Goal: Task Accomplishment & Management: Use online tool/utility

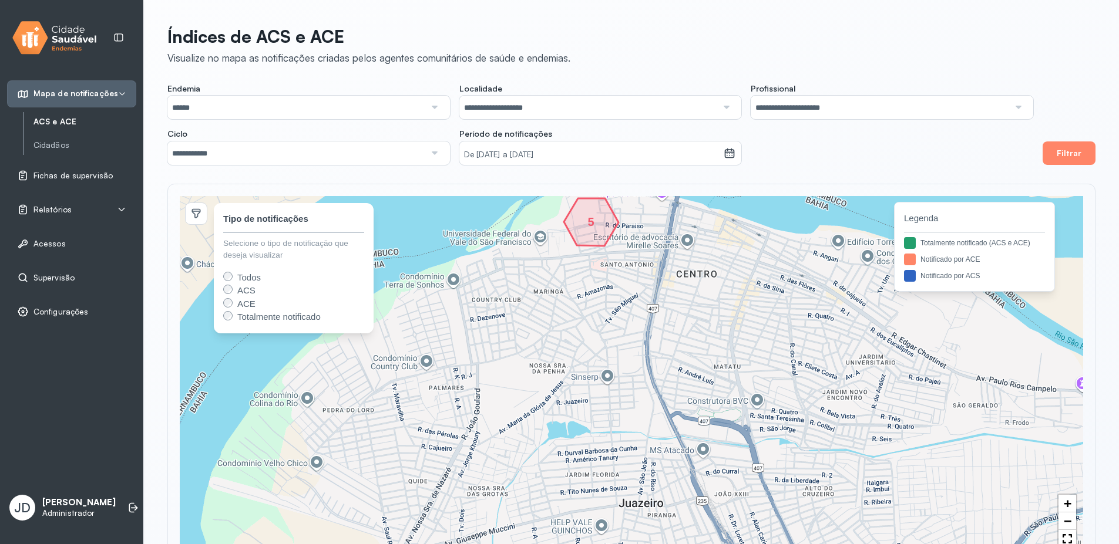
click at [75, 308] on span "Configurações" at bounding box center [60, 312] width 55 height 10
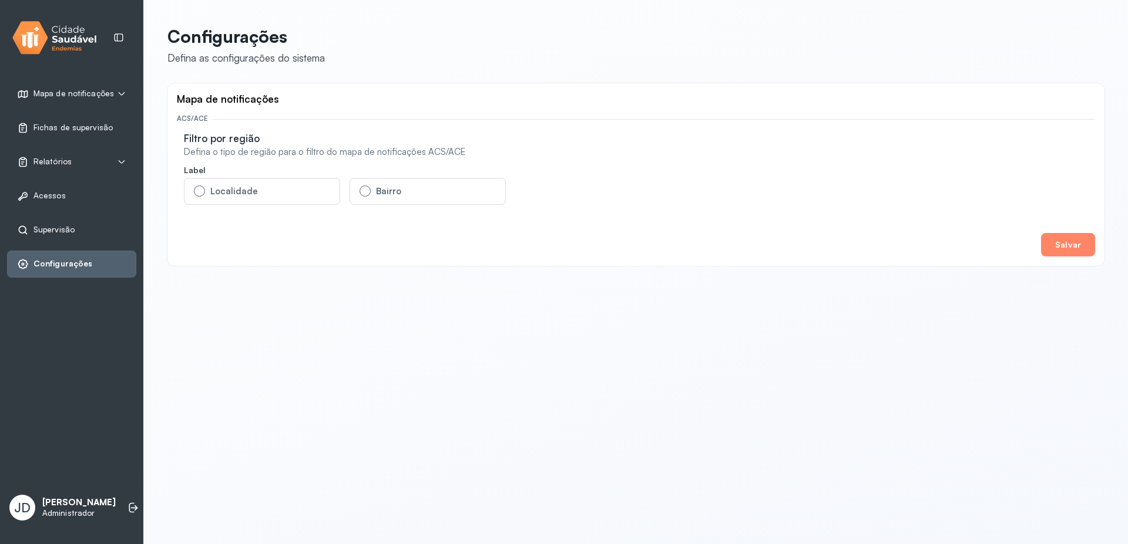
click at [51, 233] on span "Supervisão" at bounding box center [53, 230] width 41 height 10
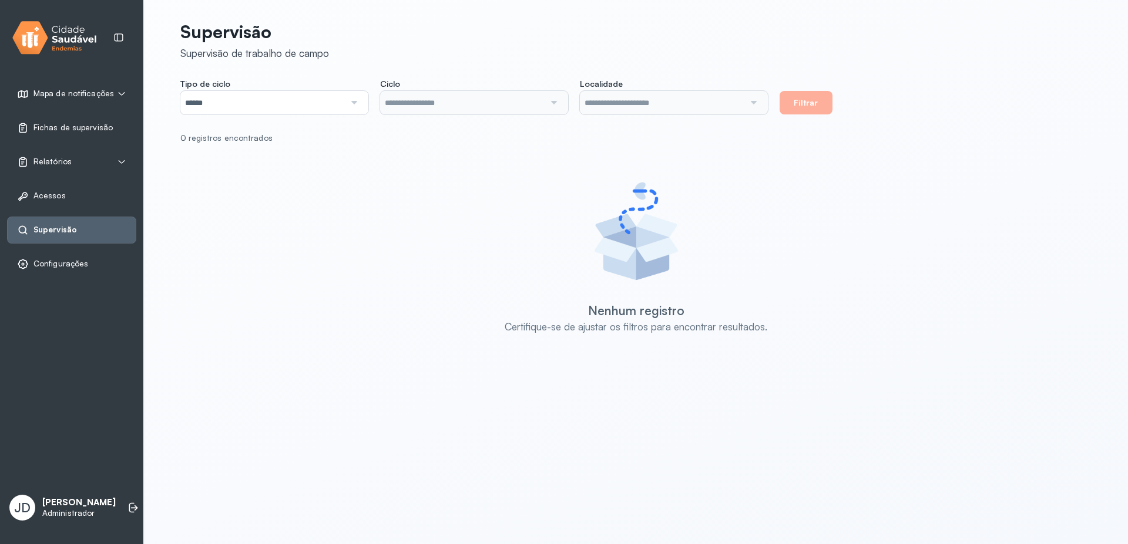
click at [49, 202] on div "Acessos" at bounding box center [71, 196] width 129 height 27
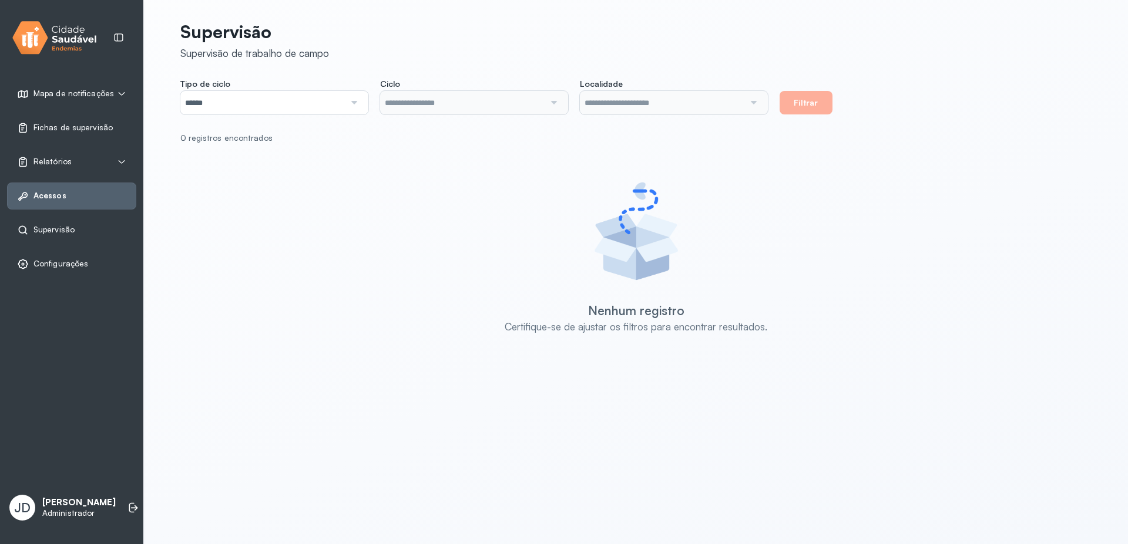
type input "**********"
click at [56, 129] on span "Fichas de supervisão" at bounding box center [72, 128] width 79 height 10
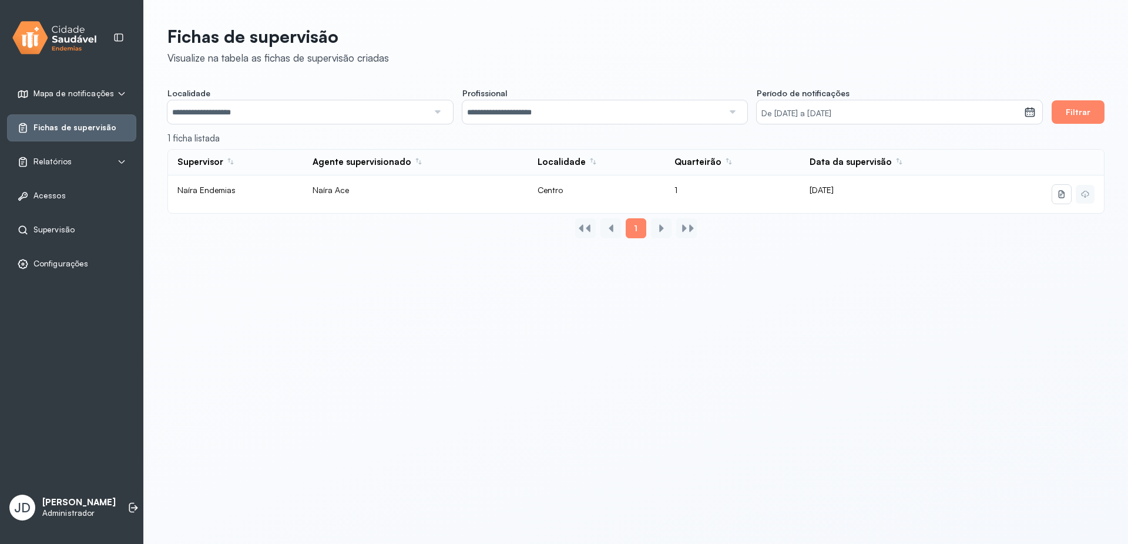
click at [59, 93] on span "Mapa de notificações" at bounding box center [73, 94] width 80 height 10
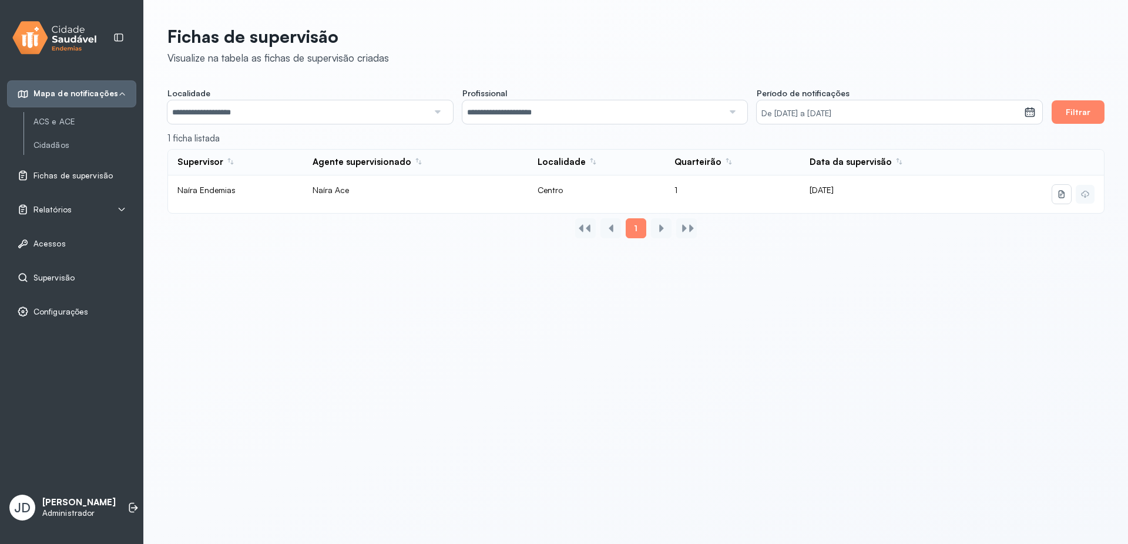
click at [62, 178] on span "Fichas de supervisão" at bounding box center [72, 176] width 79 height 10
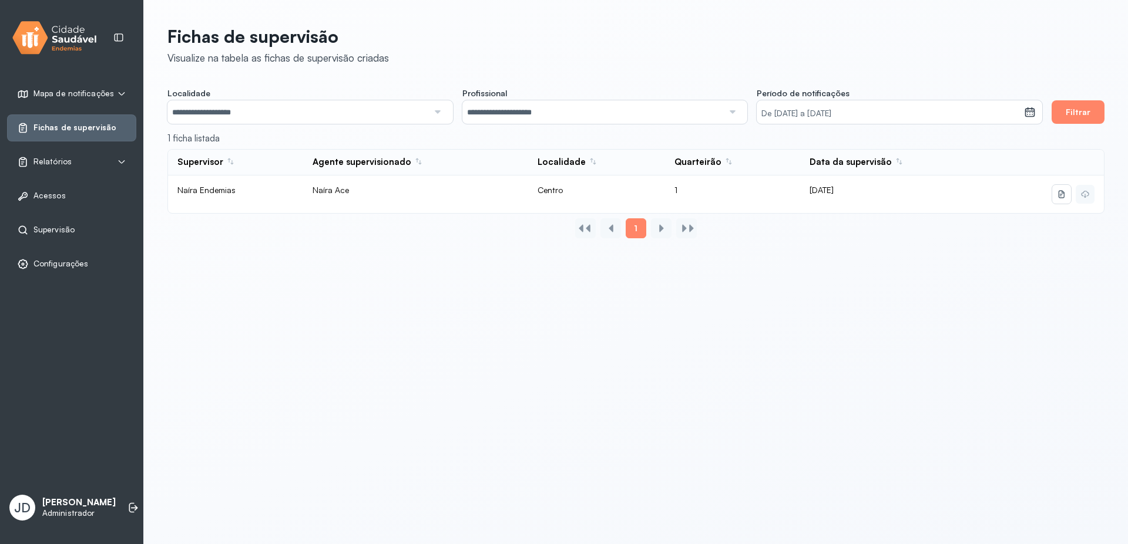
click at [56, 170] on div "Relatórios" at bounding box center [71, 162] width 129 height 27
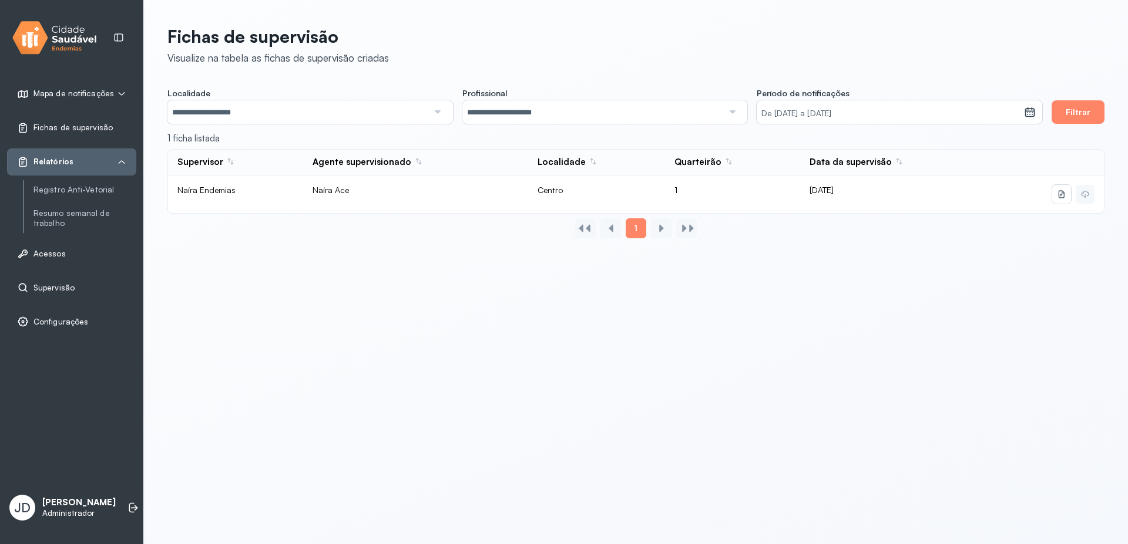
click at [46, 257] on span "Acessos" at bounding box center [49, 254] width 32 height 10
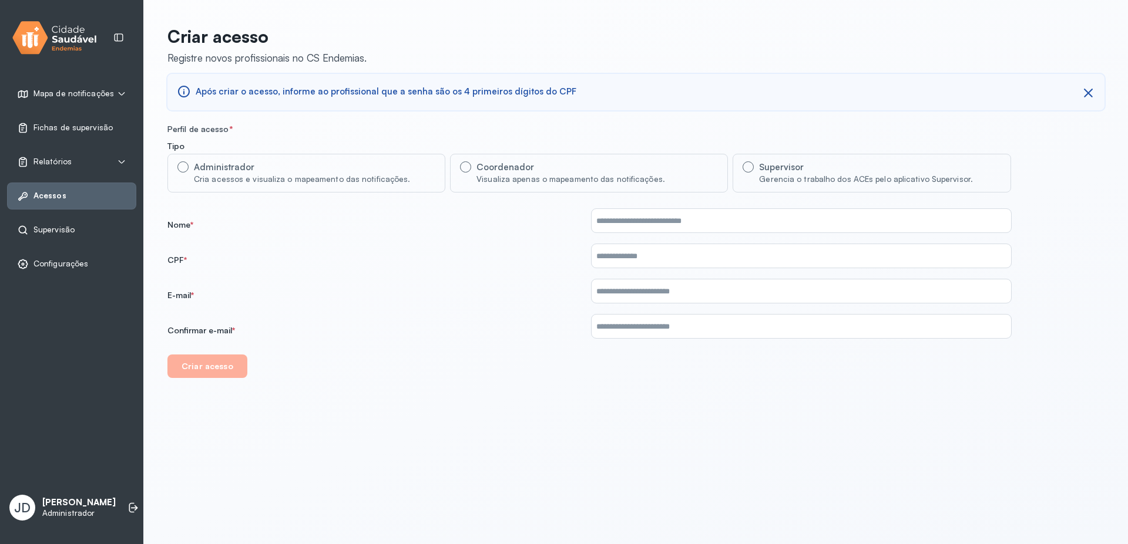
click at [50, 232] on span "Supervisão" at bounding box center [53, 230] width 41 height 10
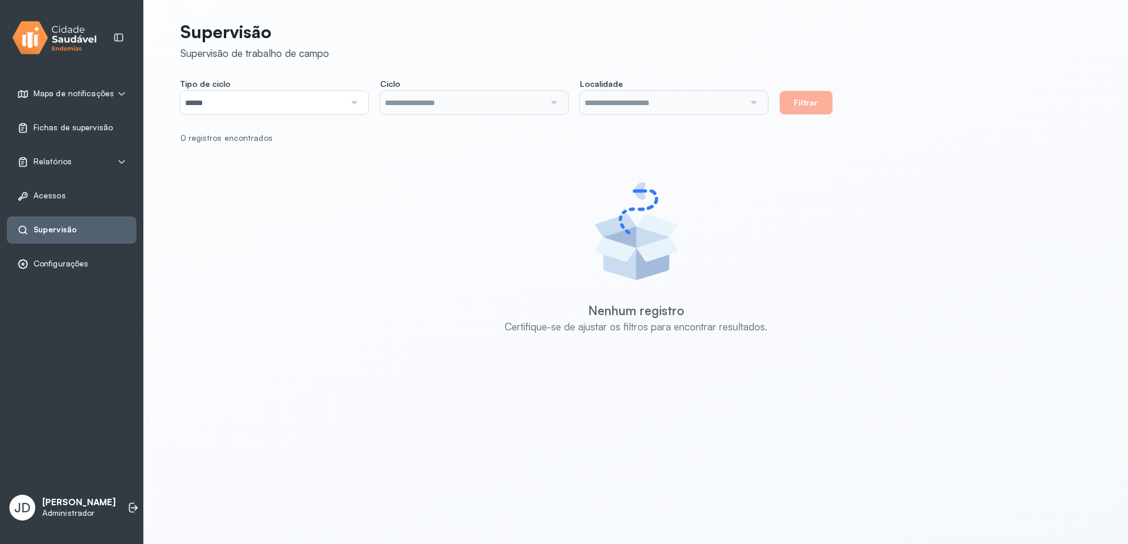
click at [56, 261] on span "Configurações" at bounding box center [60, 264] width 55 height 10
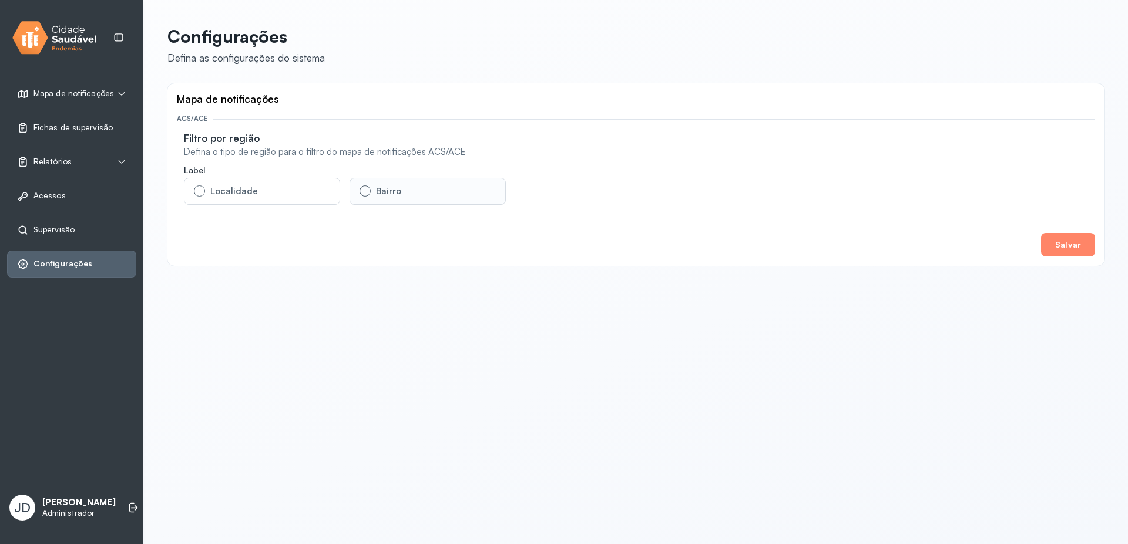
click at [390, 190] on div "Bairro" at bounding box center [388, 192] width 25 height 12
click at [224, 193] on div "Localidade" at bounding box center [234, 192] width 48 height 12
click at [84, 92] on span "Mapa de notificações" at bounding box center [73, 94] width 80 height 10
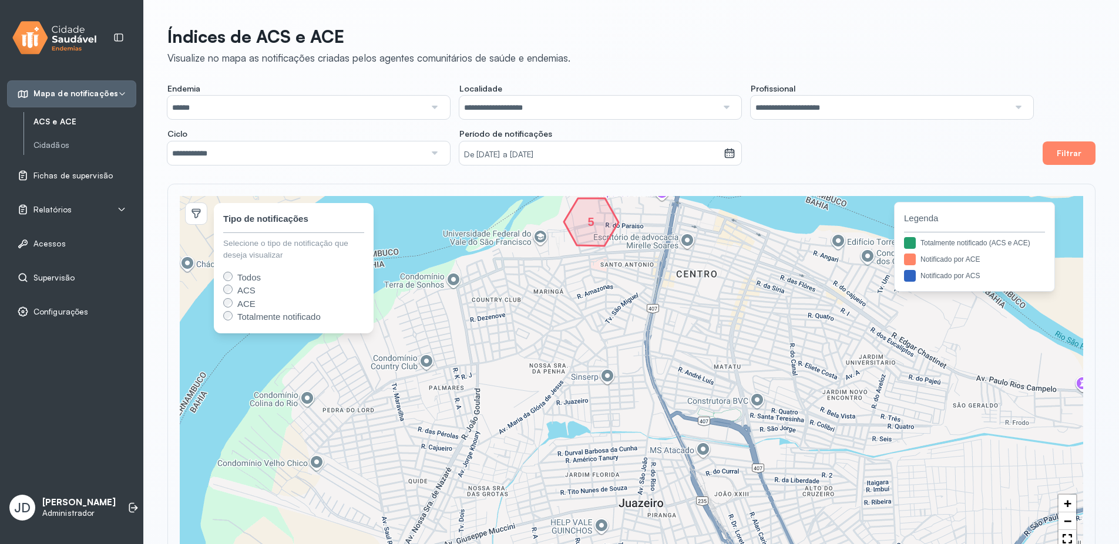
click at [68, 177] on span "Fichas de supervisão" at bounding box center [72, 176] width 79 height 10
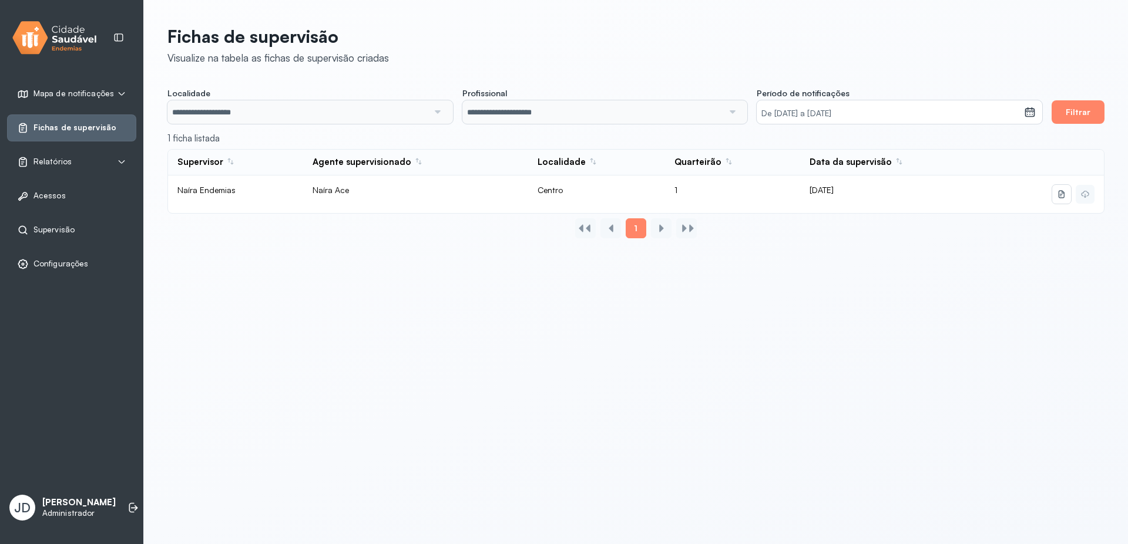
click at [59, 197] on span "Acessos" at bounding box center [49, 196] width 32 height 10
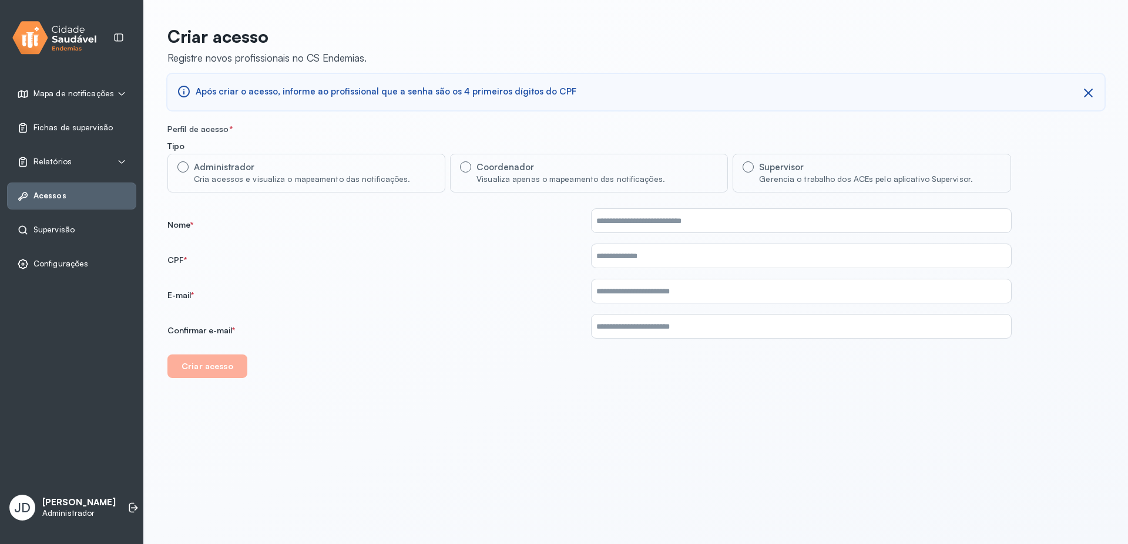
click at [83, 263] on span "Configurações" at bounding box center [60, 264] width 55 height 10
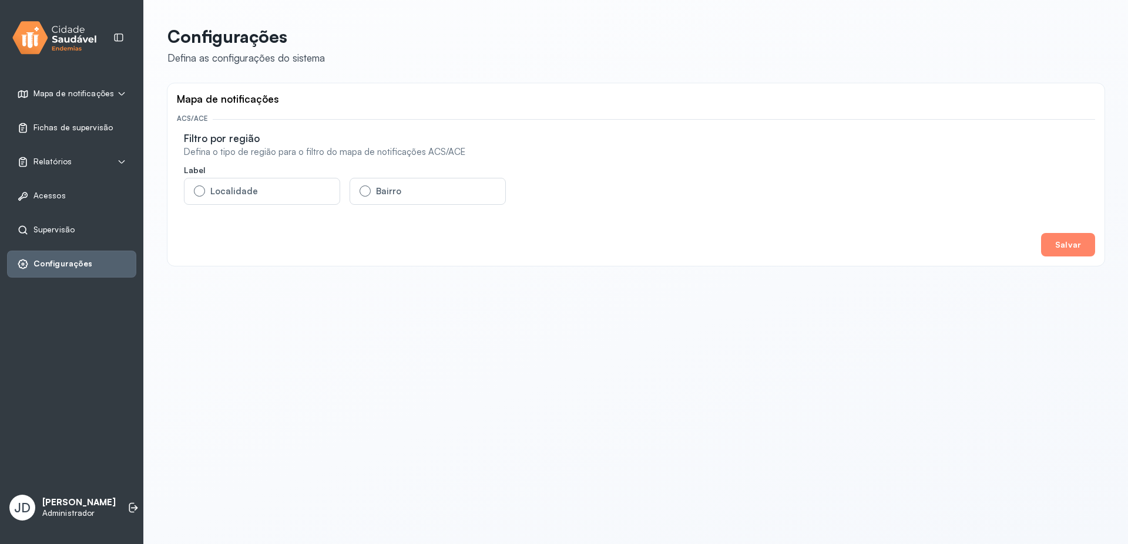
click at [66, 125] on span "Fichas de supervisão" at bounding box center [72, 128] width 79 height 10
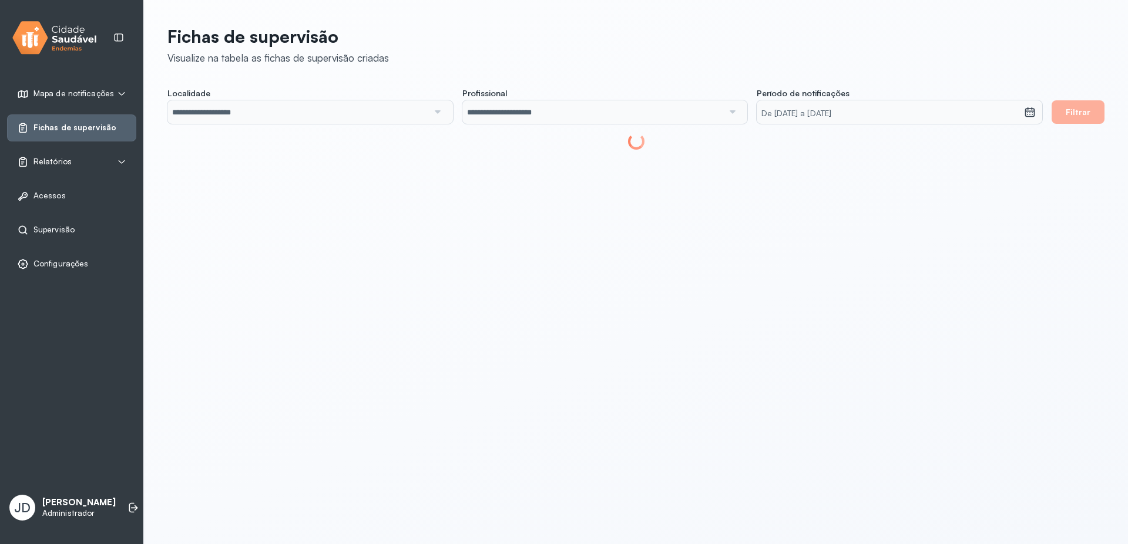
click at [65, 164] on span "Relatórios" at bounding box center [52, 162] width 38 height 10
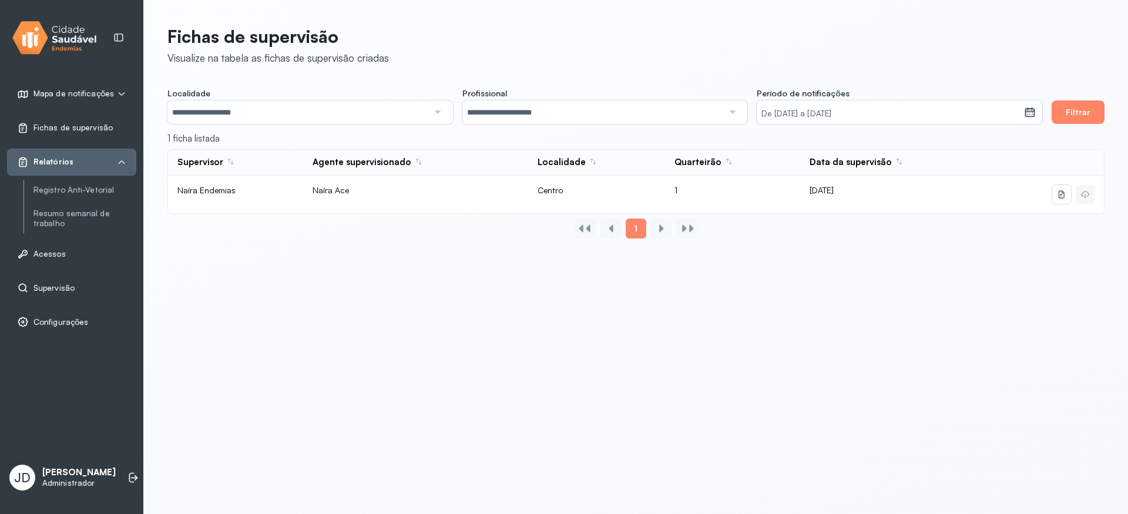
click at [51, 99] on div "Mapa de notificações" at bounding box center [65, 94] width 97 height 12
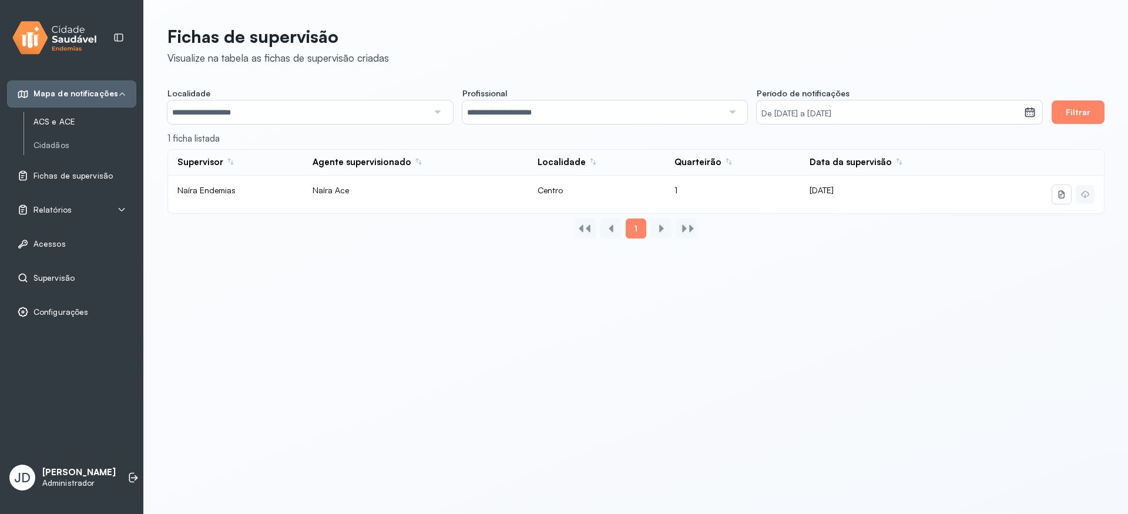
click at [70, 119] on link "ACS e ACE" at bounding box center [84, 122] width 103 height 10
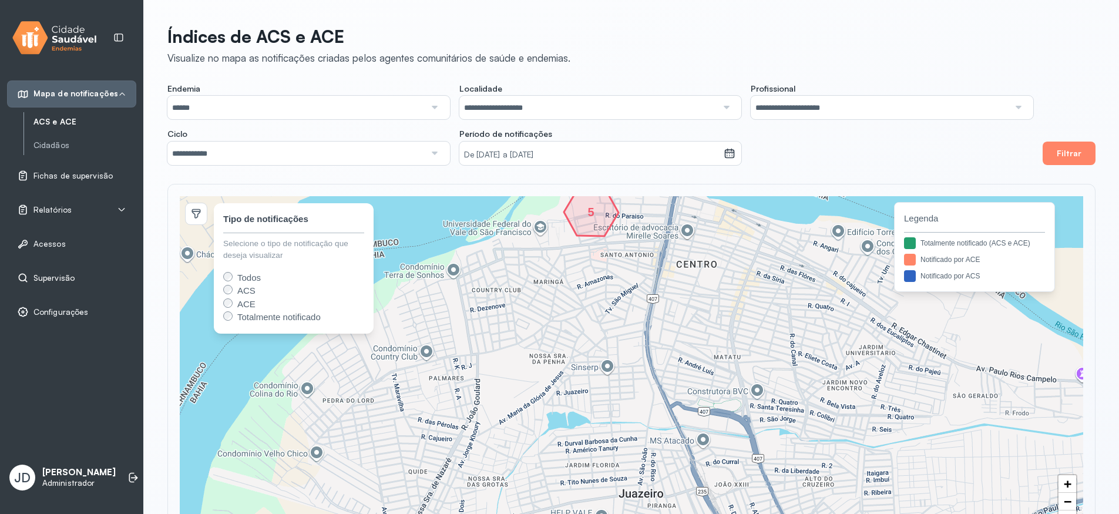
click at [49, 282] on span "Supervisão" at bounding box center [53, 278] width 41 height 10
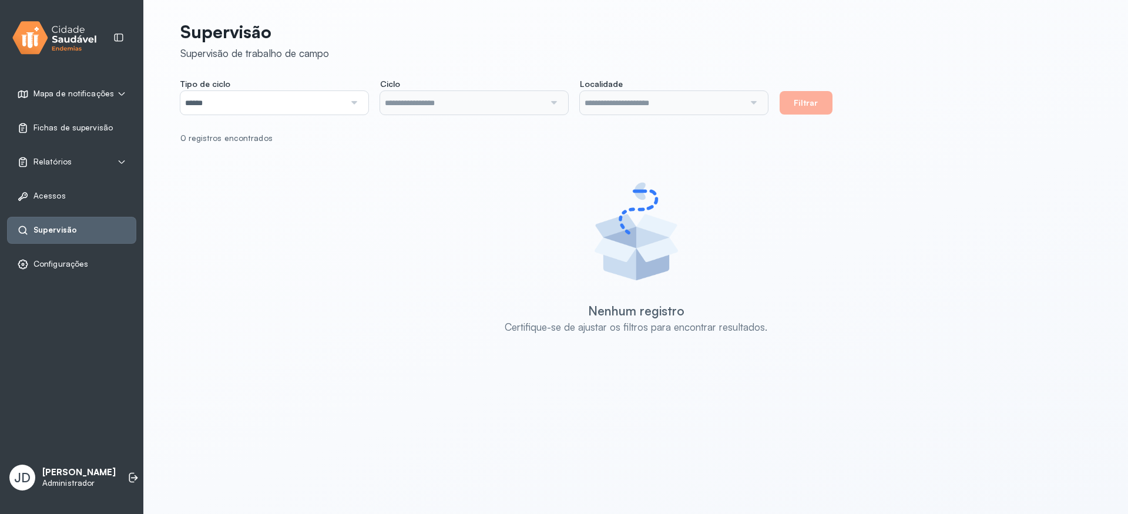
type input "**********"
click at [544, 102] on div at bounding box center [552, 102] width 16 height 23
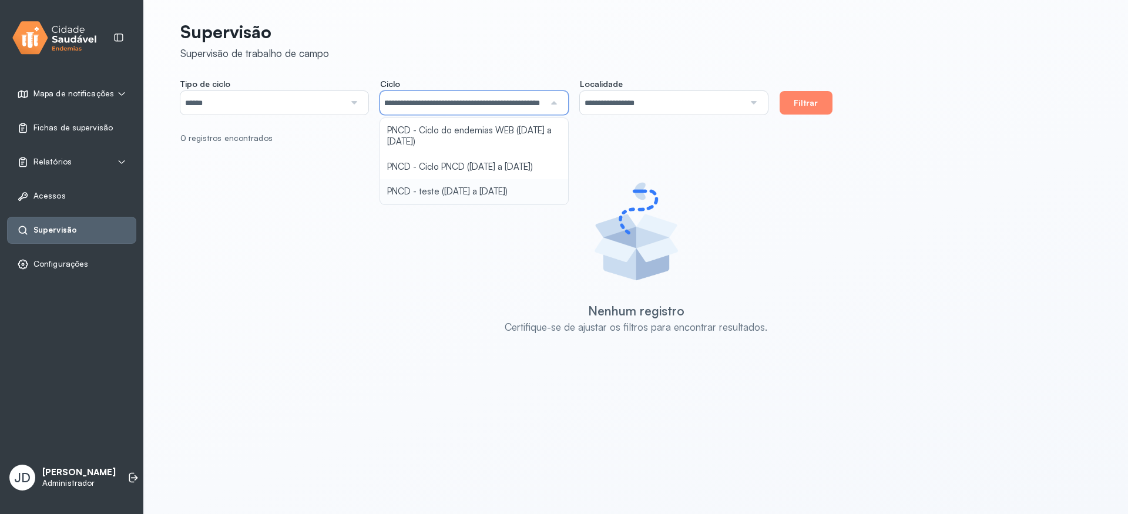
type input "**********"
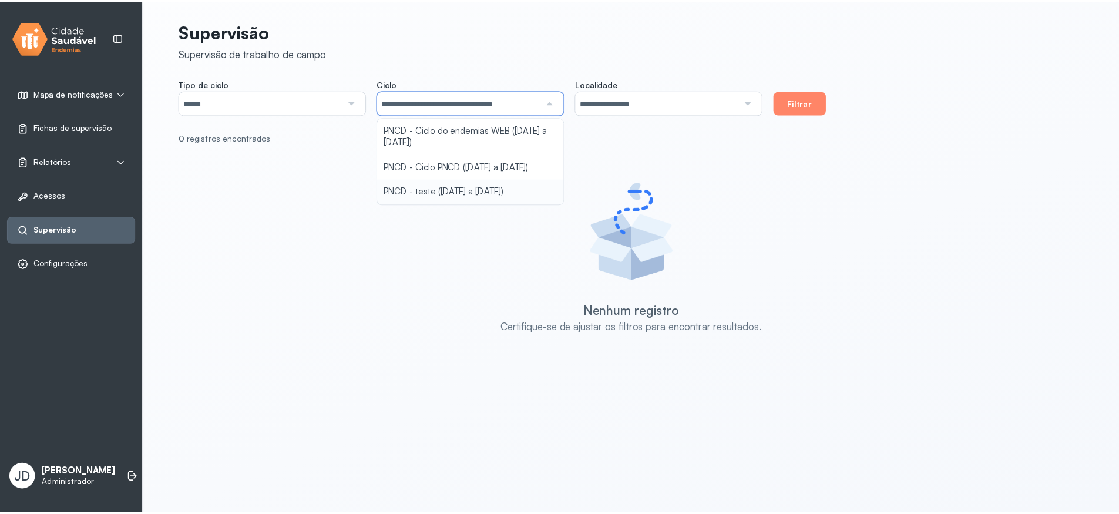
scroll to position [0, 0]
click at [522, 201] on div "**********" at bounding box center [636, 200] width 912 height 372
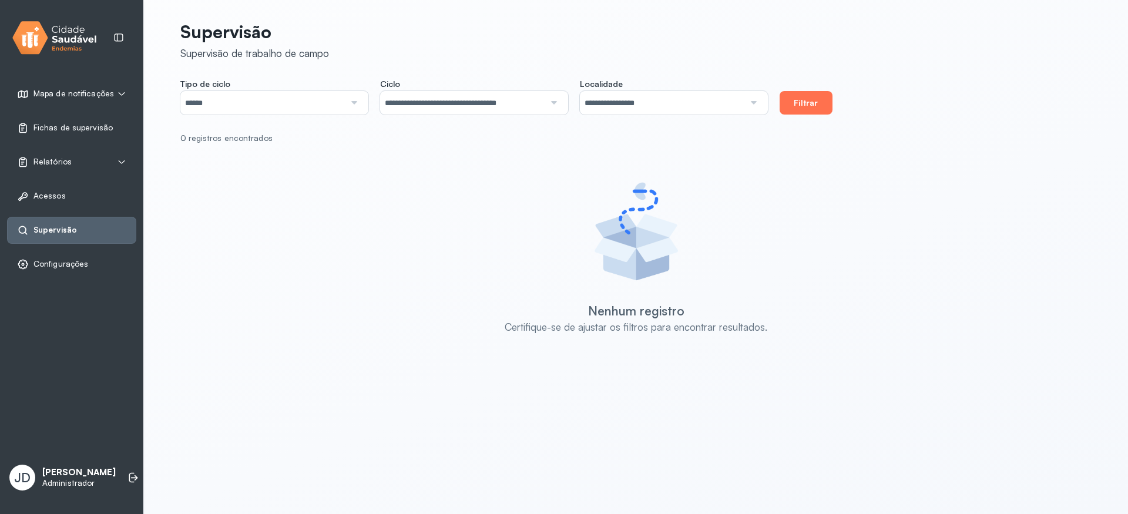
drag, startPoint x: 797, startPoint y: 107, endPoint x: 792, endPoint y: 105, distance: 6.0
click at [797, 107] on button "Filtrar" at bounding box center [805, 102] width 53 height 23
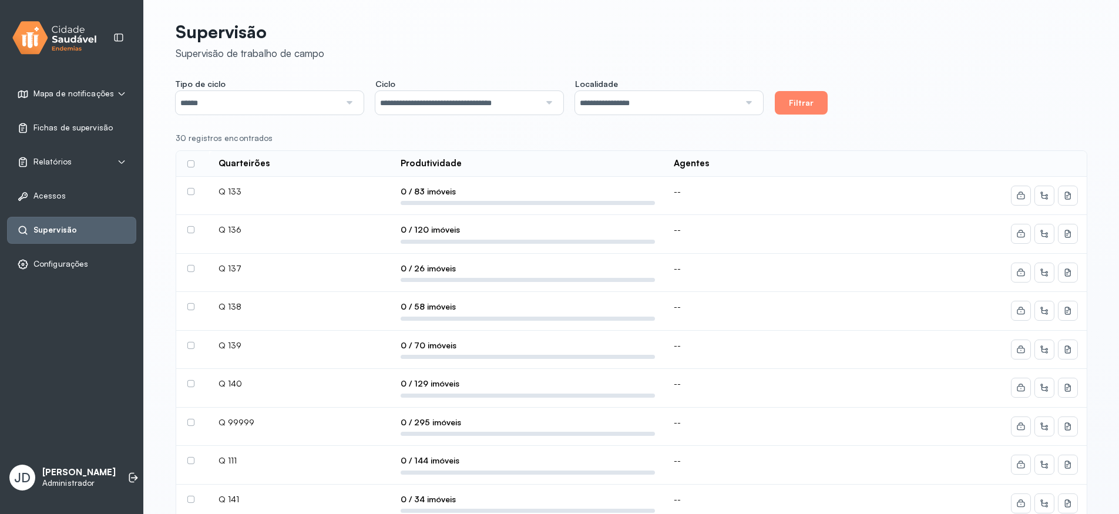
click at [190, 193] on label at bounding box center [190, 191] width 7 height 7
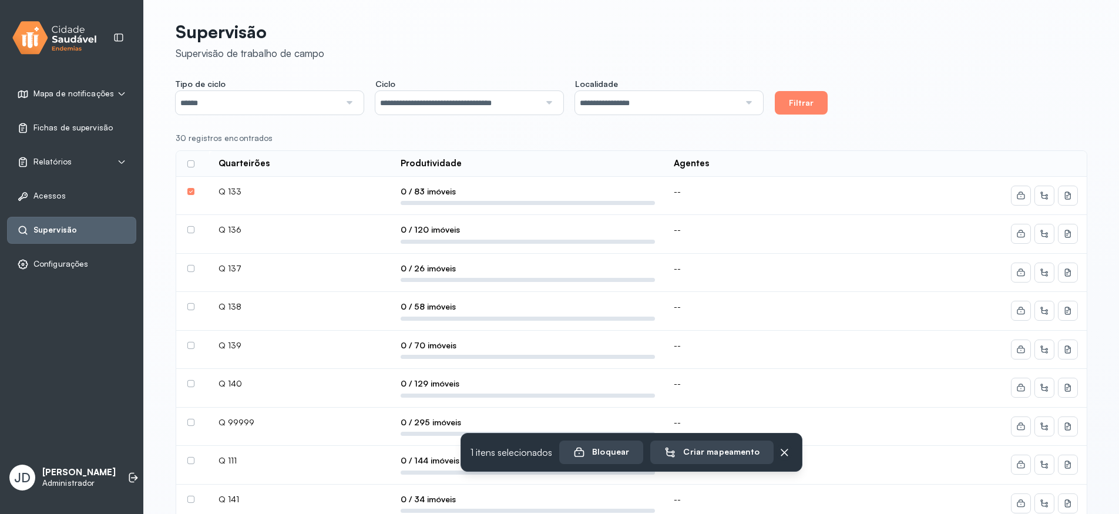
click at [189, 236] on td at bounding box center [192, 234] width 33 height 39
click at [190, 265] on label at bounding box center [190, 268] width 7 height 7
click at [190, 230] on label at bounding box center [190, 229] width 7 height 7
click at [190, 304] on label at bounding box center [190, 306] width 7 height 7
click at [192, 346] on label at bounding box center [190, 345] width 7 height 7
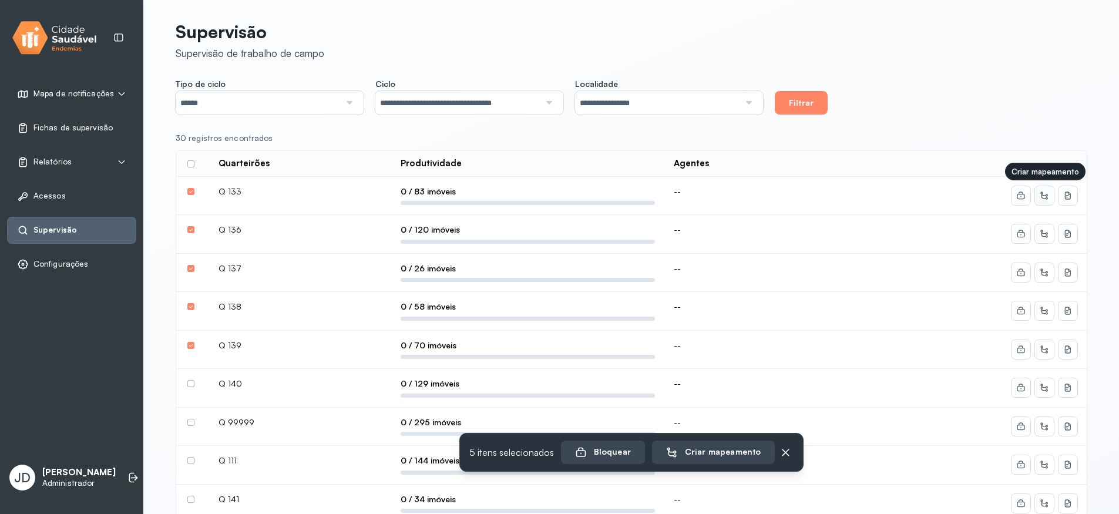
click at [1047, 197] on icon at bounding box center [1044, 195] width 8 height 8
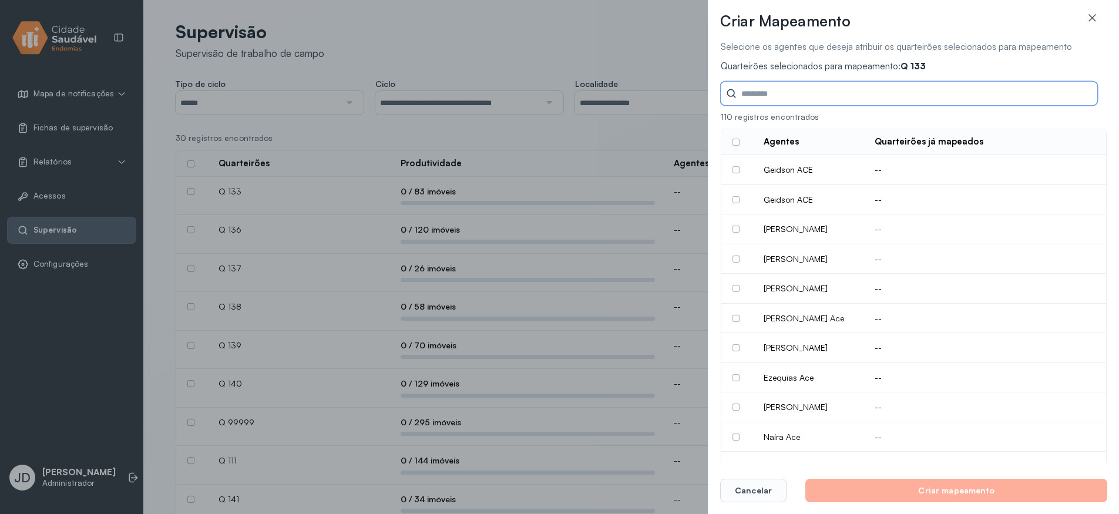
click at [813, 95] on input "Tipo de ciclo" at bounding box center [916, 93] width 361 height 23
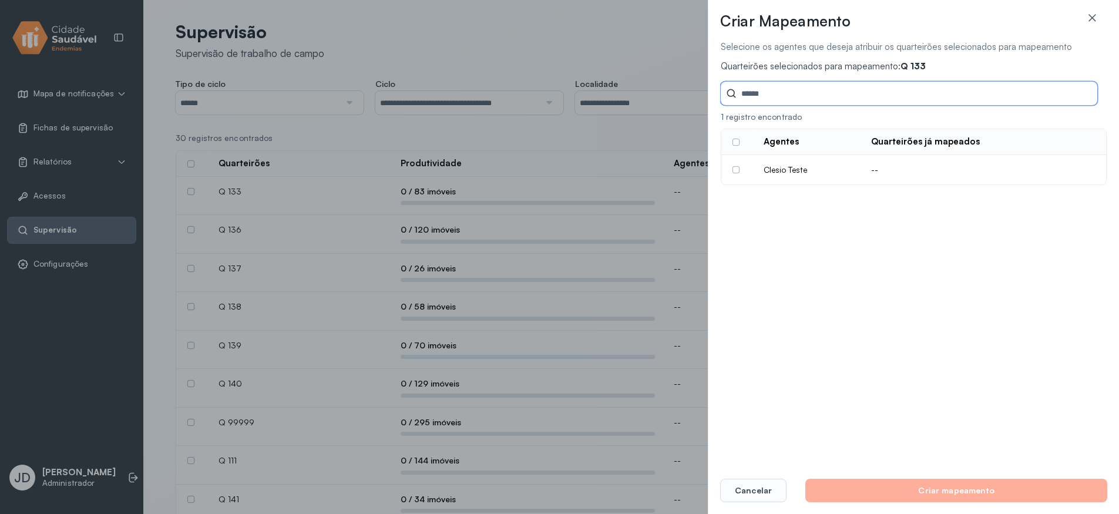
type input "******"
click at [735, 169] on label at bounding box center [735, 169] width 7 height 7
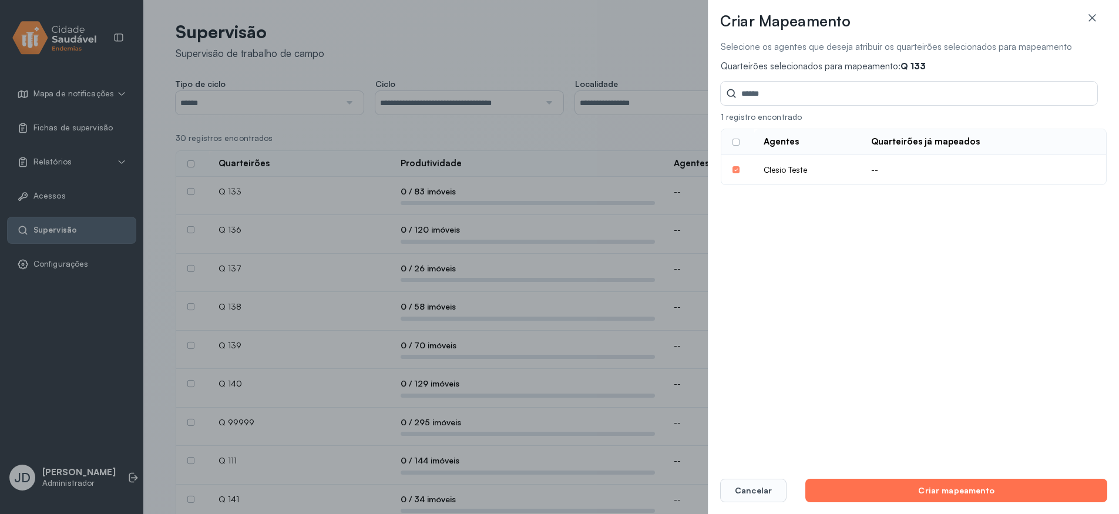
click at [981, 495] on button "Criar mapeamento" at bounding box center [956, 490] width 302 height 23
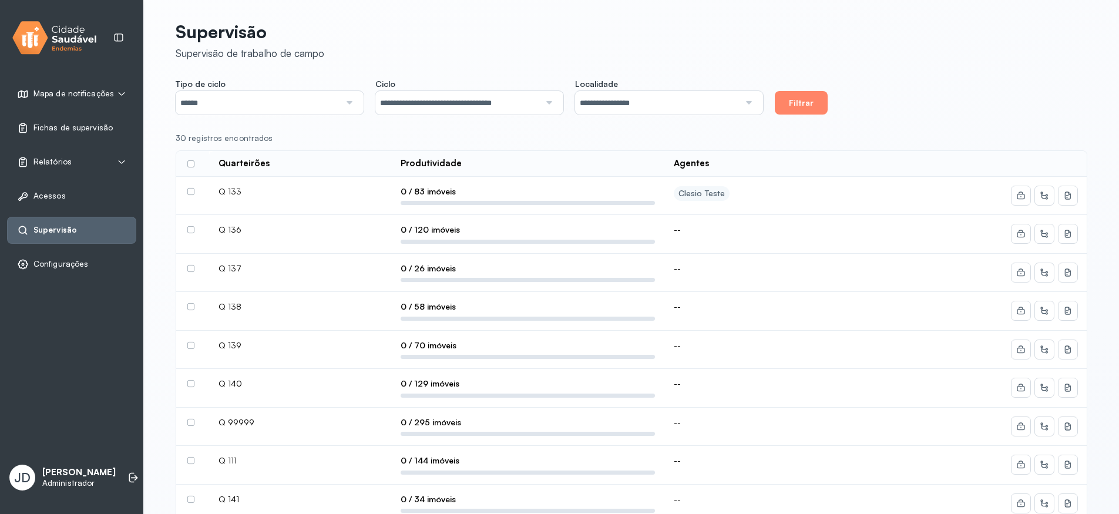
click at [193, 191] on label at bounding box center [190, 191] width 7 height 7
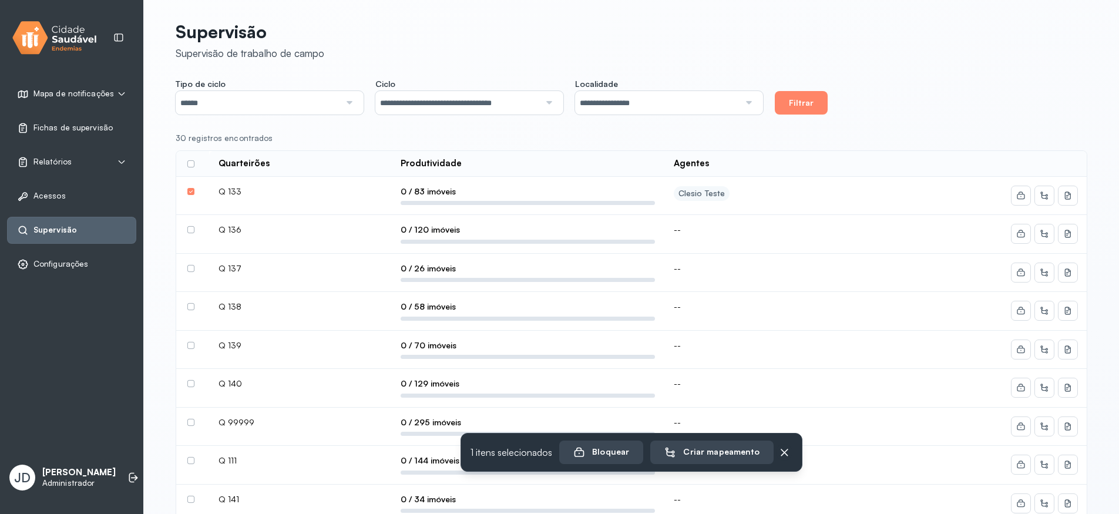
click at [191, 230] on label at bounding box center [190, 229] width 7 height 7
click at [189, 270] on label at bounding box center [190, 268] width 7 height 7
click at [191, 272] on td at bounding box center [192, 273] width 33 height 39
click at [190, 266] on label at bounding box center [190, 268] width 7 height 7
click at [190, 230] on label at bounding box center [190, 229] width 7 height 7
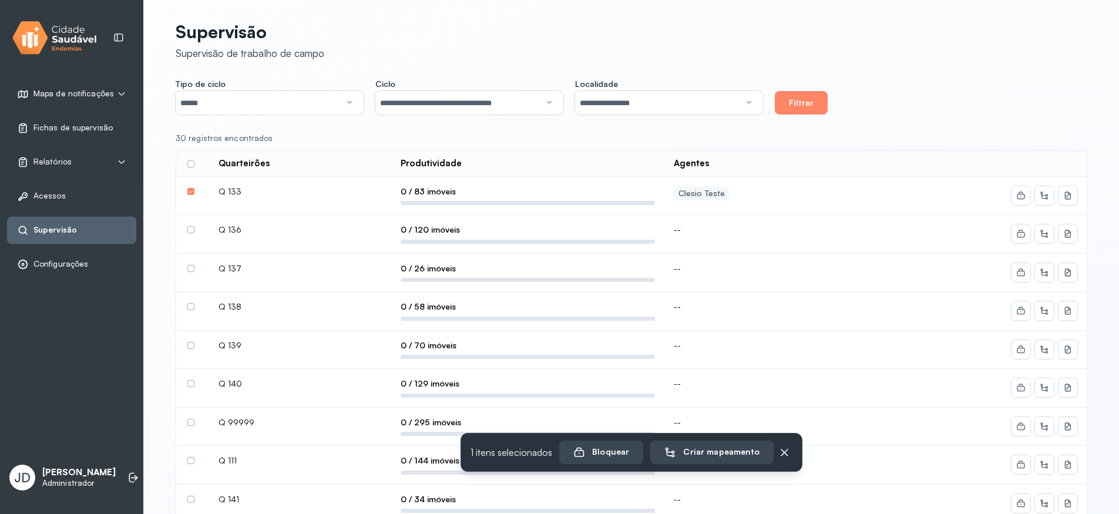
click at [193, 187] on td at bounding box center [192, 196] width 33 height 39
click at [190, 191] on label at bounding box center [190, 191] width 7 height 7
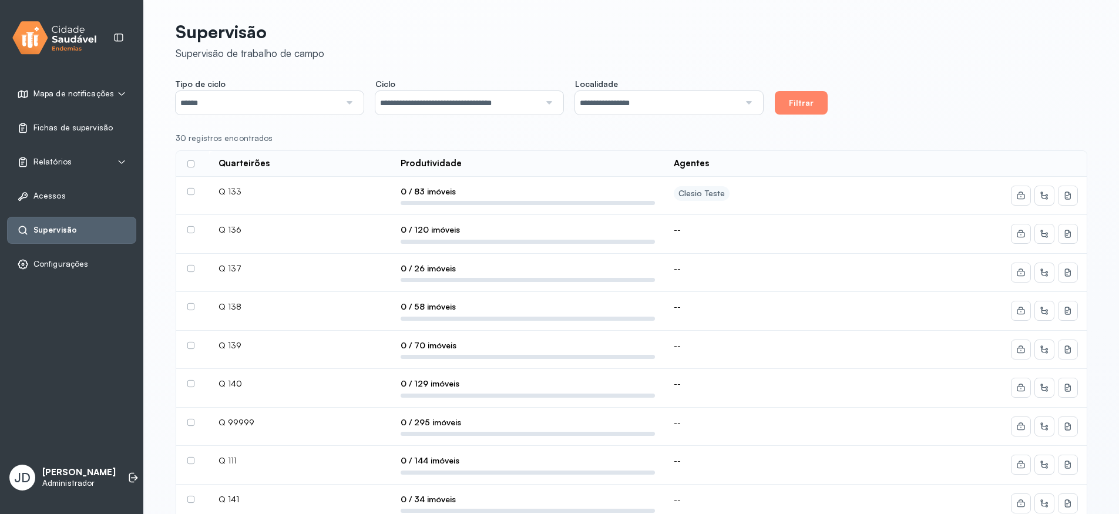
click at [190, 382] on label at bounding box center [190, 383] width 7 height 7
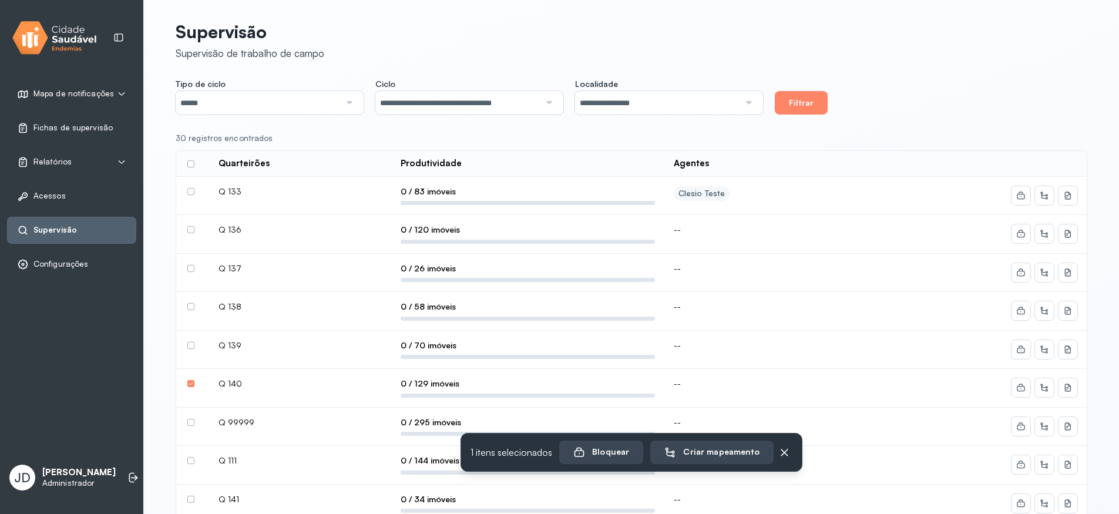
click at [190, 425] on label at bounding box center [190, 422] width 7 height 7
click at [189, 463] on label at bounding box center [190, 460] width 7 height 7
click at [192, 499] on label at bounding box center [190, 499] width 7 height 7
click at [754, 452] on div "Criar mapeamento" at bounding box center [713, 452] width 95 height 12
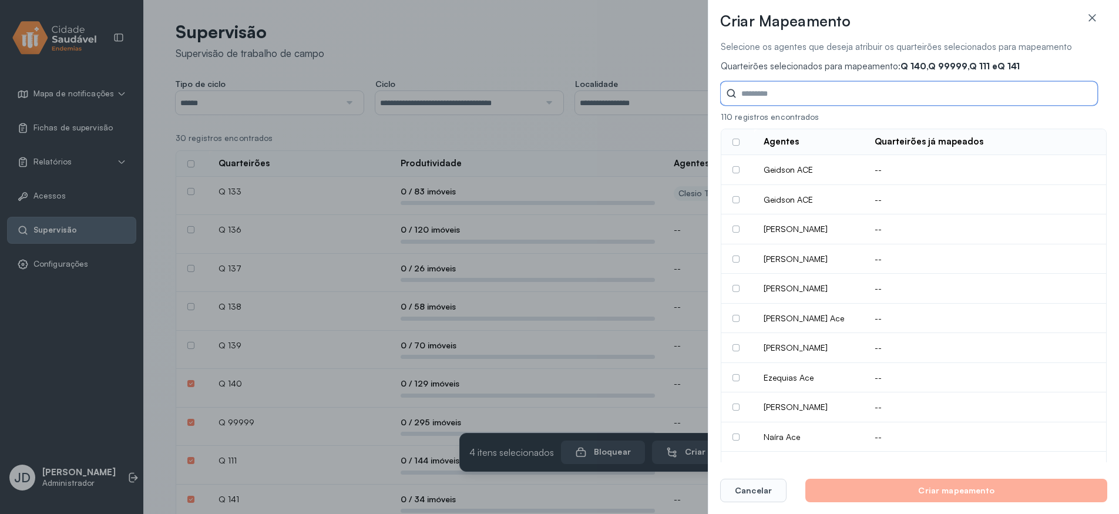
click at [787, 99] on input "Tipo de ciclo" at bounding box center [916, 93] width 361 height 23
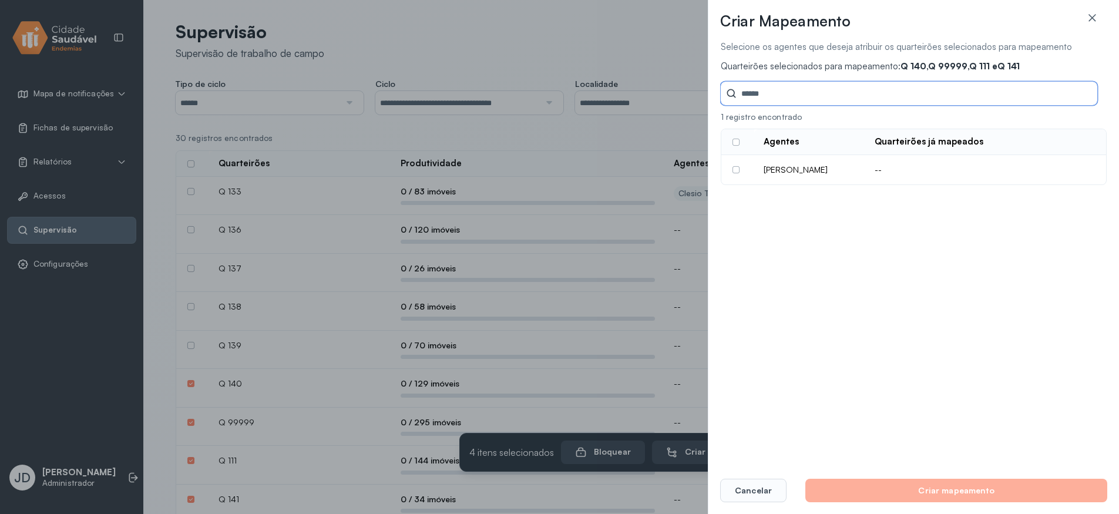
type input "******"
click at [738, 170] on label at bounding box center [735, 169] width 7 height 7
click at [932, 495] on button "Criar mapeamento" at bounding box center [956, 490] width 302 height 23
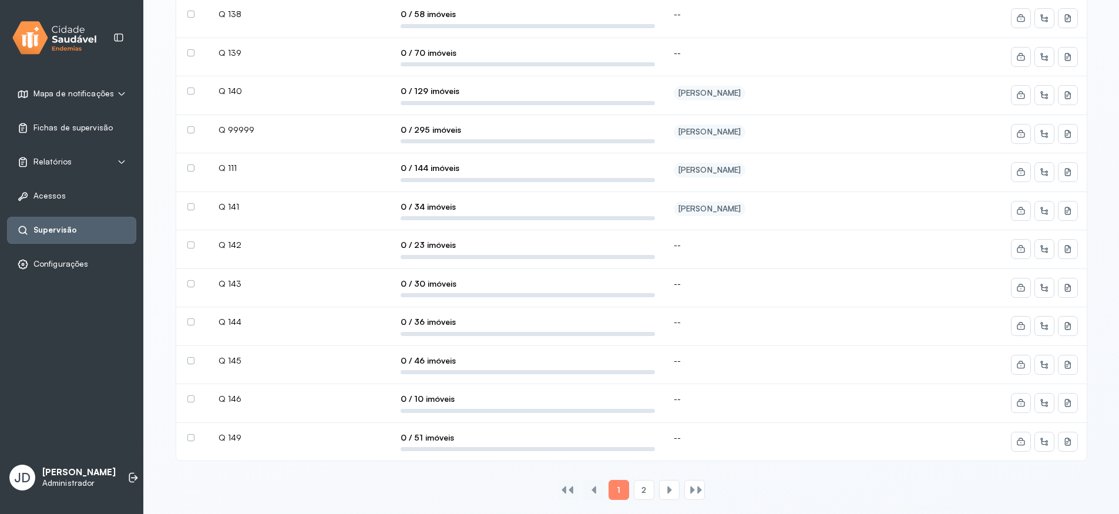
scroll to position [319, 0]
click at [189, 203] on label at bounding box center [190, 206] width 7 height 7
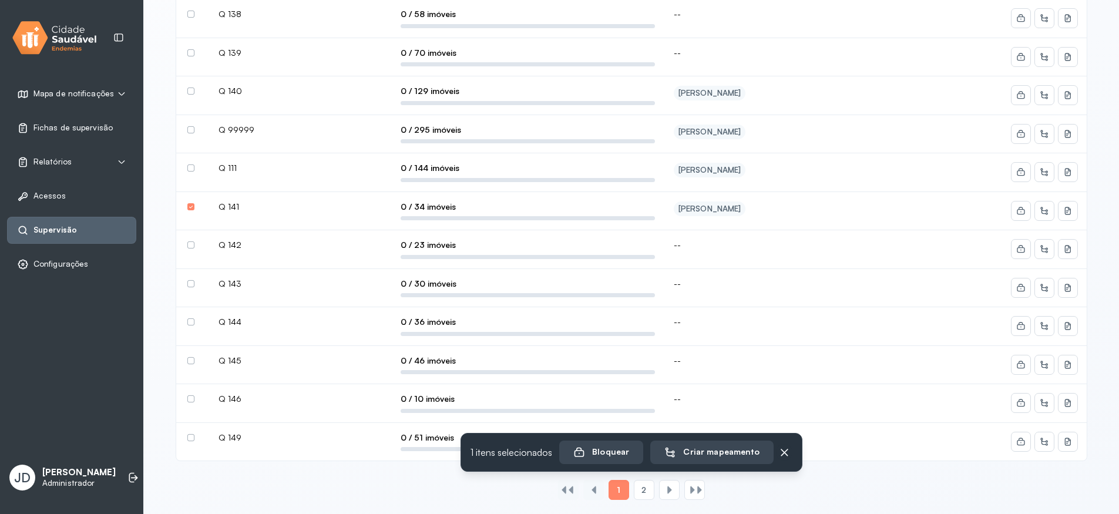
click at [191, 241] on label at bounding box center [190, 244] width 7 height 7
click at [192, 280] on label at bounding box center [190, 283] width 7 height 7
click at [191, 318] on label at bounding box center [190, 321] width 7 height 7
click at [699, 448] on div "Criar mapeamento" at bounding box center [713, 452] width 95 height 12
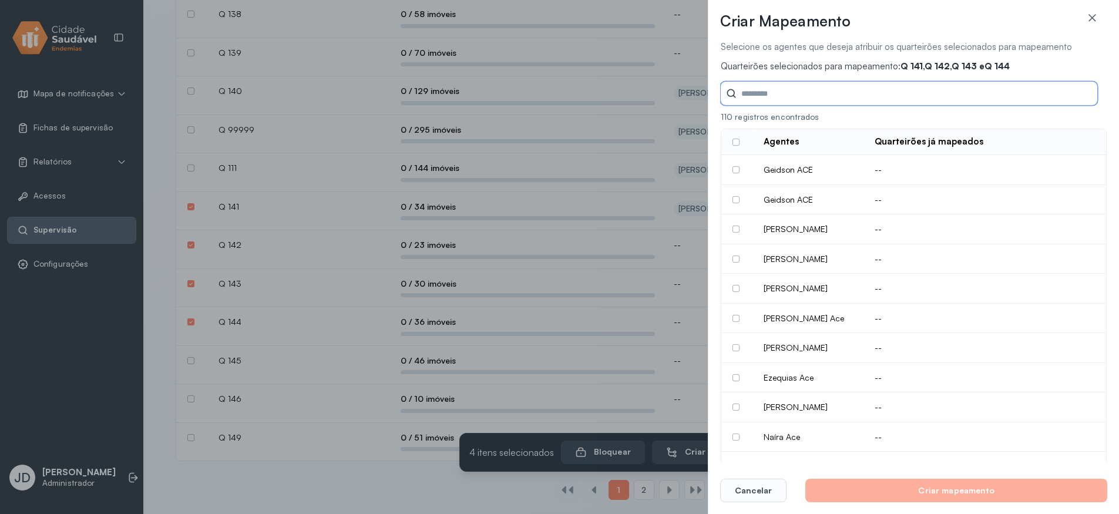
click at [842, 95] on input "Tipo de ciclo" at bounding box center [916, 93] width 361 height 23
click at [839, 89] on input "Tipo de ciclo" at bounding box center [916, 93] width 361 height 23
click at [783, 90] on input "Tipo de ciclo" at bounding box center [916, 93] width 361 height 23
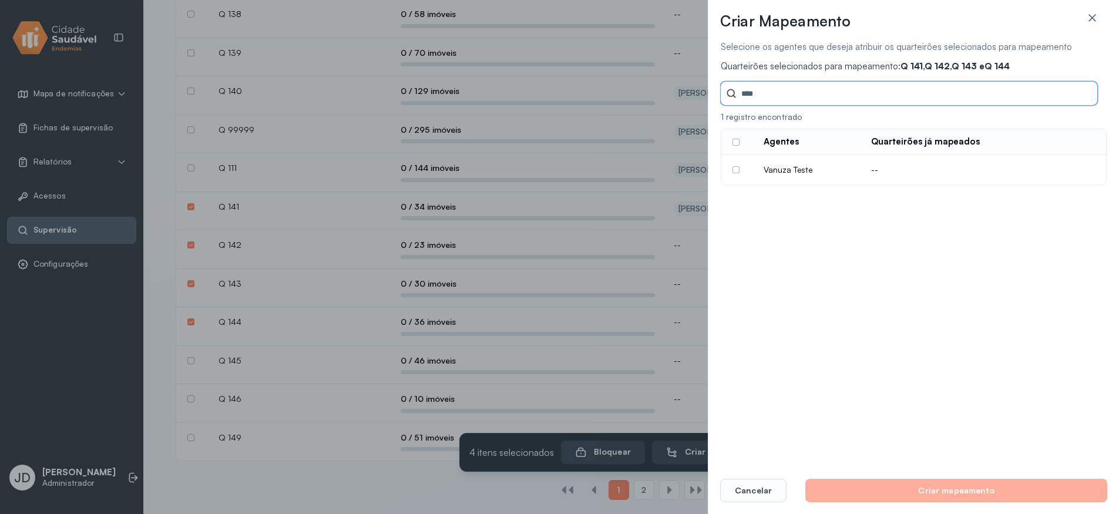
type input "****"
click at [735, 169] on label at bounding box center [735, 169] width 7 height 7
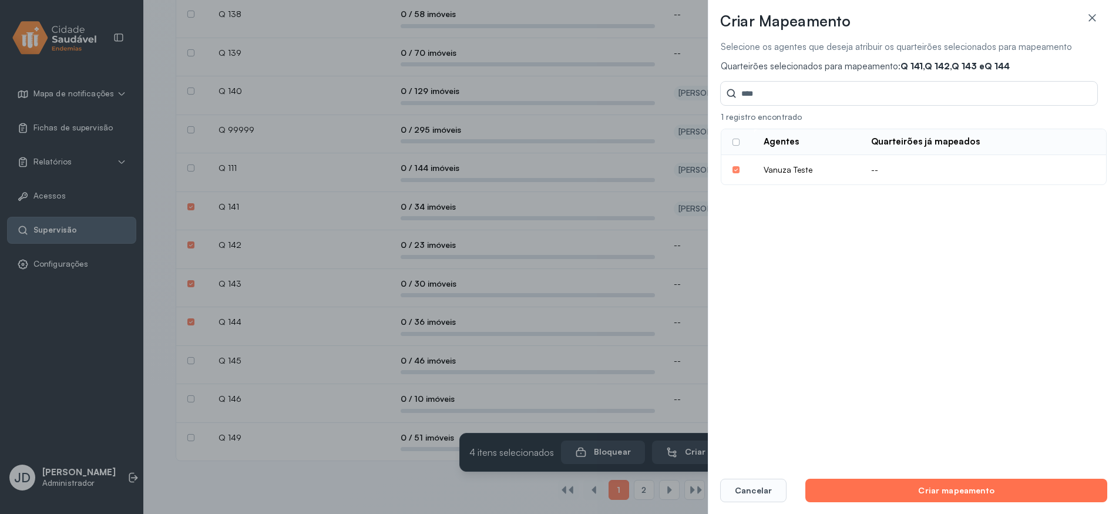
click at [961, 485] on button "Criar mapeamento" at bounding box center [956, 490] width 302 height 23
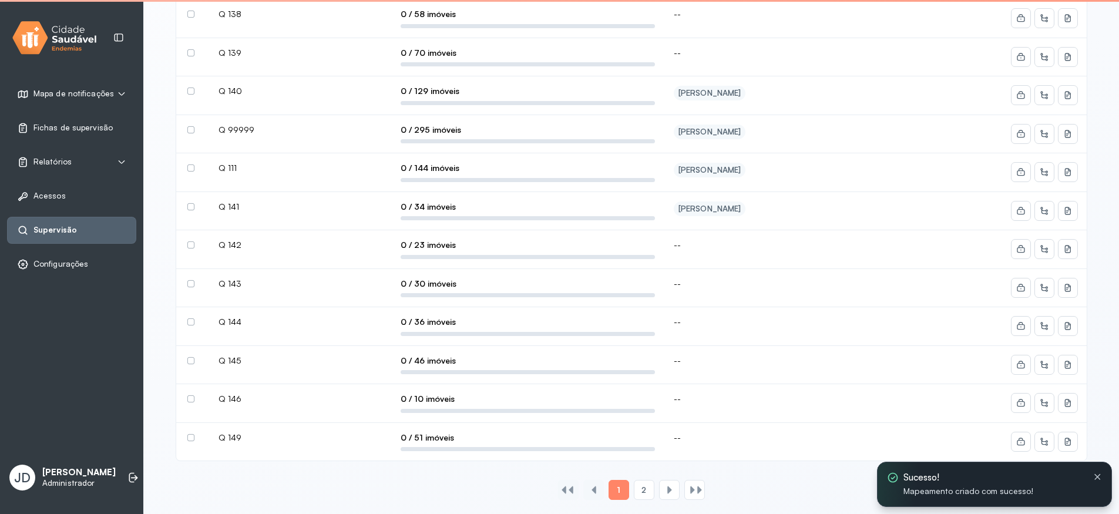
scroll to position [0, 0]
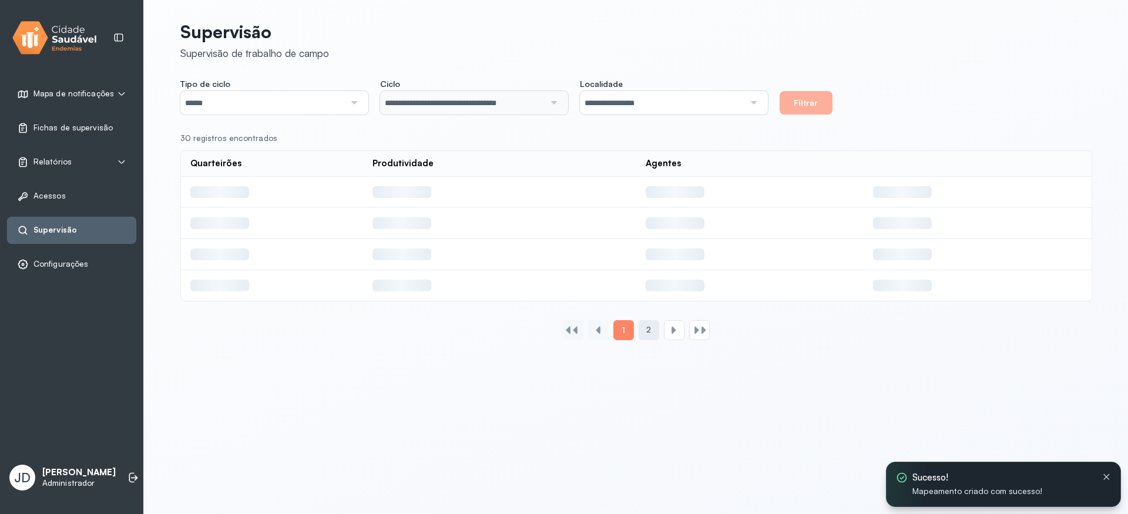
click at [648, 336] on div "2" at bounding box center [648, 330] width 21 height 20
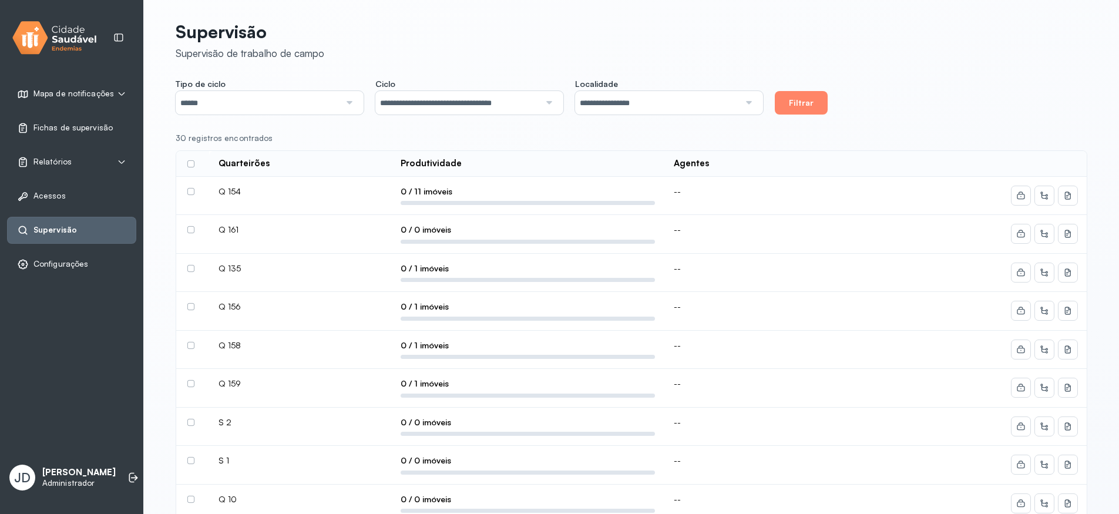
click at [193, 194] on label at bounding box center [190, 191] width 7 height 7
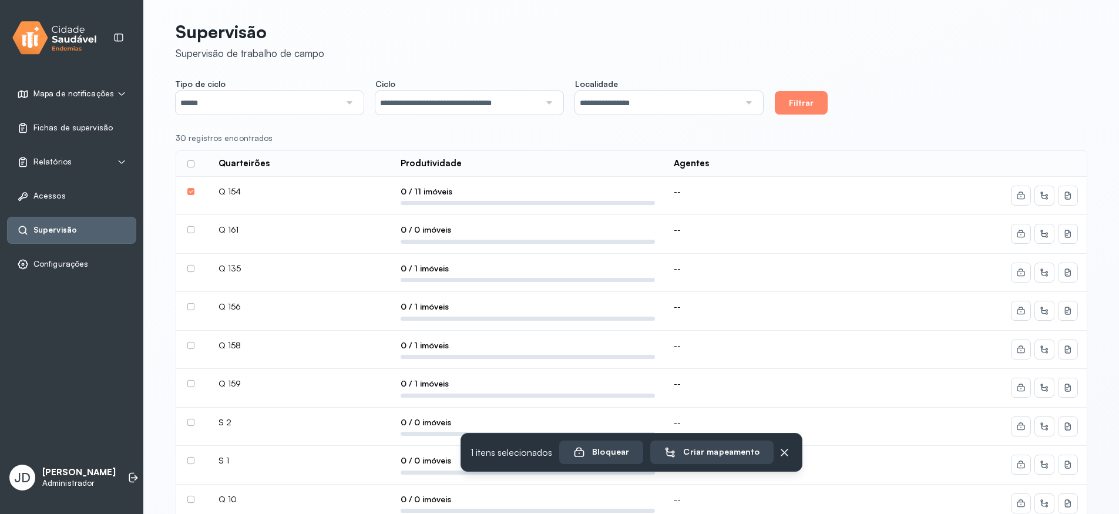
click at [190, 231] on label at bounding box center [190, 229] width 7 height 7
click at [190, 271] on label at bounding box center [190, 268] width 7 height 7
click at [193, 305] on label at bounding box center [190, 306] width 7 height 7
click at [728, 456] on div "Criar mapeamento" at bounding box center [713, 452] width 95 height 12
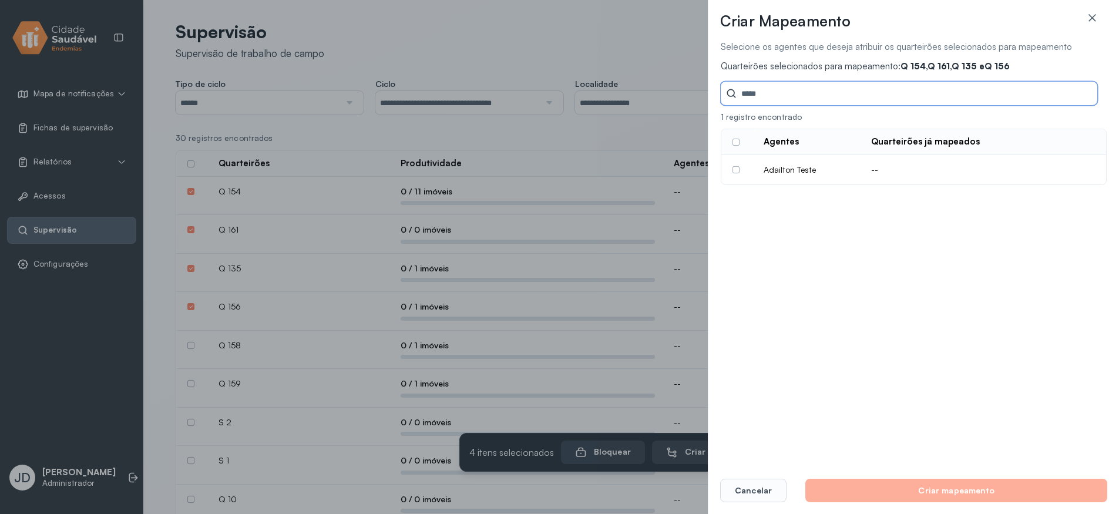
type input "*****"
click at [732, 171] on td at bounding box center [737, 169] width 33 height 29
click at [736, 170] on label at bounding box center [735, 169] width 7 height 7
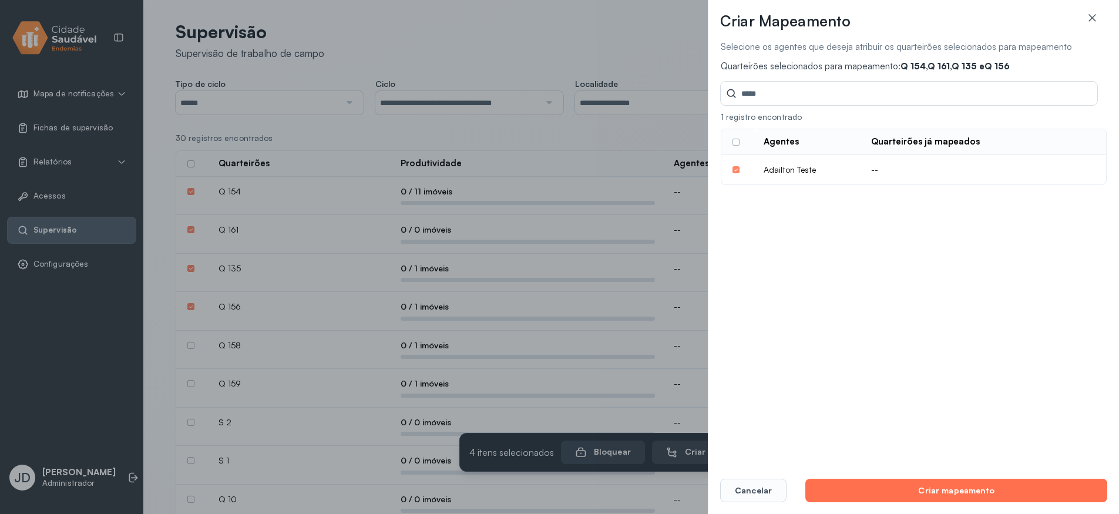
click at [978, 495] on button "Criar mapeamento" at bounding box center [956, 490] width 302 height 23
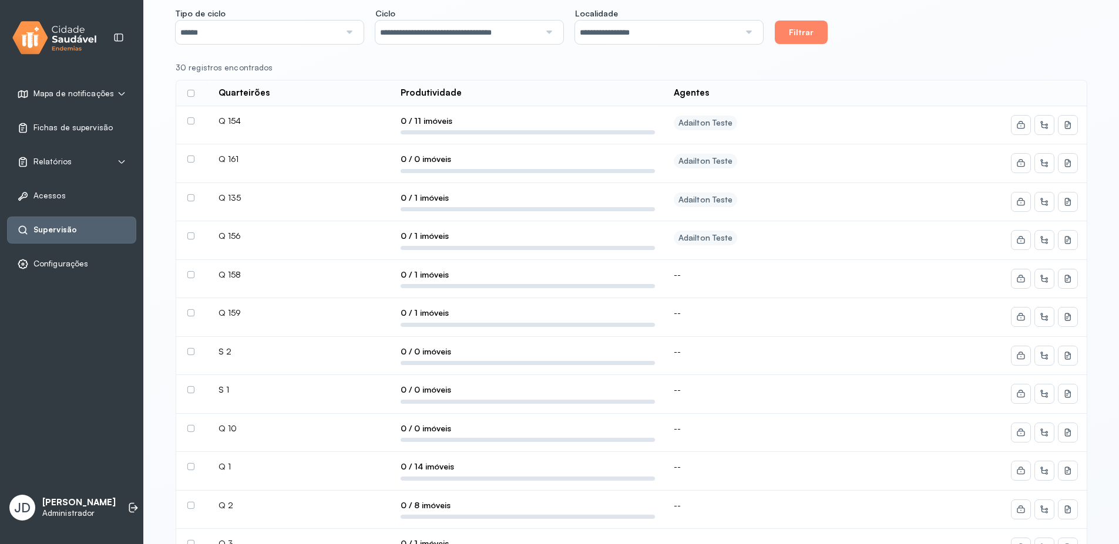
scroll to position [282, 0]
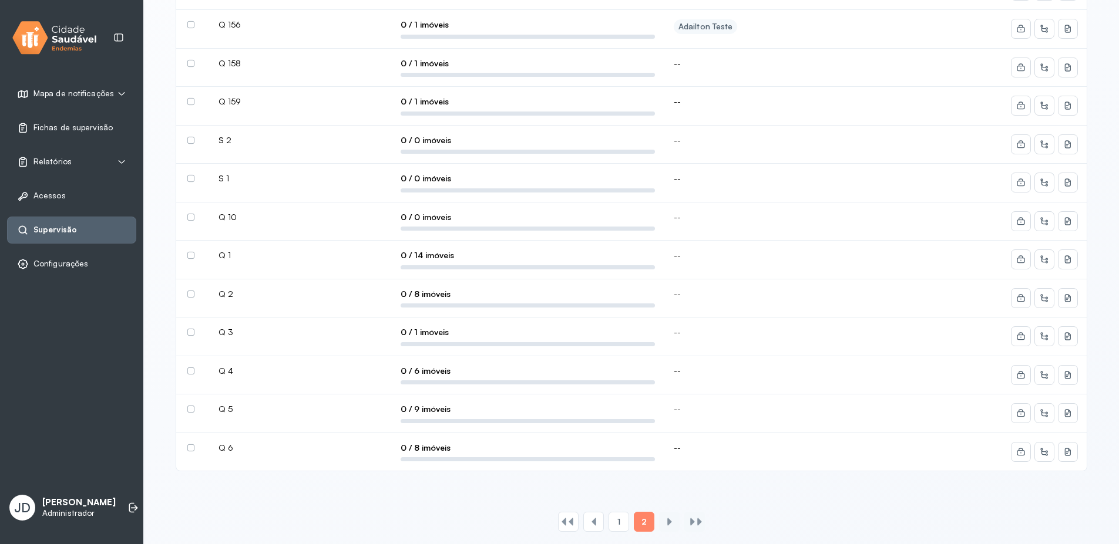
click at [191, 329] on label at bounding box center [190, 332] width 7 height 7
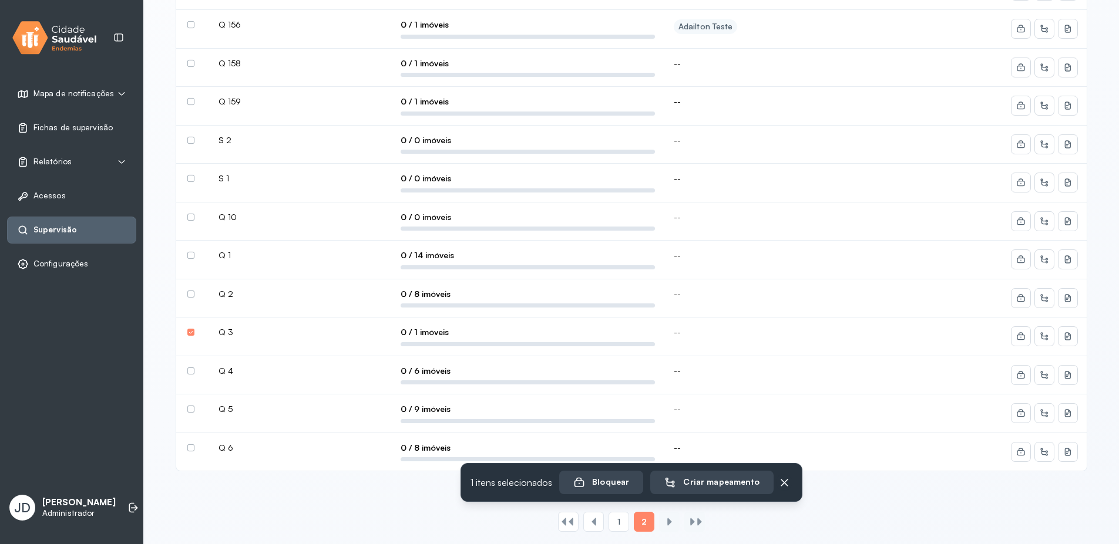
click at [189, 369] on label at bounding box center [190, 371] width 7 height 7
click at [288, 412] on div "Q 5" at bounding box center [299, 409] width 163 height 11
click at [189, 409] on label at bounding box center [190, 409] width 7 height 7
click at [720, 476] on button "Criar mapeamento" at bounding box center [713, 482] width 123 height 23
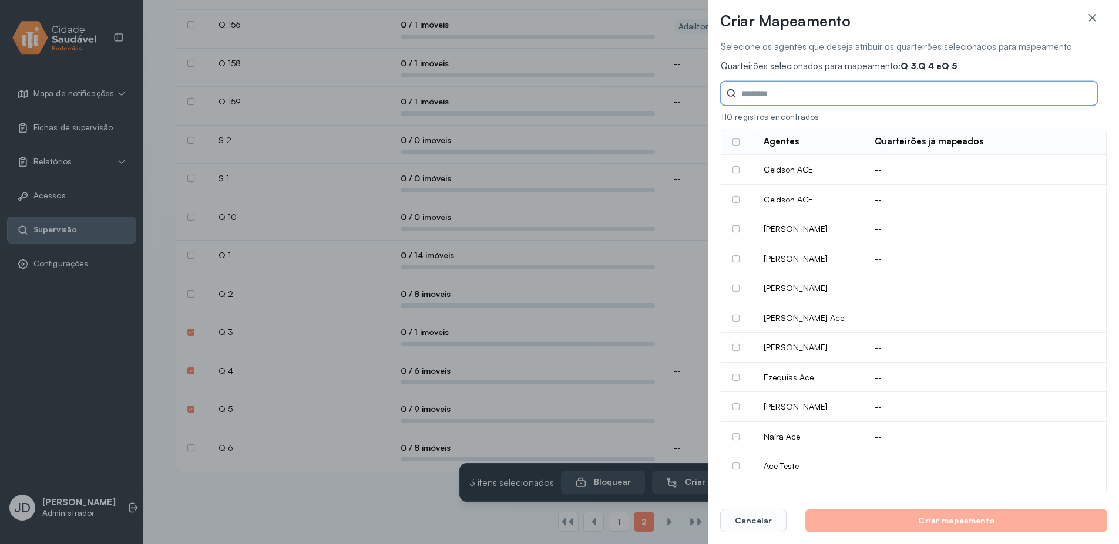
click at [814, 100] on input "Tipo de ciclo" at bounding box center [916, 93] width 361 height 23
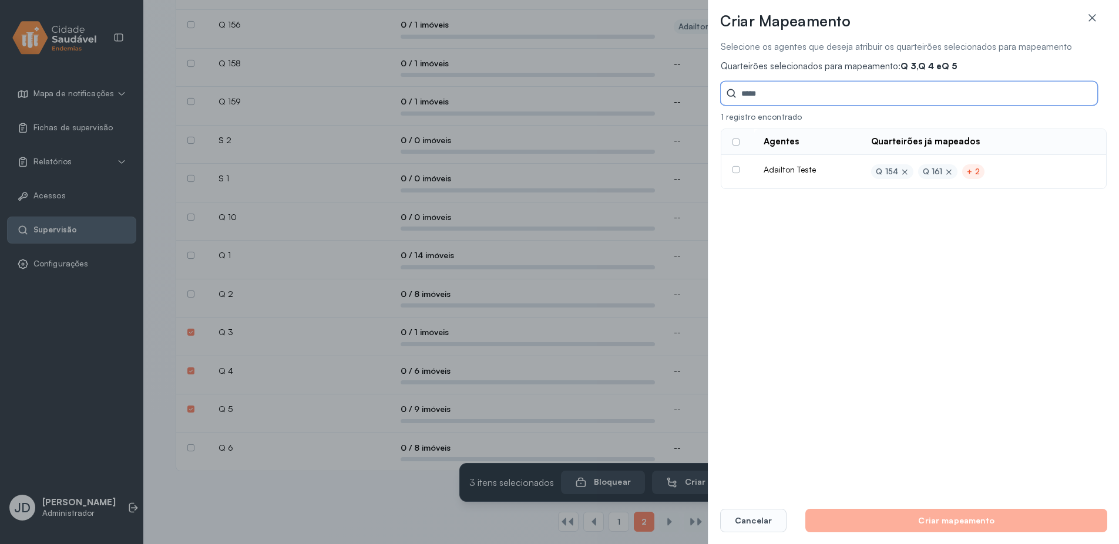
type input "*****"
click at [735, 168] on label at bounding box center [735, 169] width 7 height 7
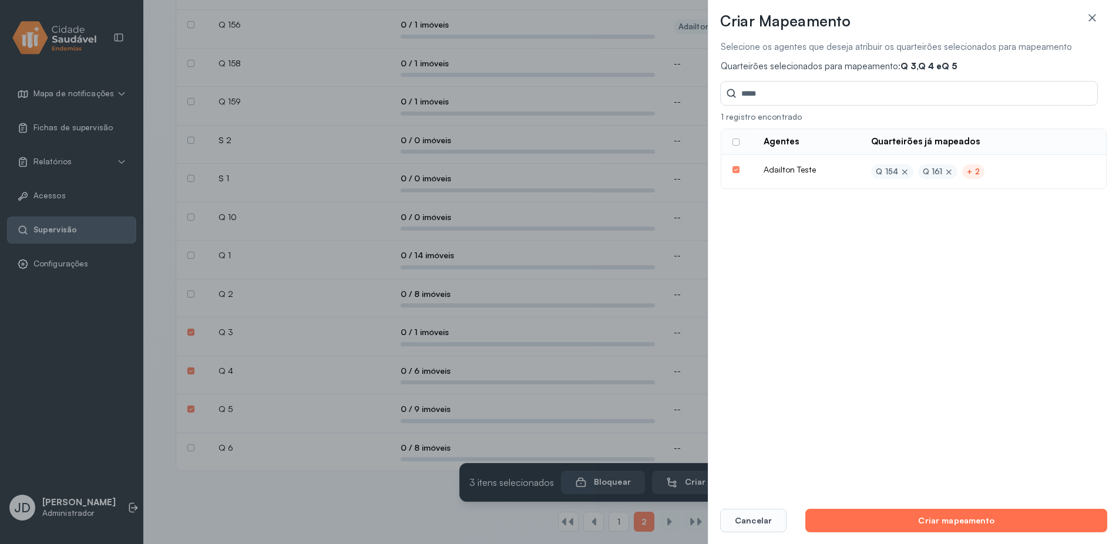
click at [987, 524] on button "Criar mapeamento" at bounding box center [956, 520] width 302 height 23
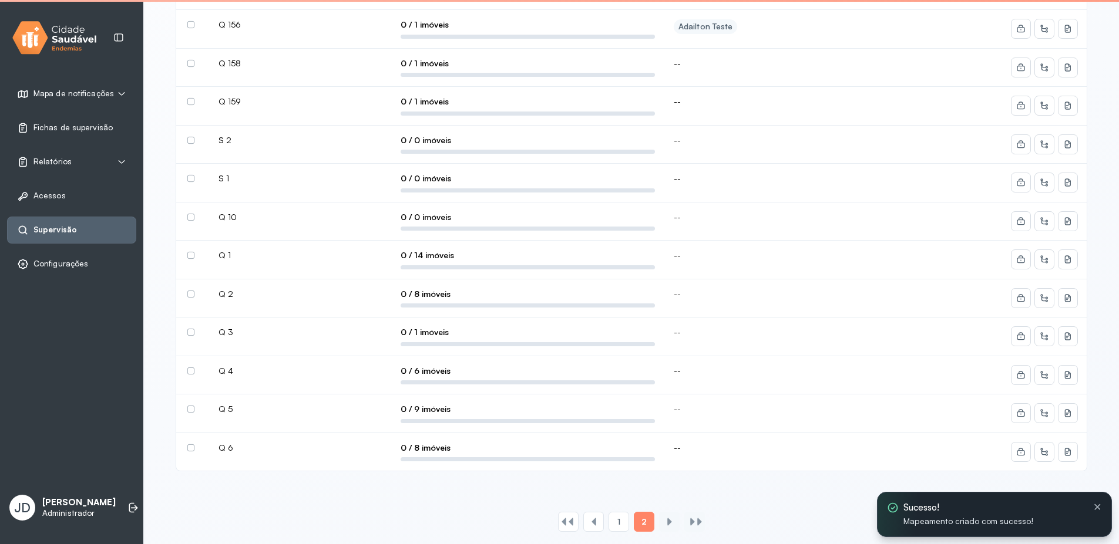
scroll to position [0, 0]
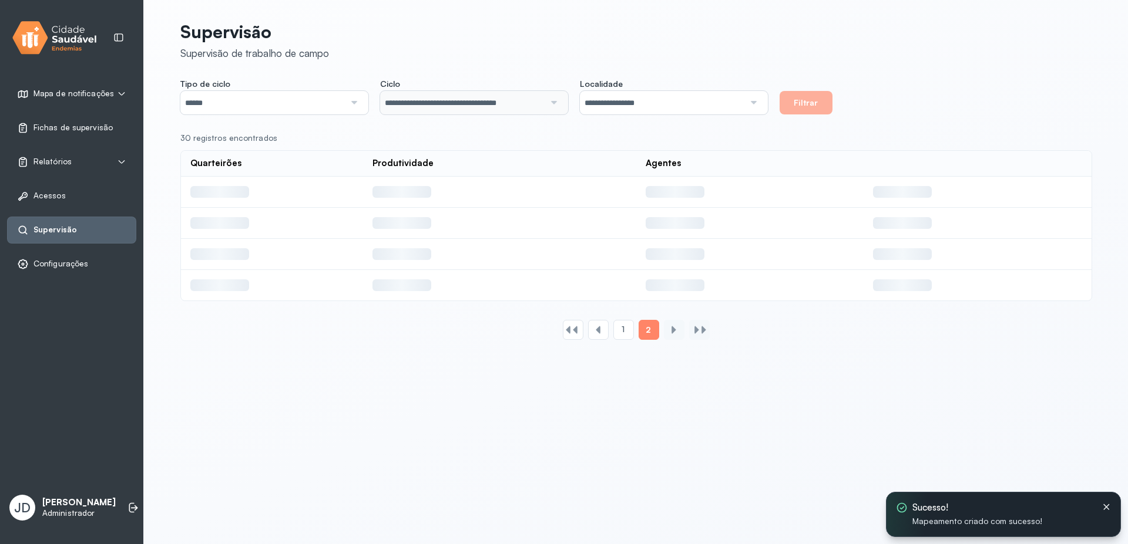
click at [1105, 510] on icon at bounding box center [1105, 507] width 9 height 10
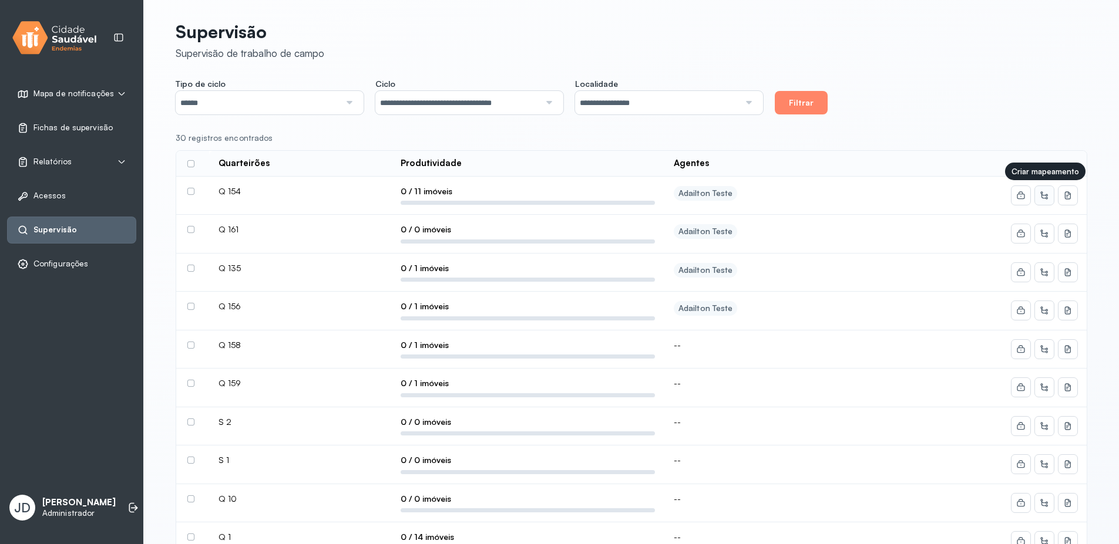
click at [1042, 201] on button at bounding box center [1044, 195] width 19 height 19
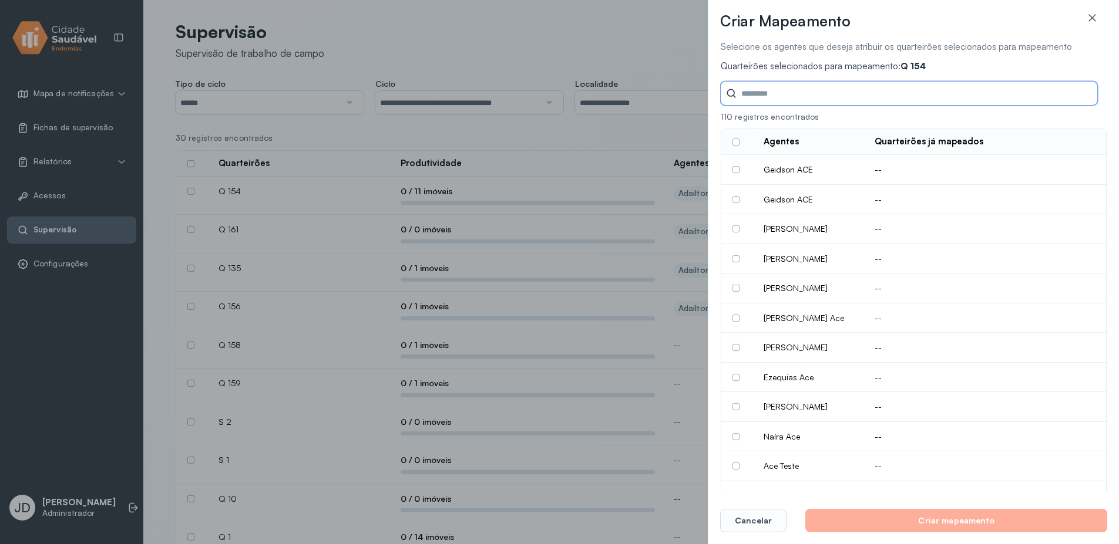
click at [815, 93] on input "Tipo de ciclo" at bounding box center [916, 93] width 361 height 23
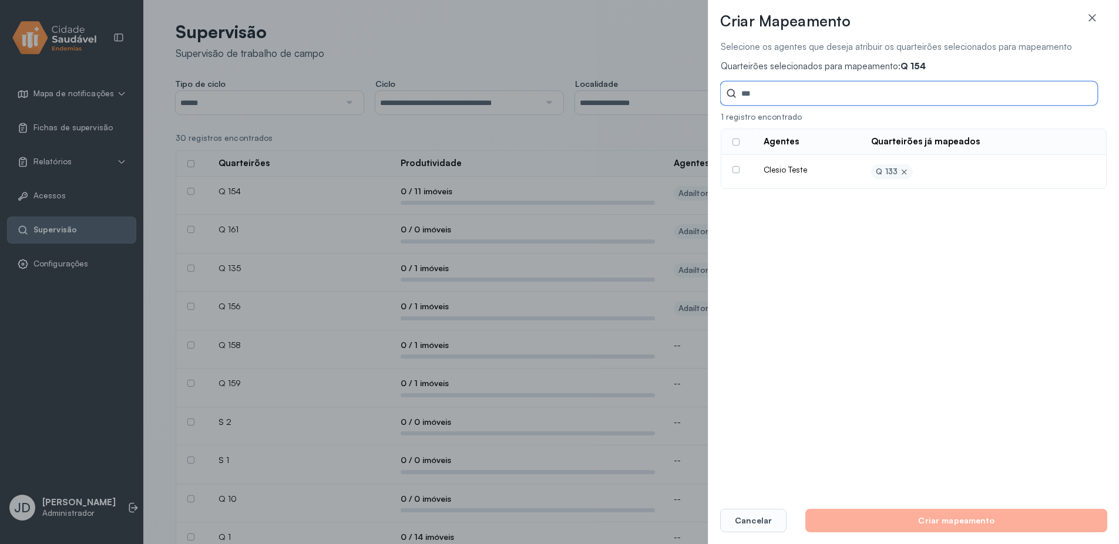
type input "***"
click at [1091, 23] on icon at bounding box center [1092, 18] width 12 height 12
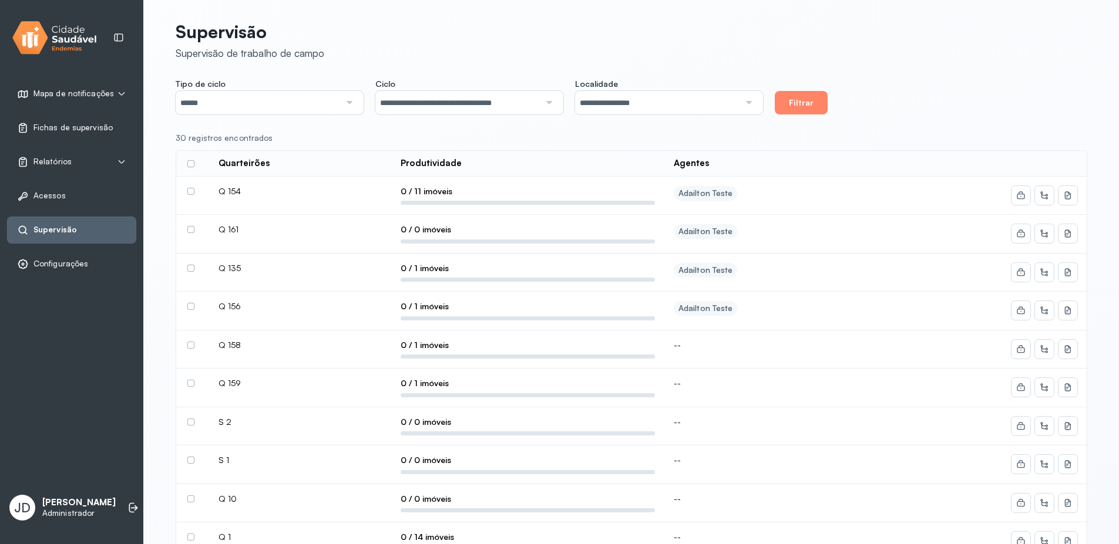
click at [686, 103] on input "**********" at bounding box center [657, 102] width 164 height 23
click at [913, 146] on div "30 registros encontrados Quarteirões Produtividade Agentes Q 154 0 / 11 imóveis…" at bounding box center [632, 443] width 912 height 620
click at [871, 137] on div "30 registros encontrados" at bounding box center [627, 138] width 902 height 10
click at [446, 99] on input "**********" at bounding box center [457, 102] width 164 height 23
type input "**********"
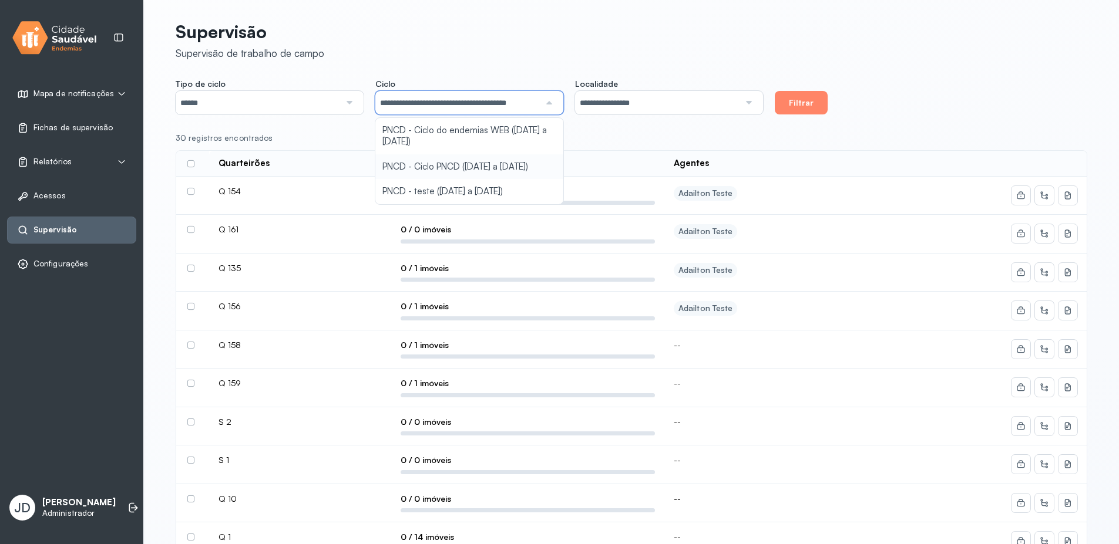
click at [515, 176] on div "**********" at bounding box center [632, 403] width 912 height 778
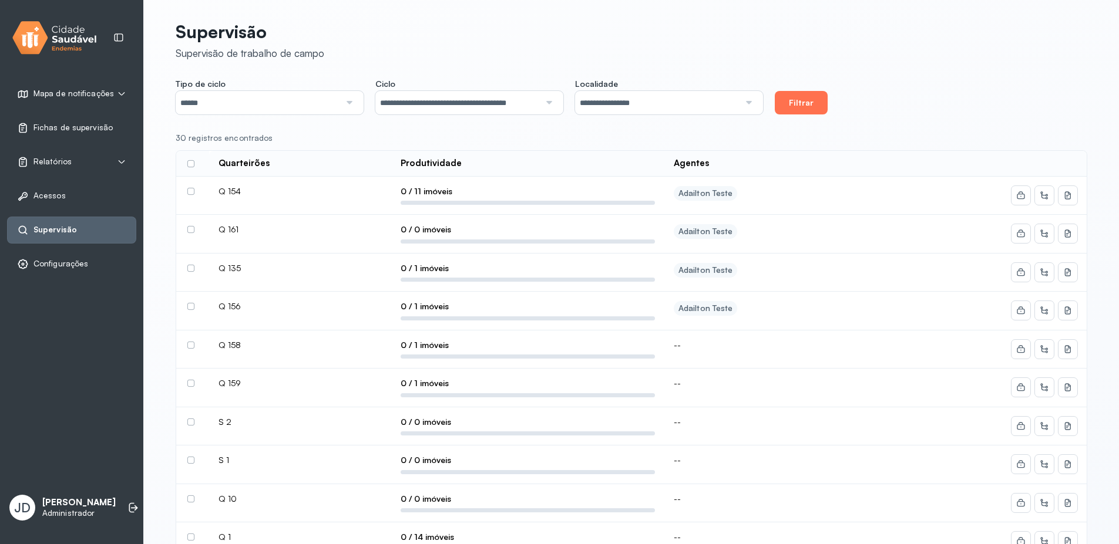
click at [803, 107] on button "Filtrar" at bounding box center [801, 102] width 53 height 23
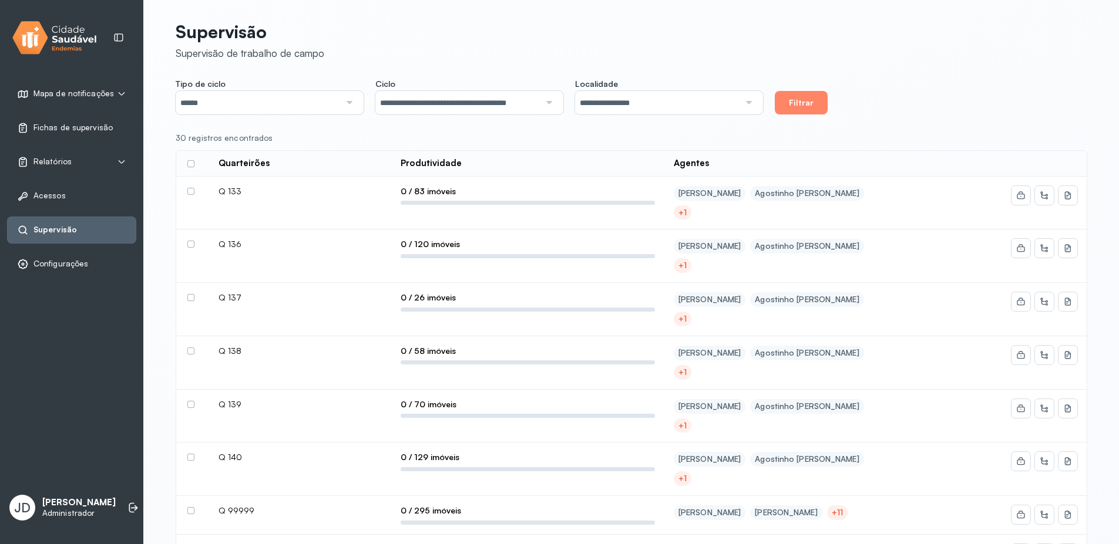
click at [193, 192] on label at bounding box center [190, 191] width 7 height 7
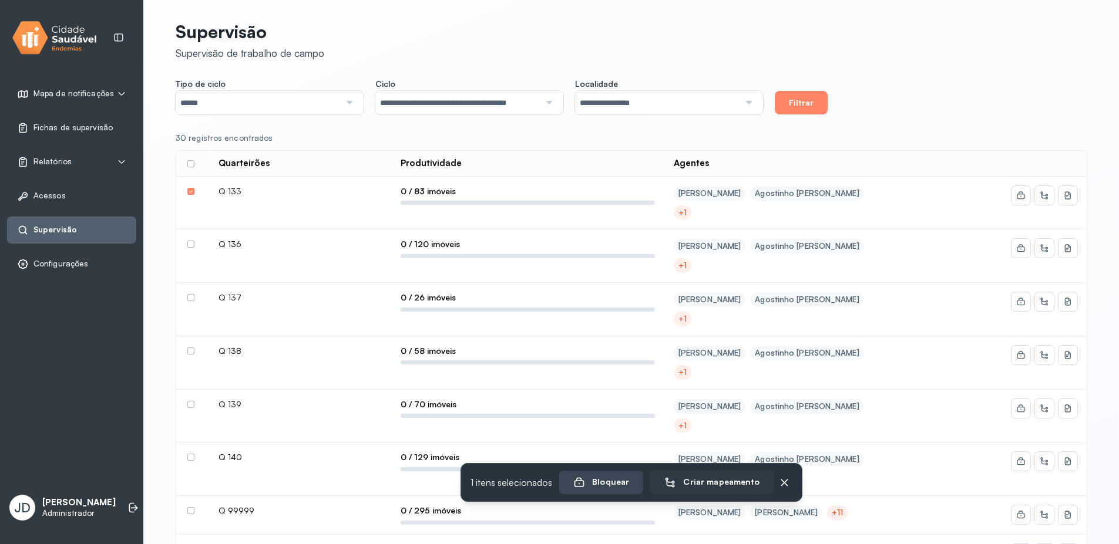
click at [736, 484] on div "Criar mapeamento" at bounding box center [711, 483] width 95 height 12
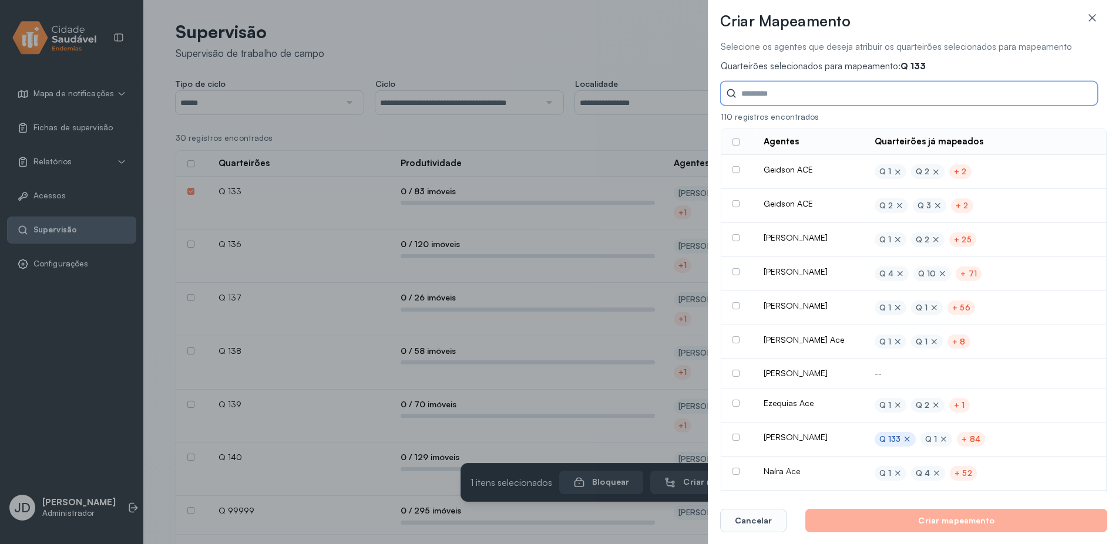
click at [788, 88] on input "Tipo de ciclo" at bounding box center [916, 93] width 361 height 23
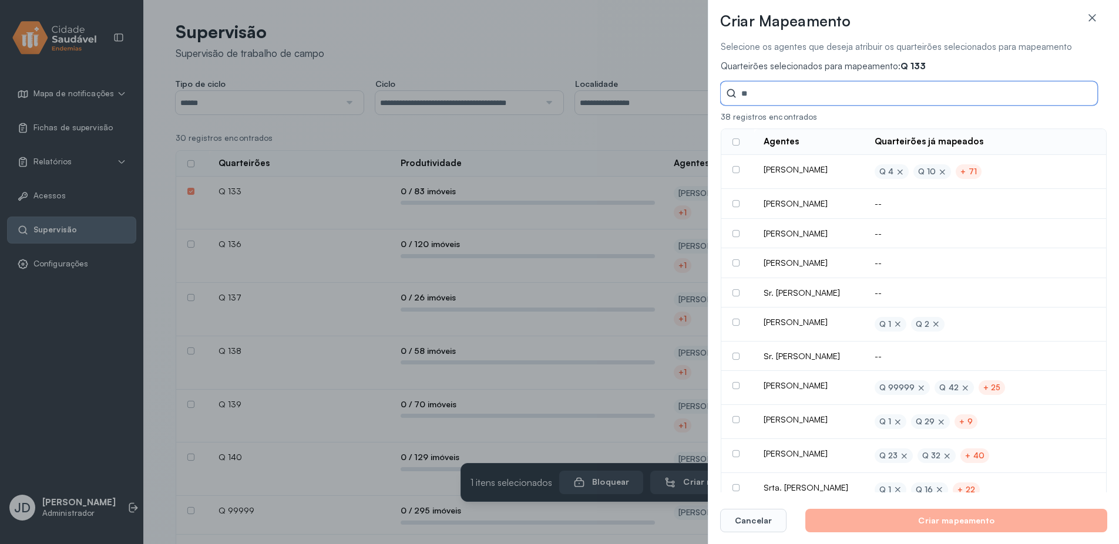
type input "*"
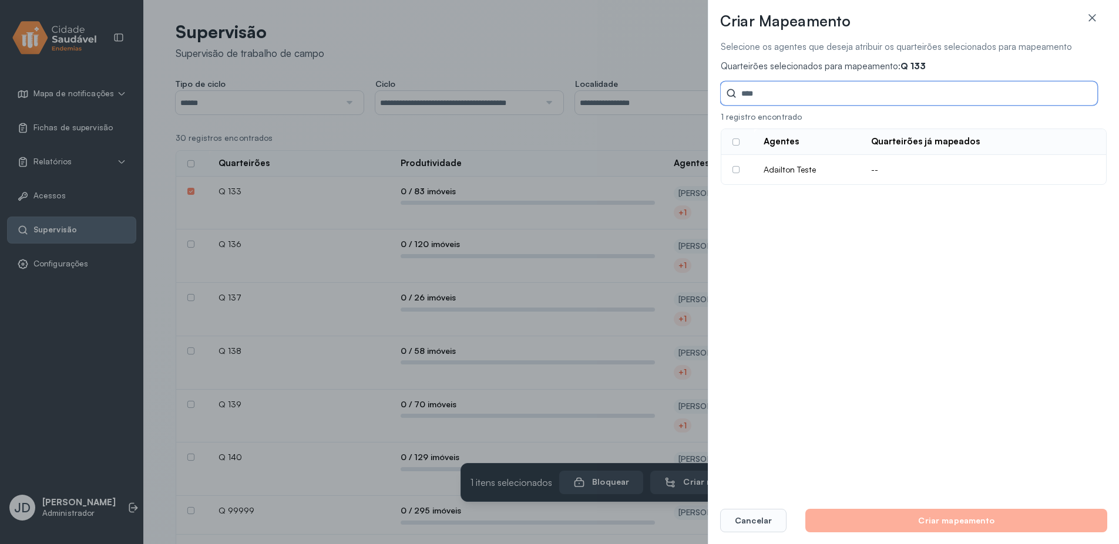
type input "****"
click at [742, 170] on div at bounding box center [737, 169] width 11 height 7
click at [736, 172] on label at bounding box center [735, 169] width 7 height 7
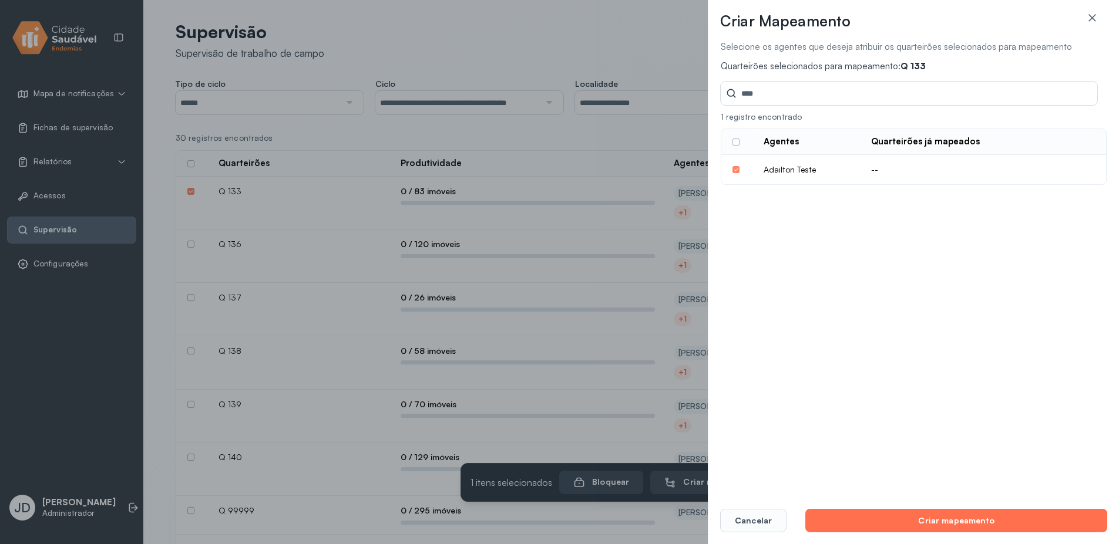
click at [900, 513] on button "Criar mapeamento" at bounding box center [956, 520] width 302 height 23
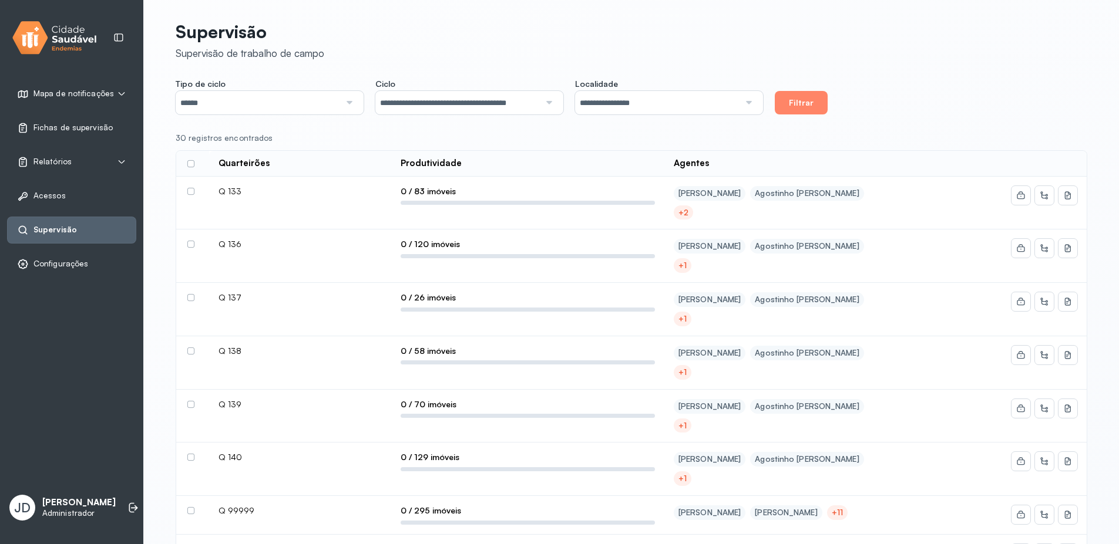
click at [685, 214] on div "+2" at bounding box center [683, 213] width 10 height 10
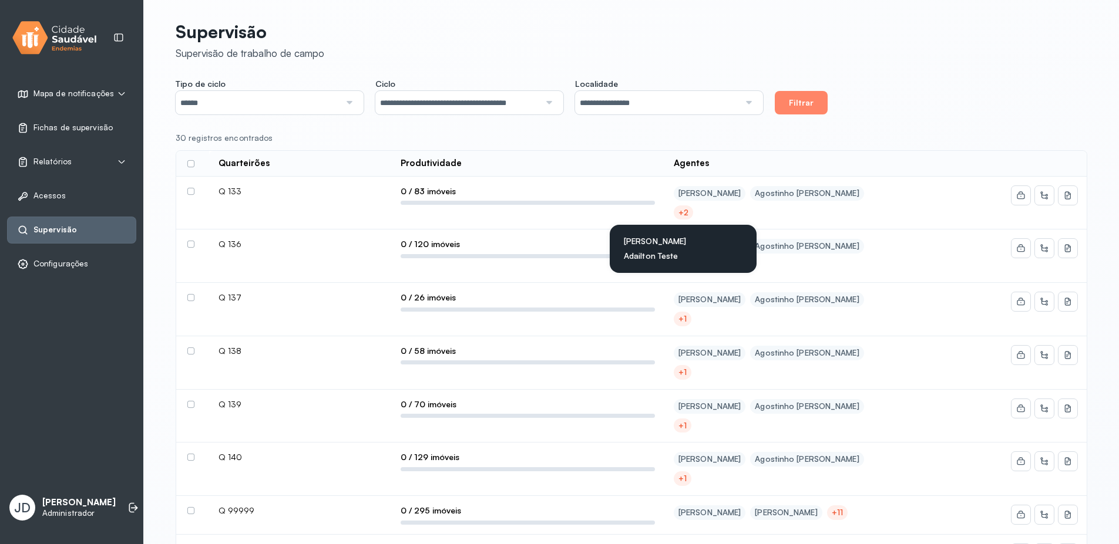
click at [877, 223] on td "[PERSON_NAME] Filho [PERSON_NAME] +2 [PERSON_NAME] Teste" at bounding box center [778, 203] width 228 height 53
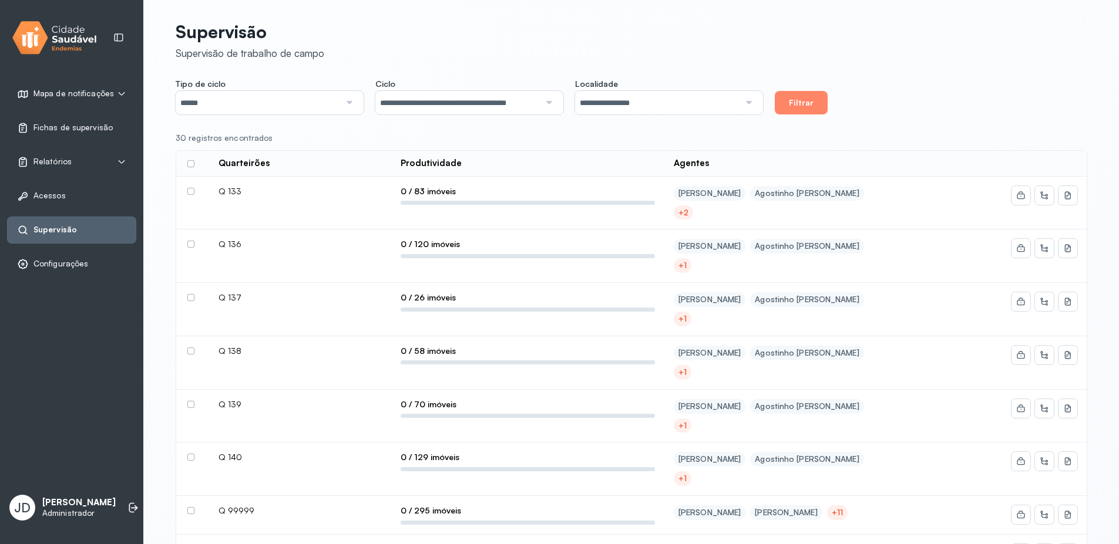
click at [330, 110] on input "******" at bounding box center [258, 102] width 164 height 23
click at [885, 108] on div "**********" at bounding box center [632, 97] width 912 height 36
click at [58, 499] on p "[PERSON_NAME]" at bounding box center [78, 502] width 73 height 11
click at [18, 500] on span "JD" at bounding box center [22, 507] width 16 height 15
click at [15, 500] on span "JD" at bounding box center [22, 507] width 16 height 15
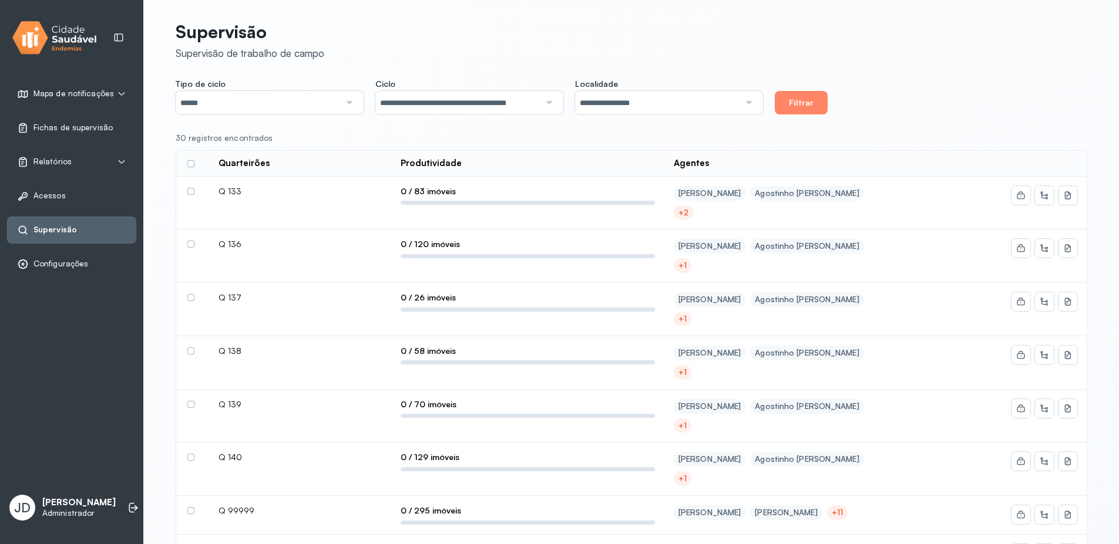
click at [51, 497] on p "[PERSON_NAME]" at bounding box center [78, 502] width 73 height 11
click at [14, 500] on span "JD" at bounding box center [22, 507] width 16 height 15
click at [80, 519] on p "Administrador" at bounding box center [78, 514] width 73 height 10
click at [78, 519] on p "Administrador" at bounding box center [78, 514] width 73 height 10
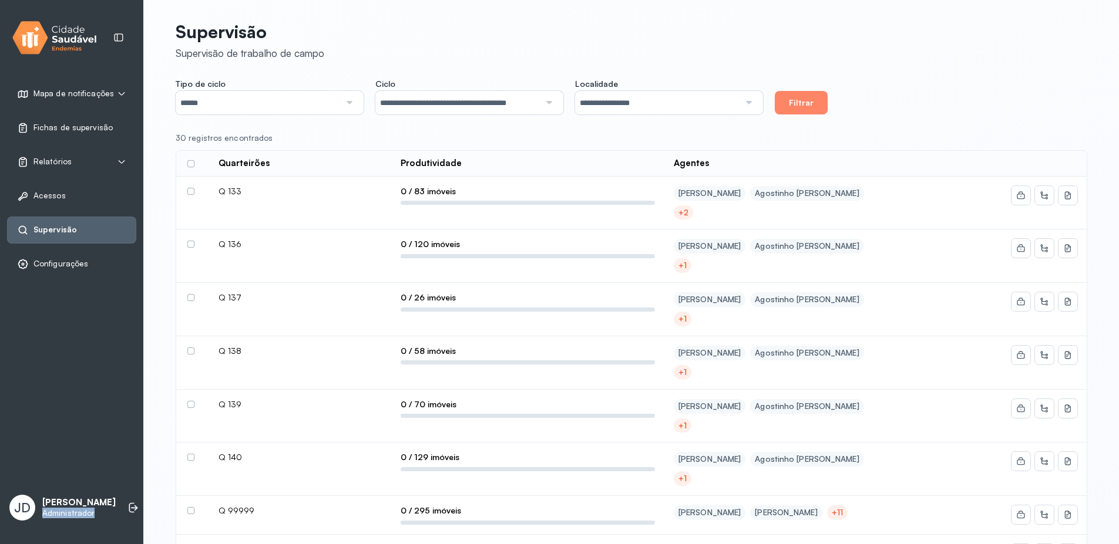
click at [78, 519] on p "Administrador" at bounding box center [78, 514] width 73 height 10
click at [29, 500] on span "JD" at bounding box center [22, 507] width 16 height 15
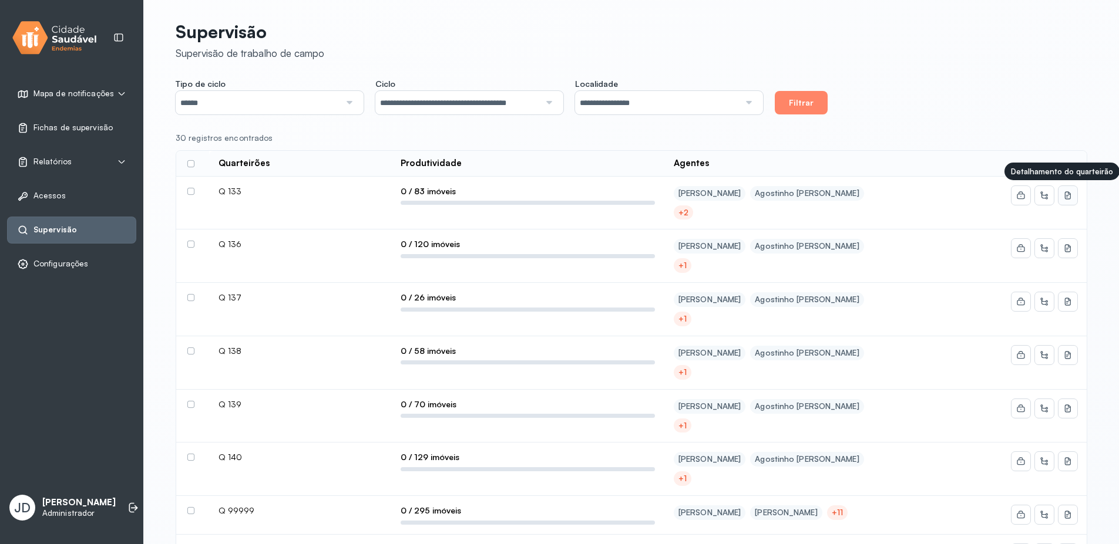
click at [1073, 198] on button at bounding box center [1067, 195] width 19 height 19
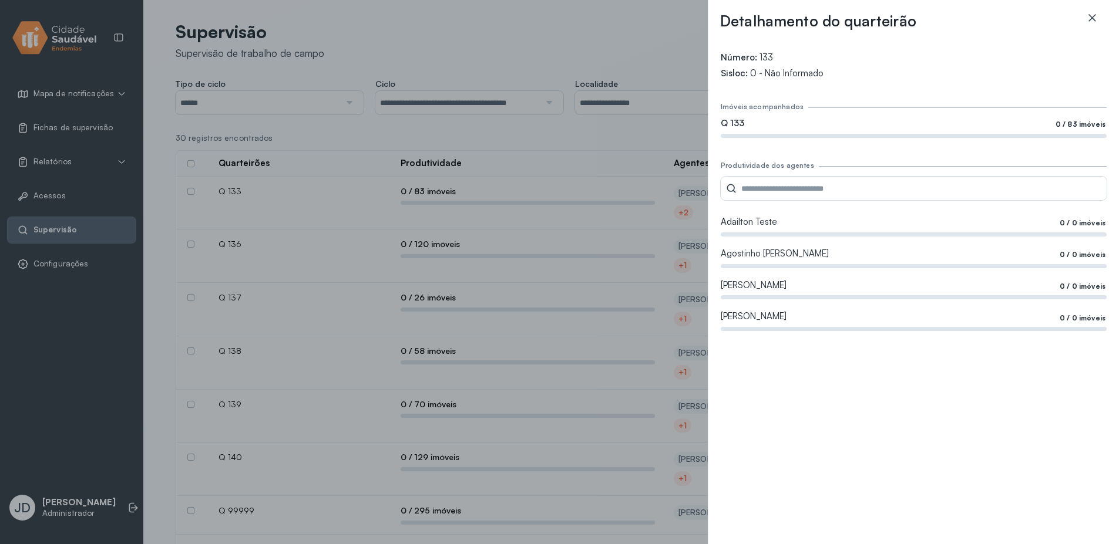
click at [1092, 16] on icon at bounding box center [1092, 18] width 12 height 12
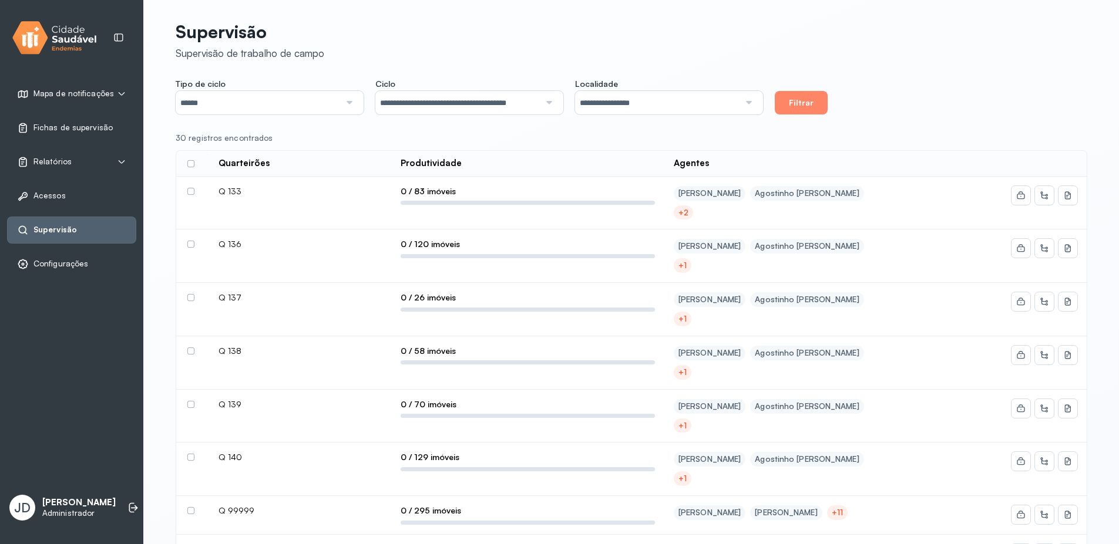
click at [682, 215] on div "+2" at bounding box center [683, 213] width 10 height 10
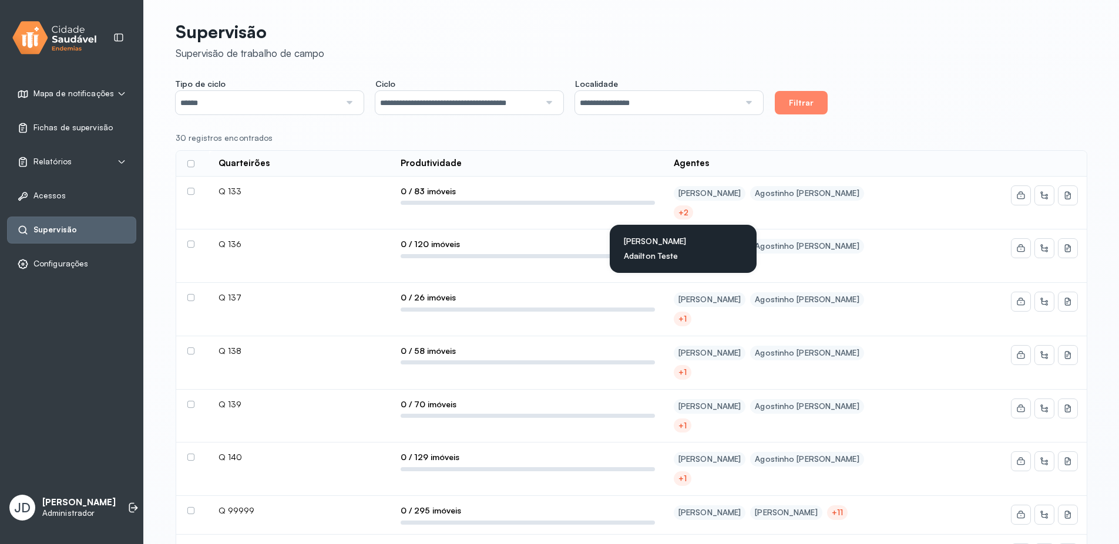
click at [682, 215] on div "+2" at bounding box center [683, 213] width 10 height 10
click at [666, 107] on input "**********" at bounding box center [657, 102] width 164 height 23
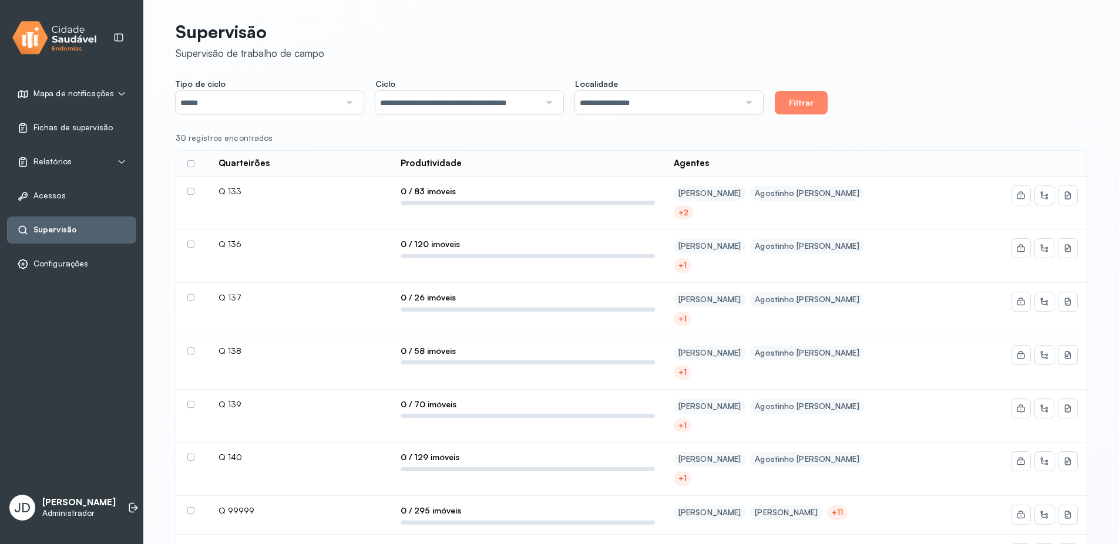
click at [544, 107] on div at bounding box center [548, 102] width 16 height 23
drag, startPoint x: 924, startPoint y: 137, endPoint x: 798, endPoint y: 170, distance: 131.2
click at [924, 137] on div "30 registros encontrados" at bounding box center [627, 138] width 902 height 10
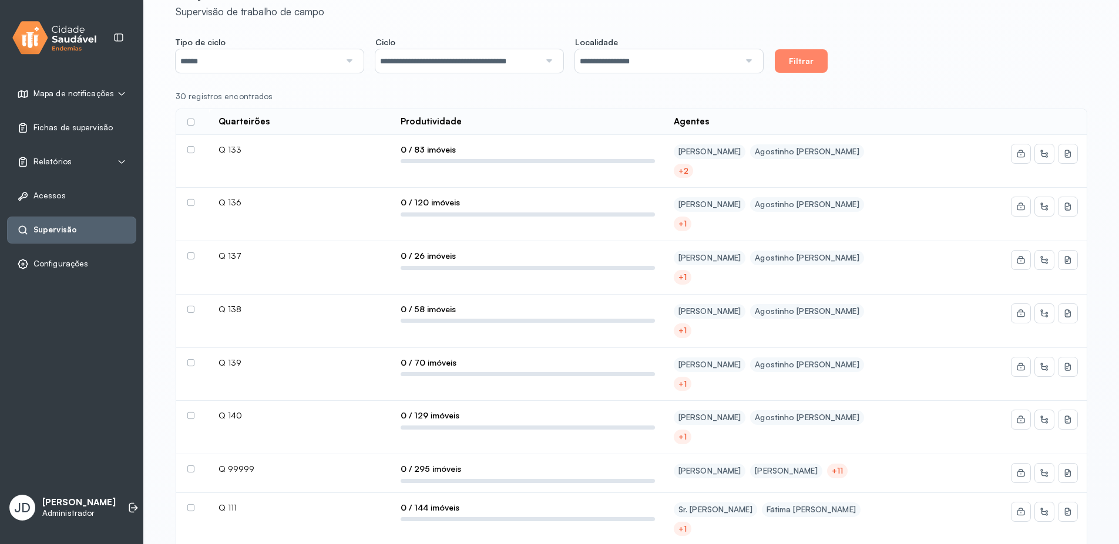
scroll to position [0, 0]
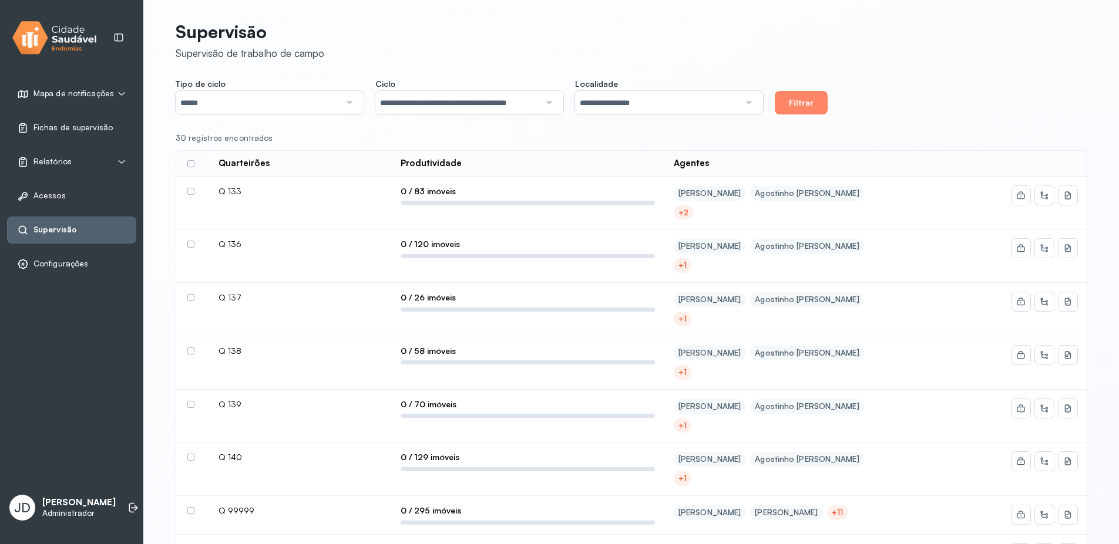
click at [688, 211] on div "+2" at bounding box center [683, 213] width 10 height 10
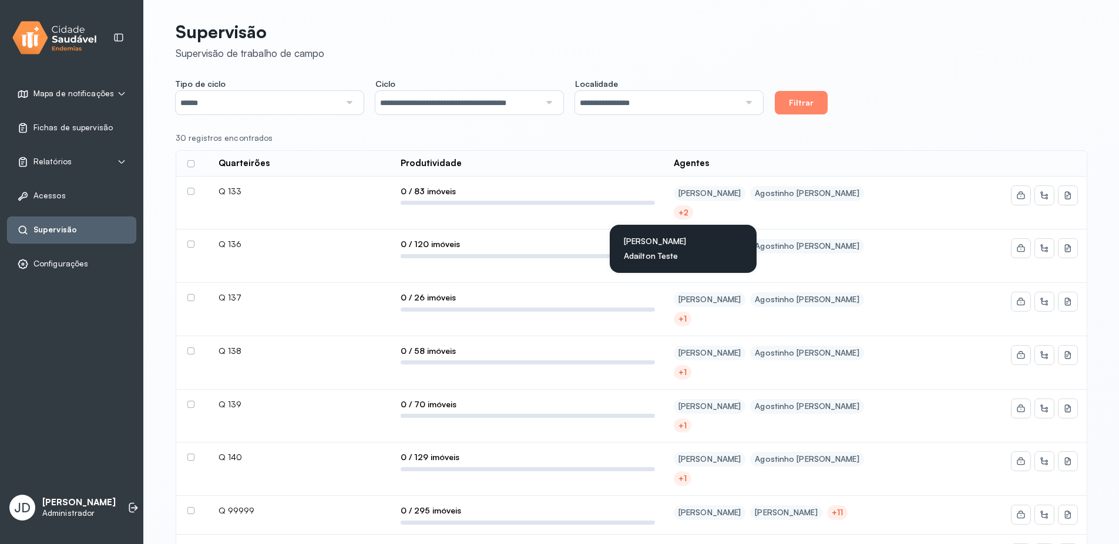
click at [916, 223] on td at bounding box center [989, 203] width 195 height 53
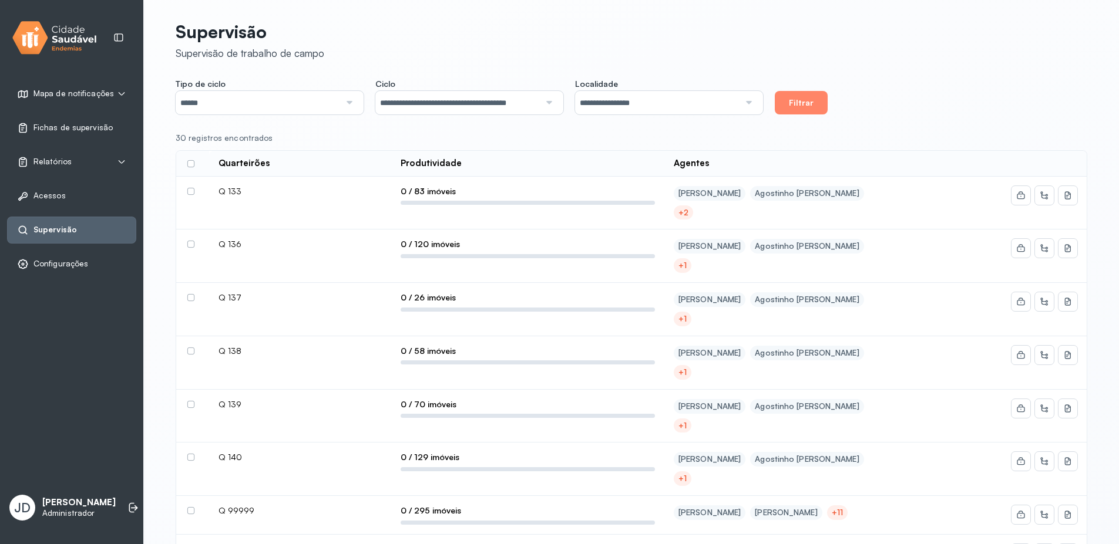
click at [937, 110] on div "**********" at bounding box center [632, 97] width 912 height 36
click at [678, 216] on div "+2" at bounding box center [683, 213] width 10 height 10
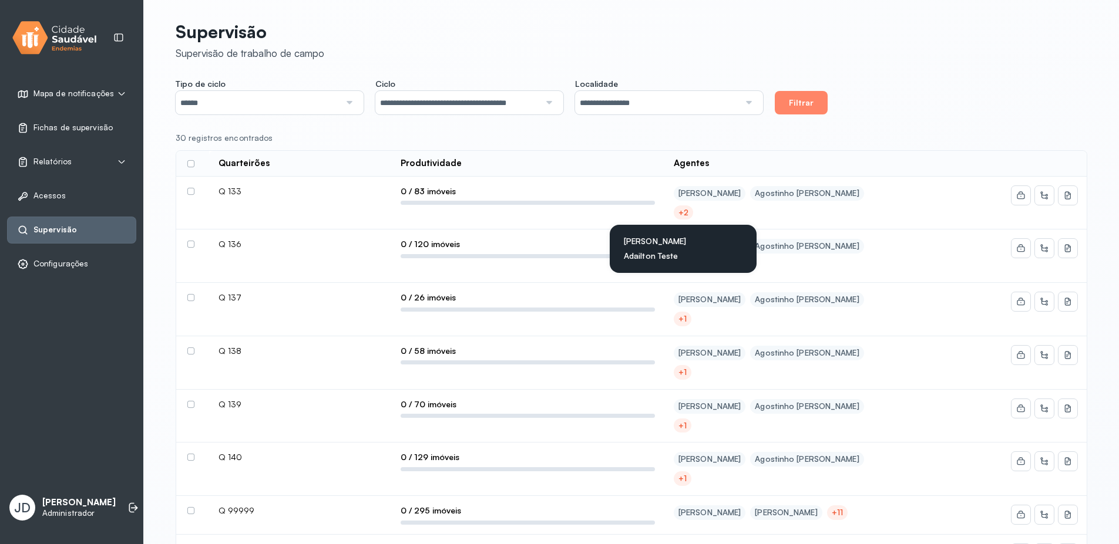
click at [687, 261] on div "+1" at bounding box center [682, 266] width 8 height 10
click at [680, 211] on div "+2" at bounding box center [683, 213] width 10 height 10
click at [839, 224] on td "[PERSON_NAME] Filho [PERSON_NAME] +2 [PERSON_NAME] Teste" at bounding box center [778, 203] width 228 height 53
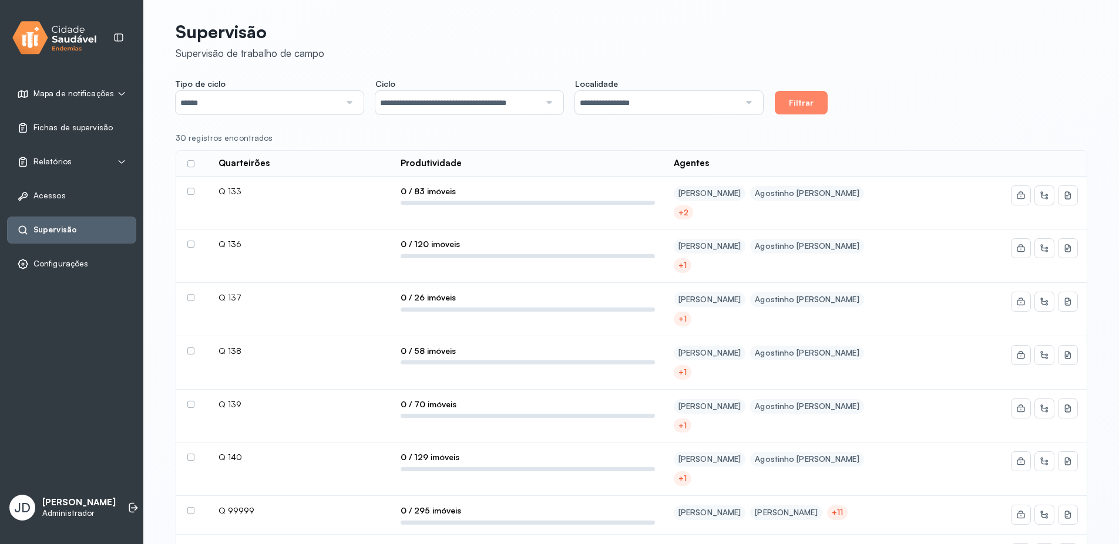
scroll to position [70, 0]
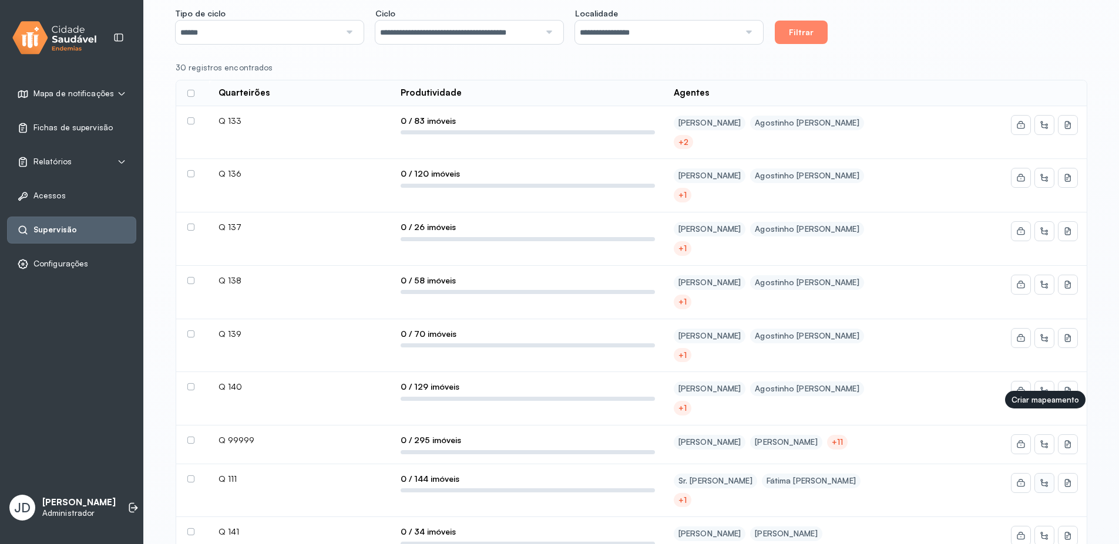
click at [1044, 479] on icon at bounding box center [1044, 483] width 9 height 9
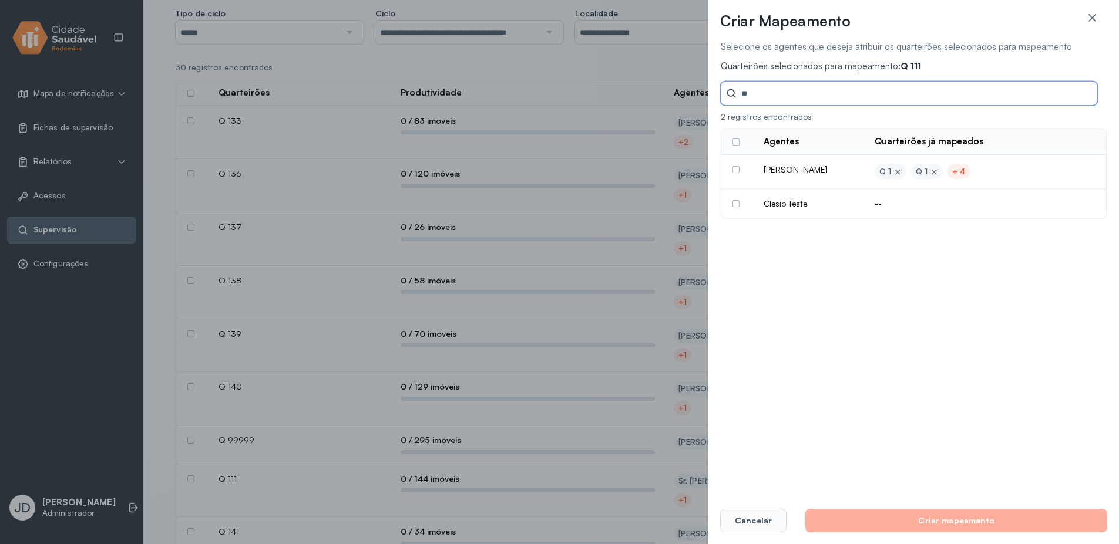
type input "**"
click at [732, 206] on td at bounding box center [737, 203] width 33 height 29
click at [734, 206] on label at bounding box center [735, 203] width 7 height 7
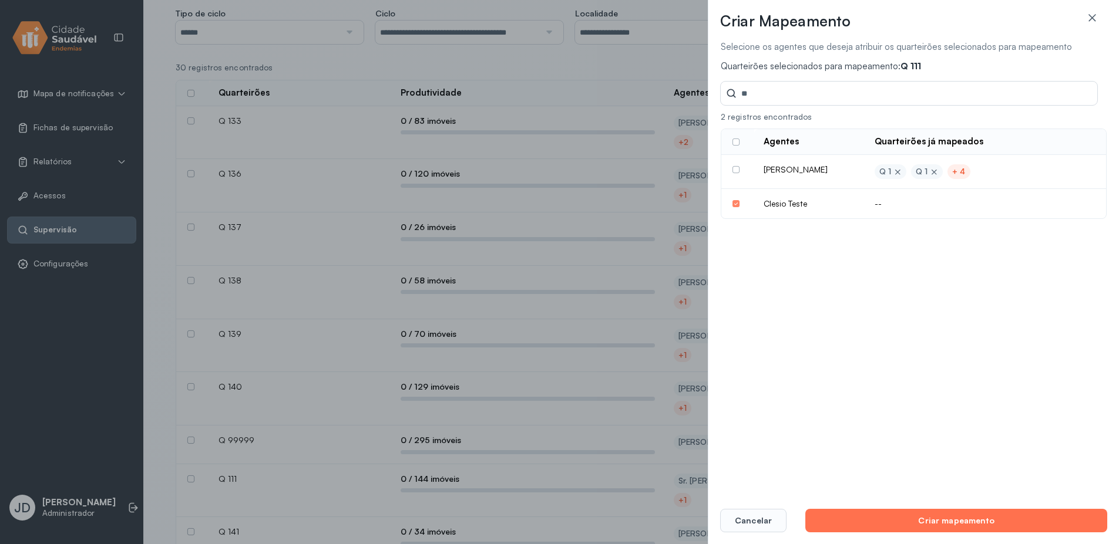
click at [930, 516] on button "Criar mapeamento" at bounding box center [956, 520] width 302 height 23
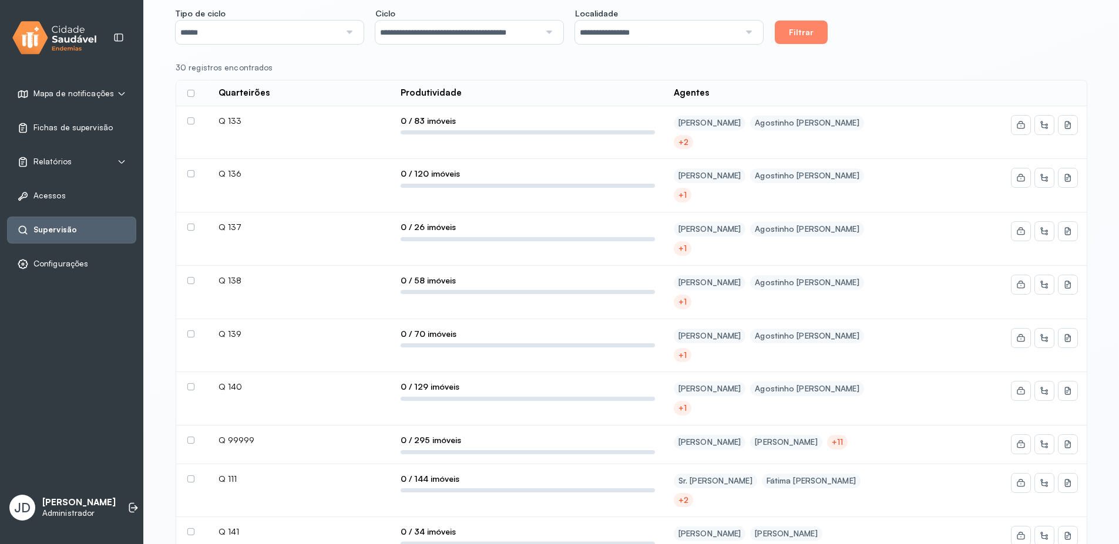
click at [688, 496] on div "+2" at bounding box center [683, 501] width 10 height 10
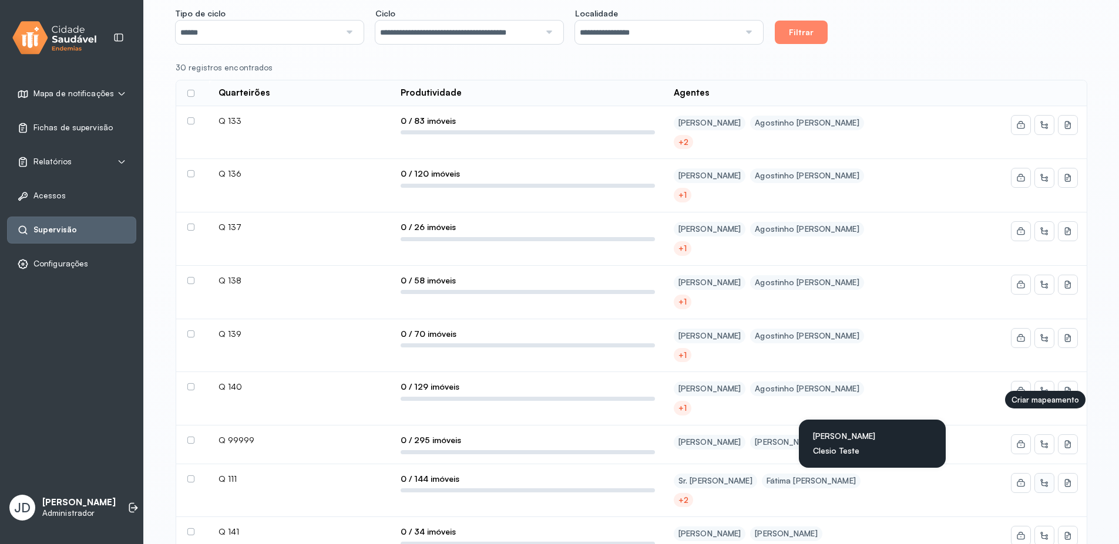
click at [1044, 479] on icon at bounding box center [1044, 483] width 9 height 9
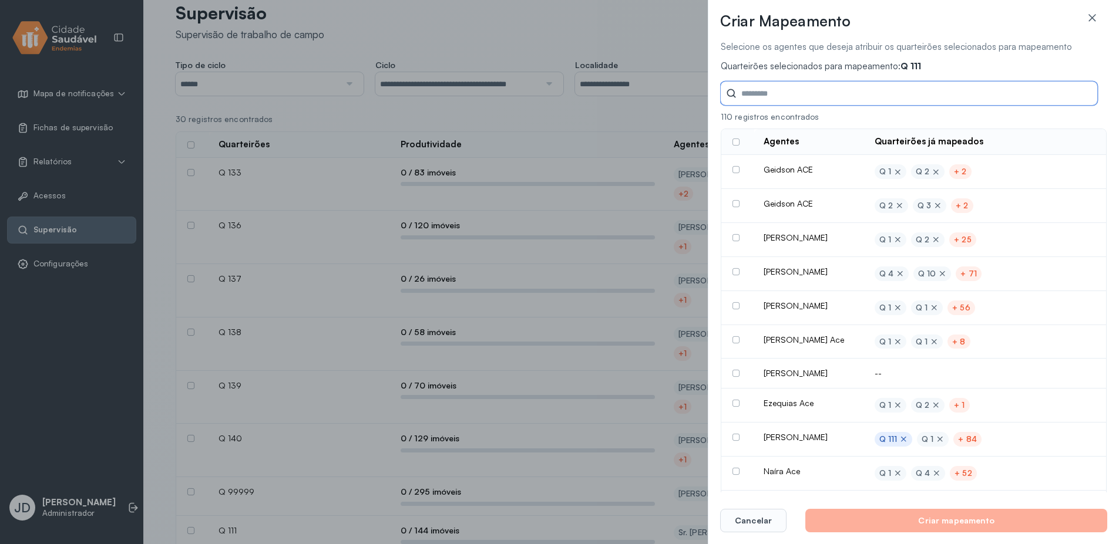
scroll to position [0, 0]
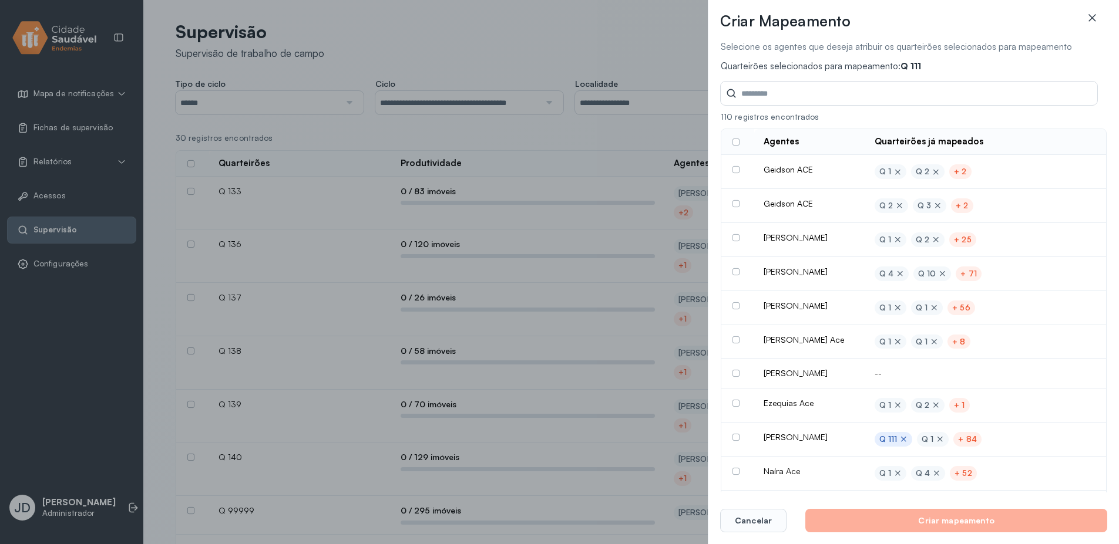
click at [1091, 19] on icon at bounding box center [1091, 17] width 7 height 7
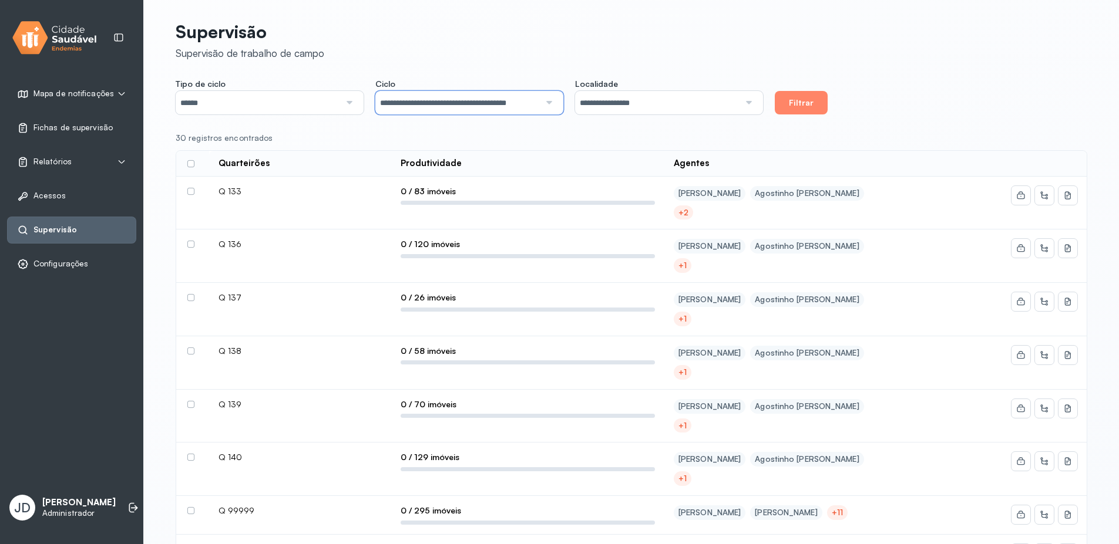
click at [522, 104] on input "**********" at bounding box center [457, 102] width 164 height 23
click at [886, 113] on div "**********" at bounding box center [632, 97] width 912 height 36
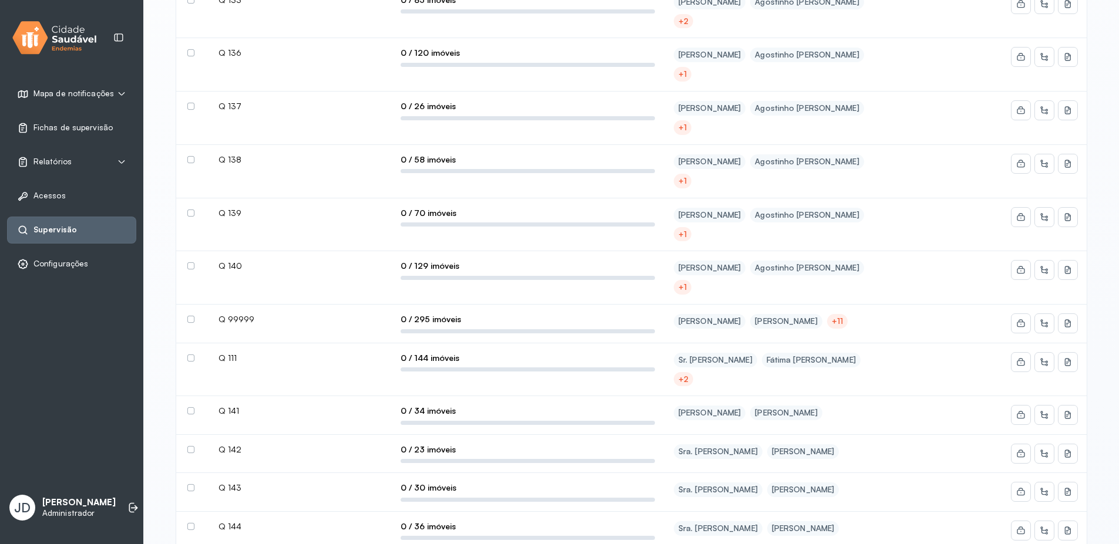
scroll to position [352, 0]
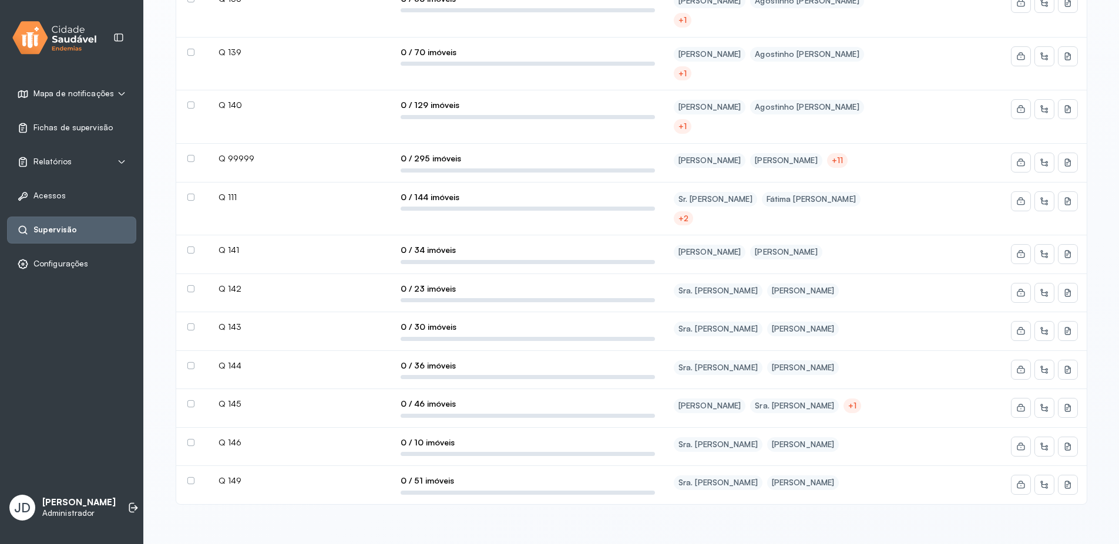
click at [191, 401] on label at bounding box center [190, 404] width 7 height 7
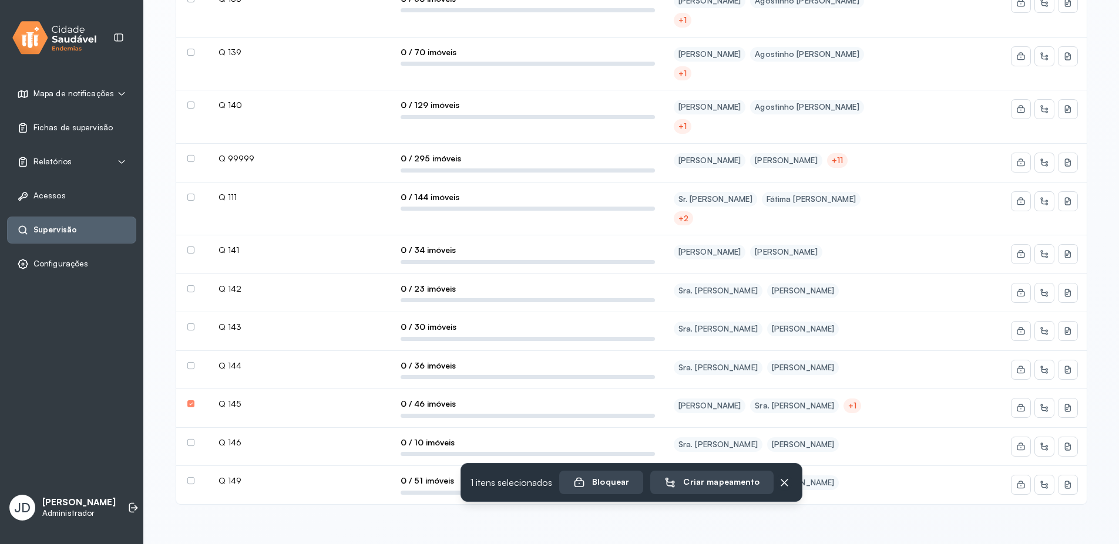
click at [190, 362] on label at bounding box center [190, 365] width 7 height 7
click at [194, 324] on label at bounding box center [190, 327] width 7 height 7
click at [736, 480] on div "Criar mapeamento" at bounding box center [713, 483] width 95 height 12
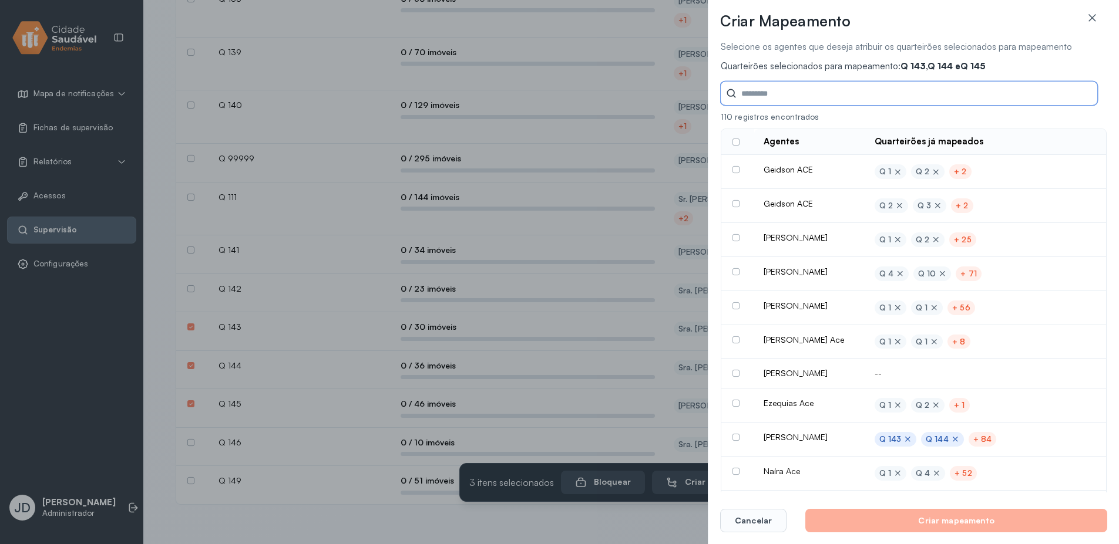
click at [816, 95] on input "Tipo de ciclo" at bounding box center [916, 93] width 361 height 23
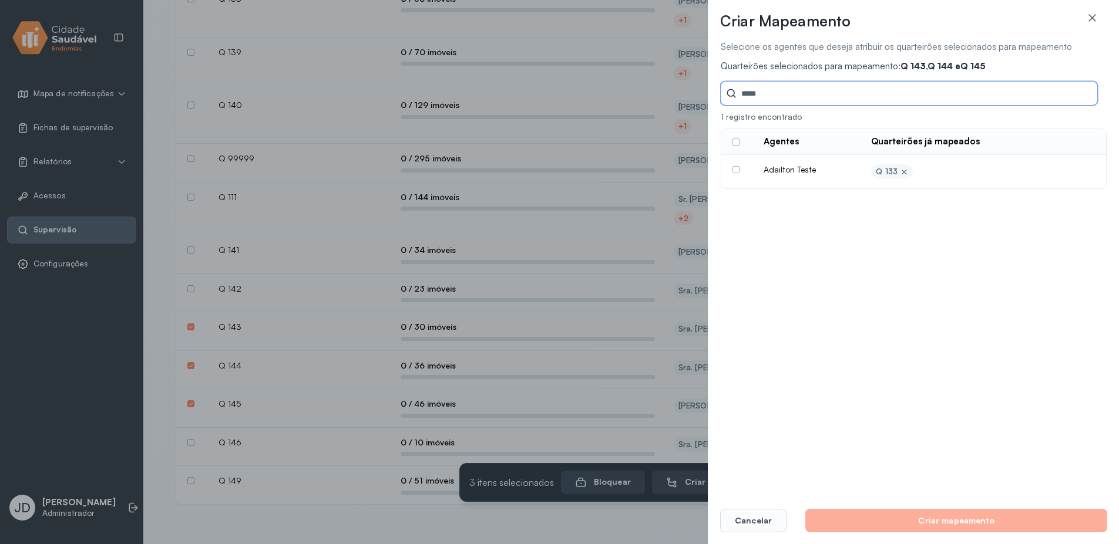
type input "*****"
click at [736, 171] on label at bounding box center [735, 169] width 7 height 7
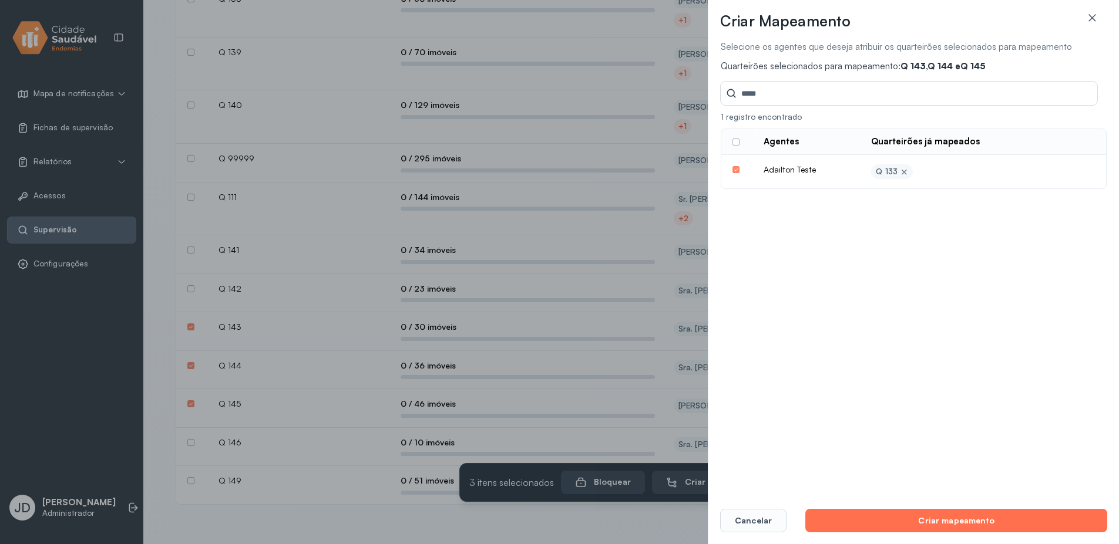
click at [973, 520] on button "Criar mapeamento" at bounding box center [956, 520] width 302 height 23
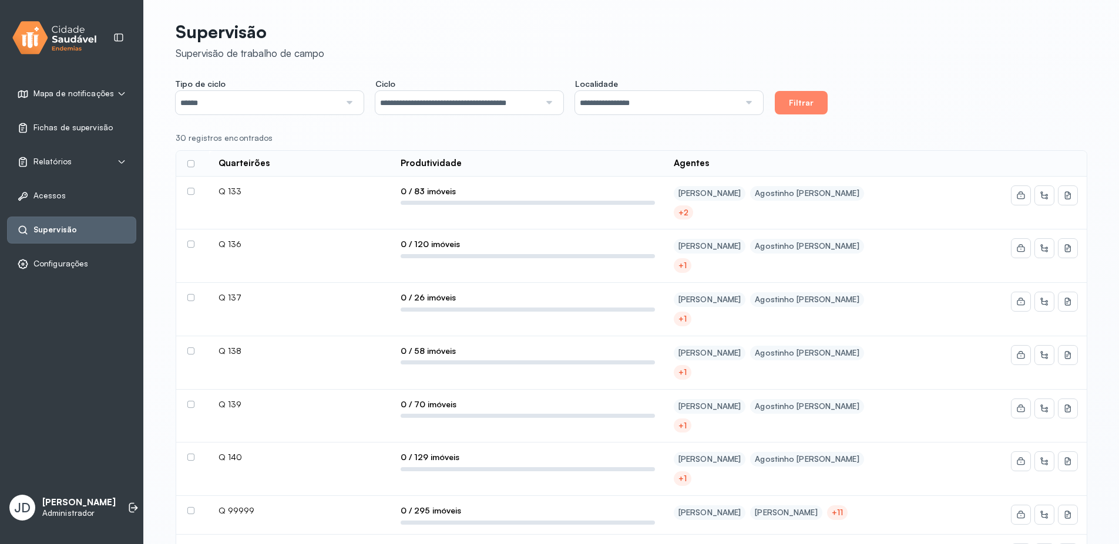
scroll to position [282, 0]
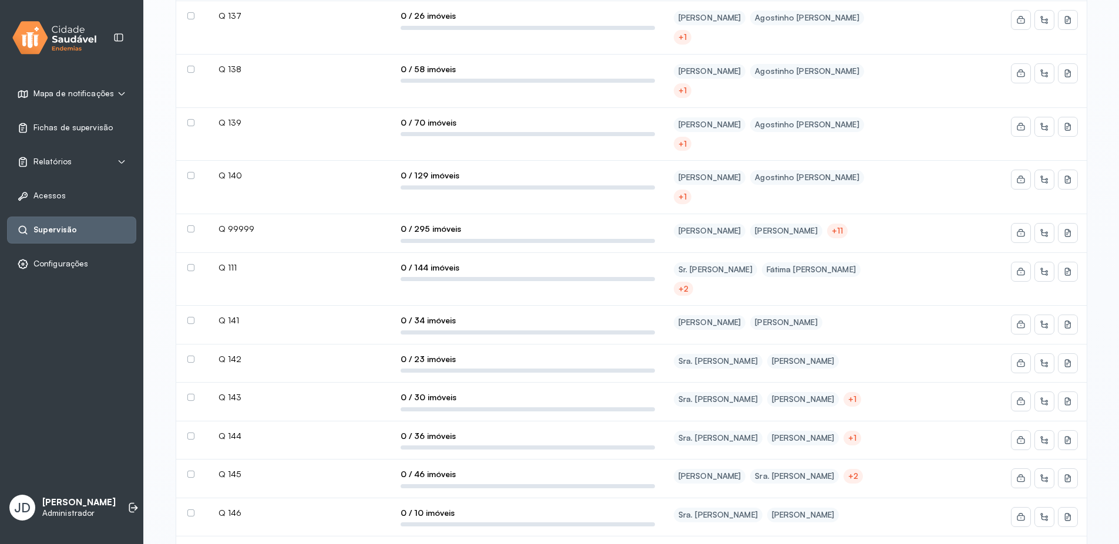
click at [193, 433] on label at bounding box center [190, 436] width 7 height 7
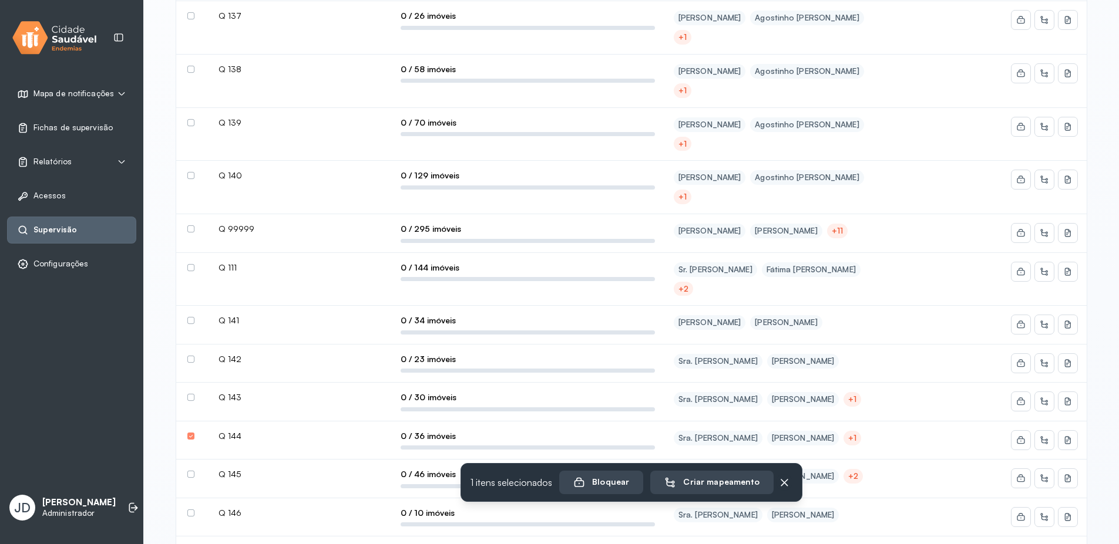
click at [191, 394] on label at bounding box center [190, 397] width 7 height 7
click at [190, 356] on label at bounding box center [190, 359] width 7 height 7
click at [734, 479] on div "Criar mapeamento" at bounding box center [713, 483] width 95 height 12
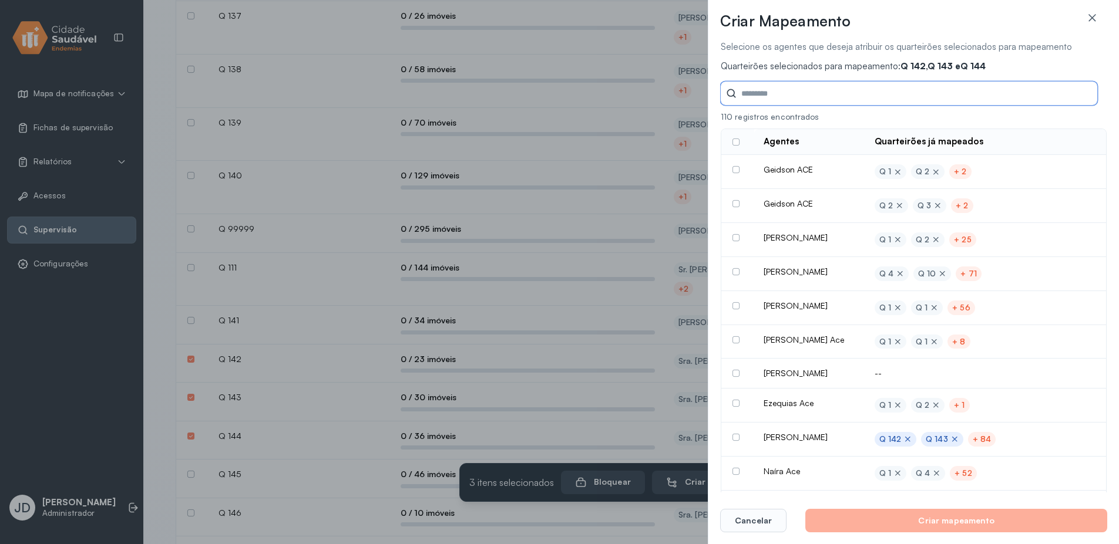
click at [796, 89] on input "Tipo de ciclo" at bounding box center [916, 93] width 361 height 23
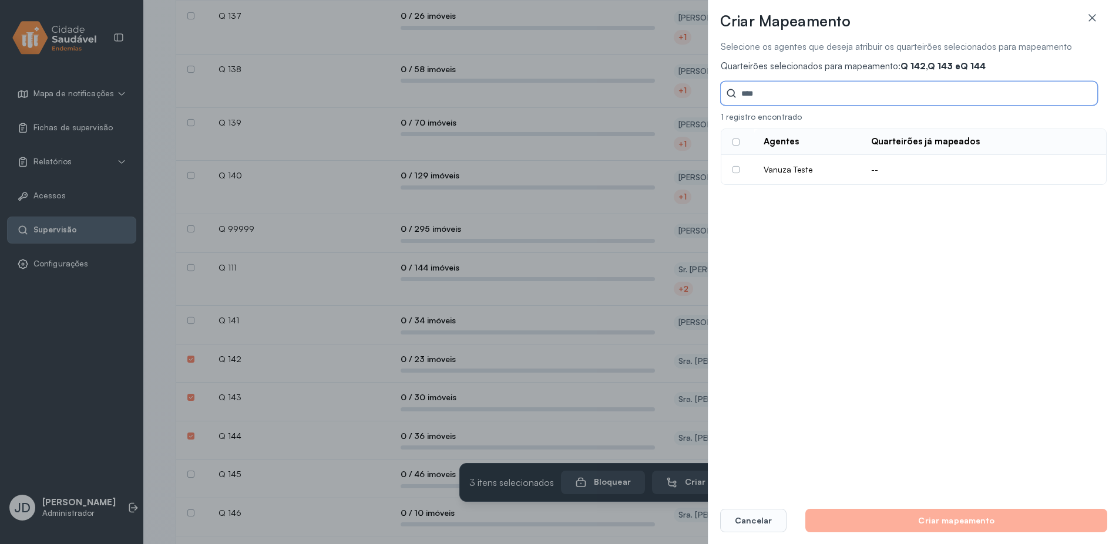
type input "****"
click at [734, 170] on label at bounding box center [735, 169] width 7 height 7
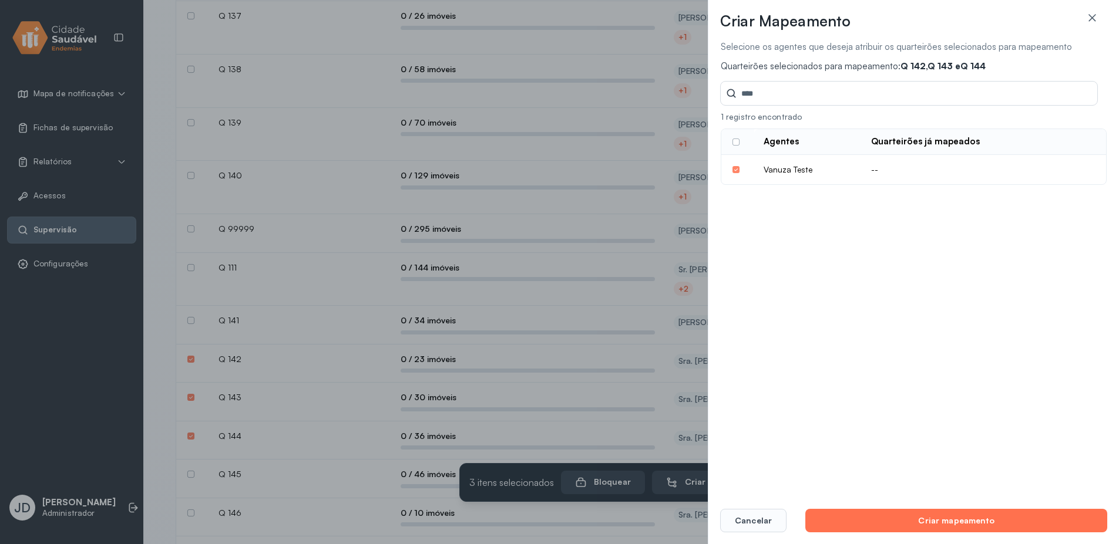
click at [932, 520] on button "Criar mapeamento" at bounding box center [956, 520] width 302 height 23
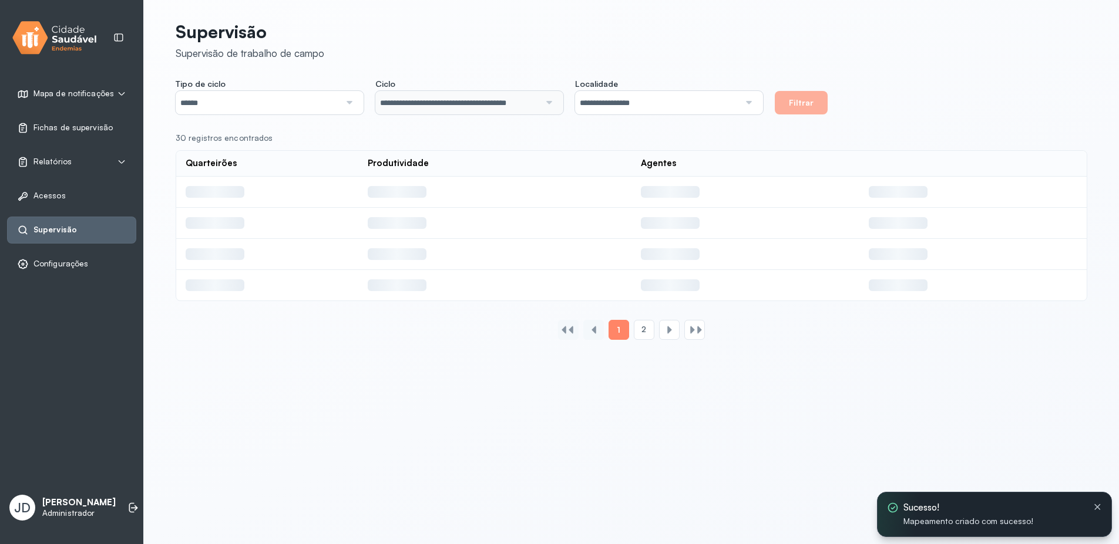
scroll to position [0, 0]
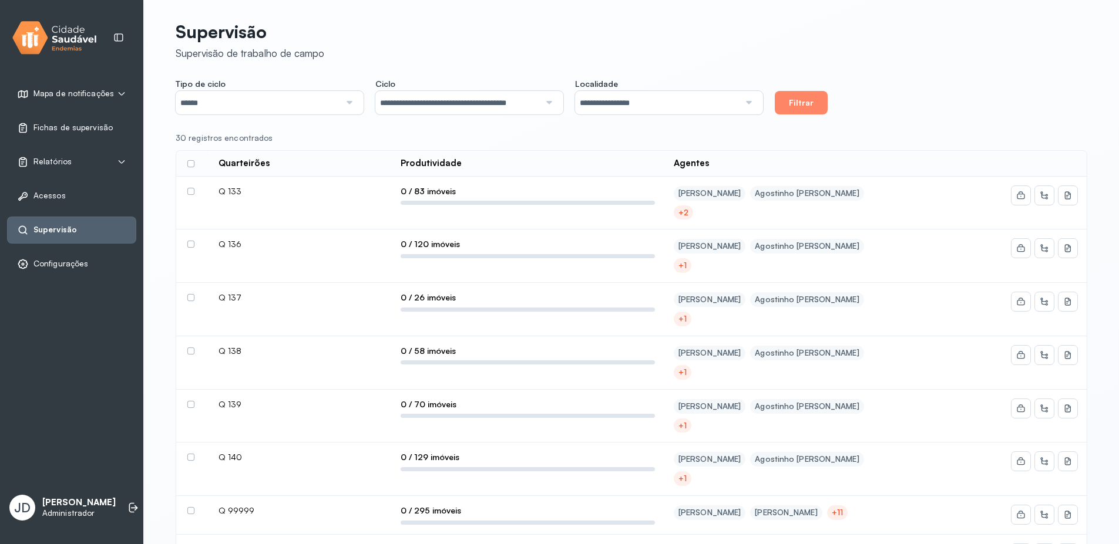
click at [190, 193] on label at bounding box center [190, 191] width 7 height 7
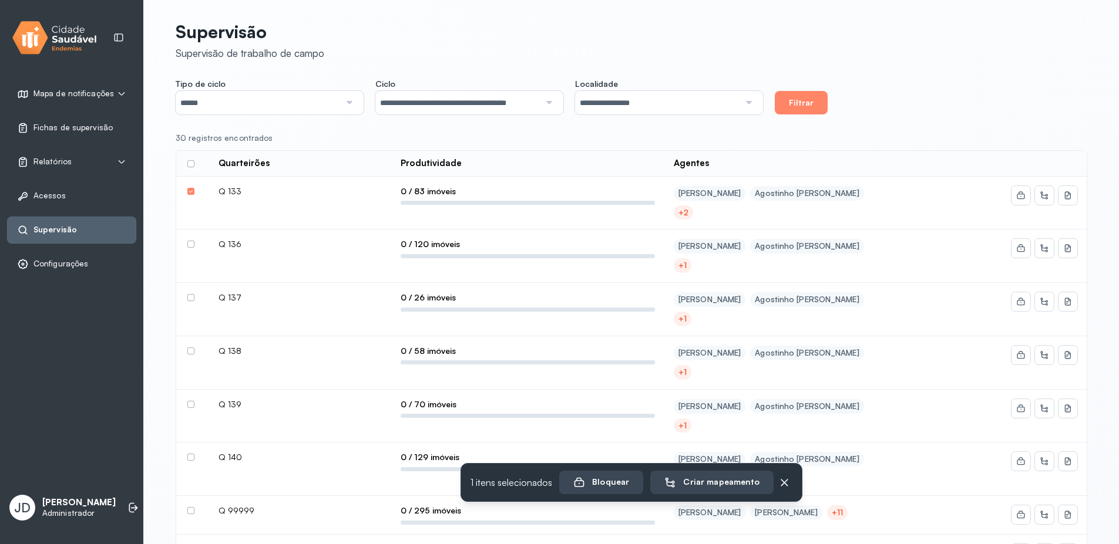
click at [189, 245] on label at bounding box center [190, 244] width 7 height 7
click at [193, 294] on label at bounding box center [190, 297] width 7 height 7
click at [714, 477] on div "Criar mapeamento" at bounding box center [713, 483] width 95 height 12
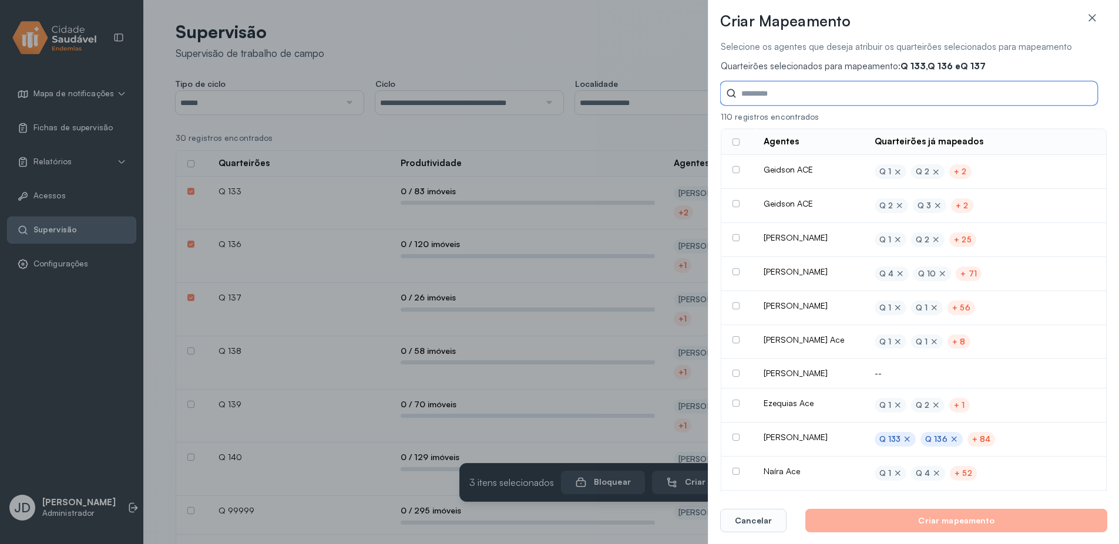
click at [786, 95] on input "Tipo de ciclo" at bounding box center [916, 93] width 361 height 23
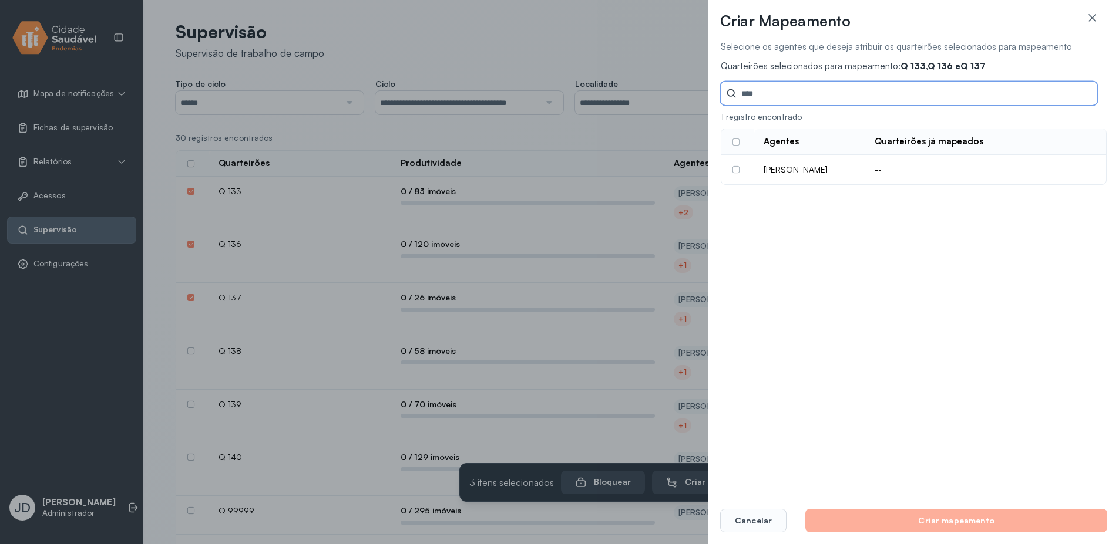
type input "****"
click at [737, 171] on label at bounding box center [735, 169] width 7 height 7
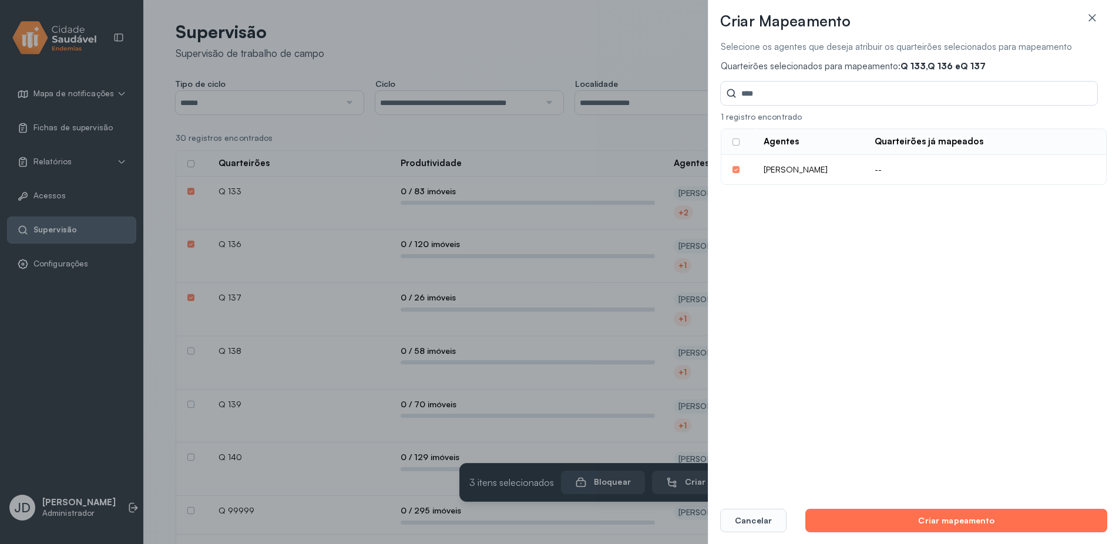
click at [944, 525] on button "Criar mapeamento" at bounding box center [956, 520] width 302 height 23
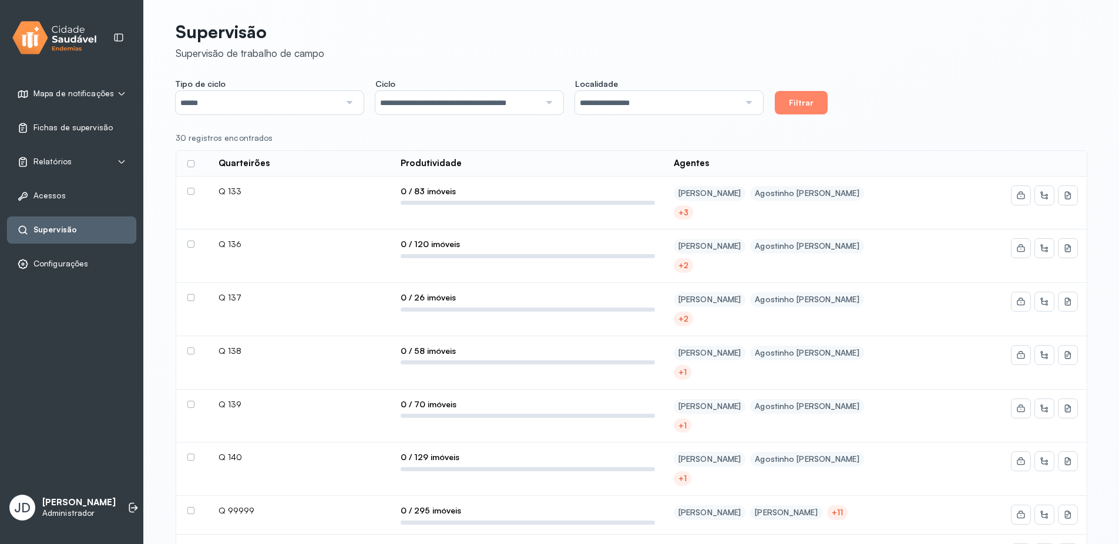
click at [683, 216] on div "+3" at bounding box center [683, 213] width 10 height 10
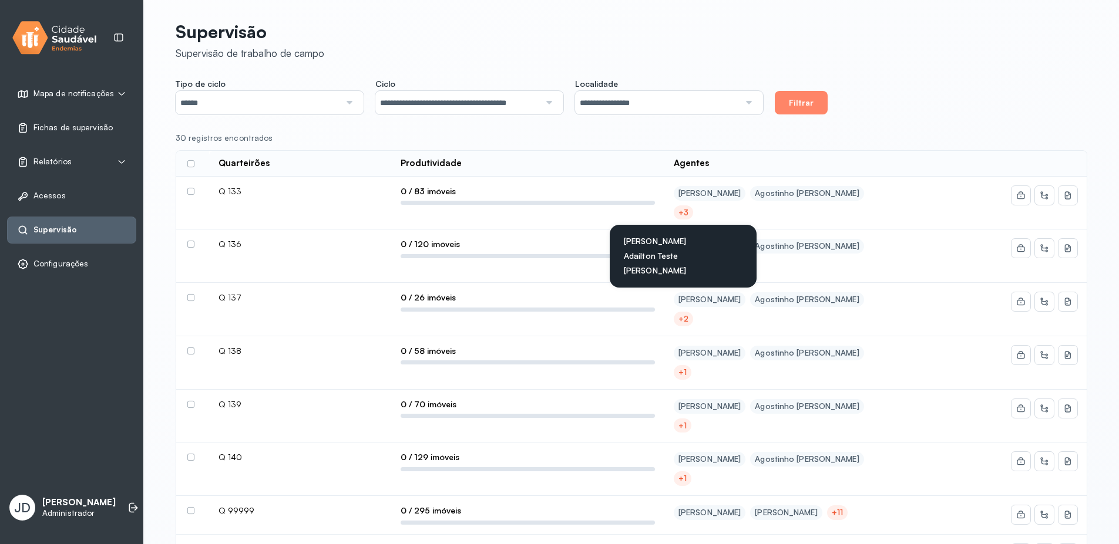
click at [745, 208] on div "[PERSON_NAME] Filho [PERSON_NAME] +3 [PERSON_NAME] Teste [PERSON_NAME]" at bounding box center [778, 203] width 209 height 34
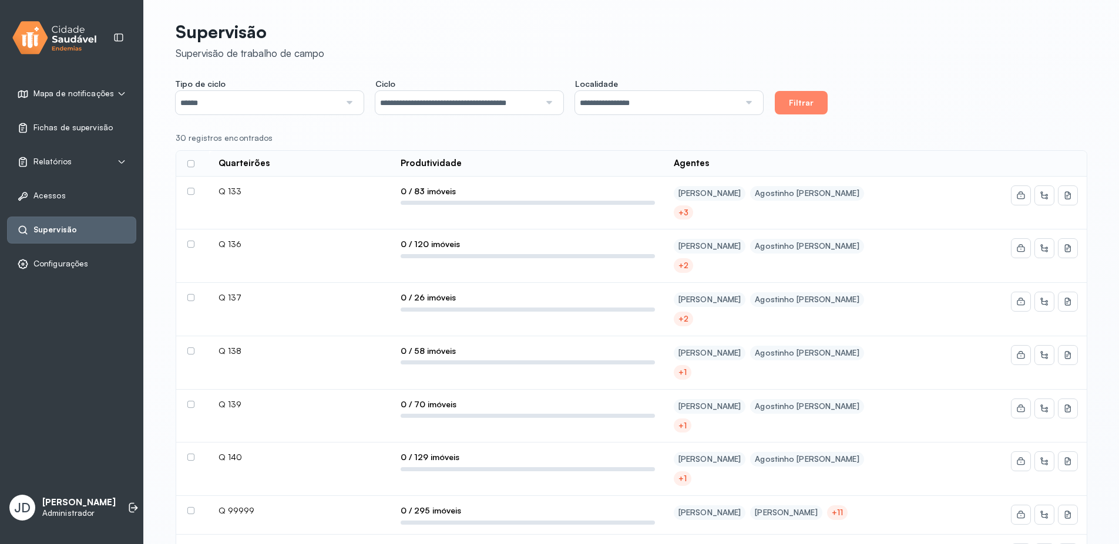
click at [189, 352] on label at bounding box center [190, 351] width 7 height 7
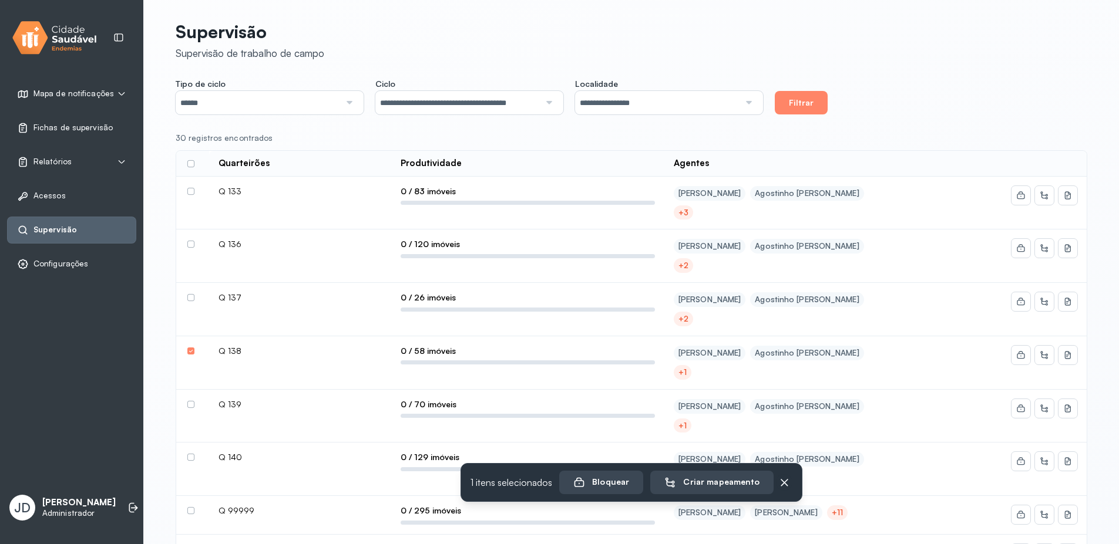
click at [189, 401] on label at bounding box center [190, 404] width 7 height 7
click at [191, 454] on label at bounding box center [190, 457] width 7 height 7
click at [685, 483] on div "Criar mapeamento" at bounding box center [713, 483] width 95 height 12
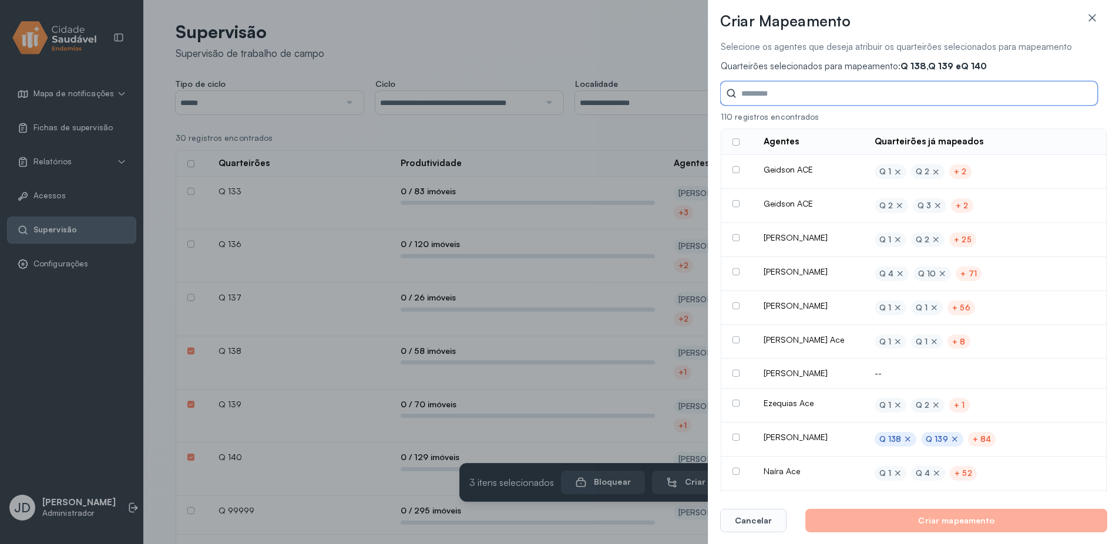
click at [791, 96] on input "Tipo de ciclo" at bounding box center [916, 93] width 361 height 23
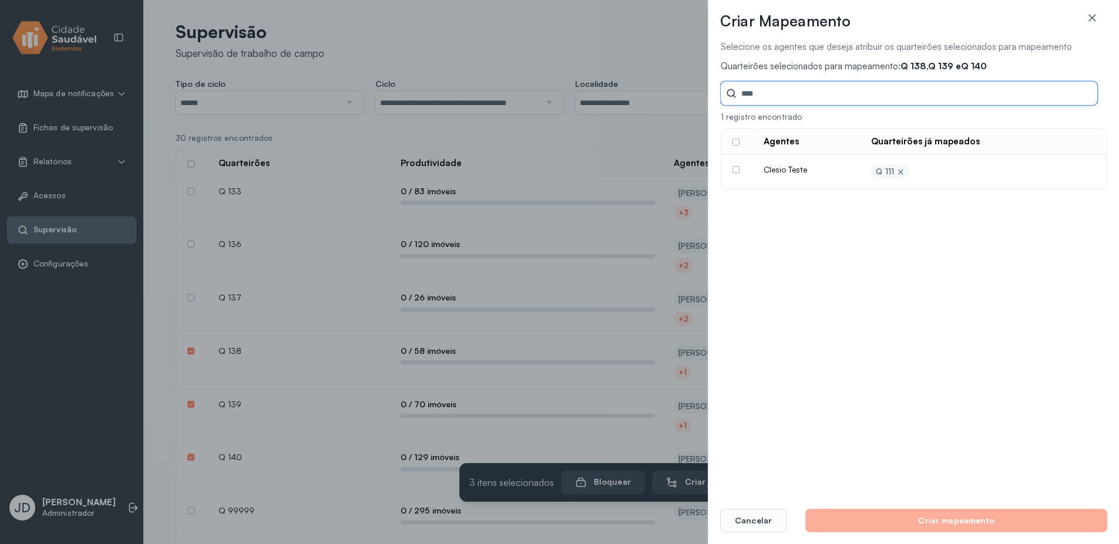
type input "****"
click at [736, 171] on label at bounding box center [735, 169] width 7 height 7
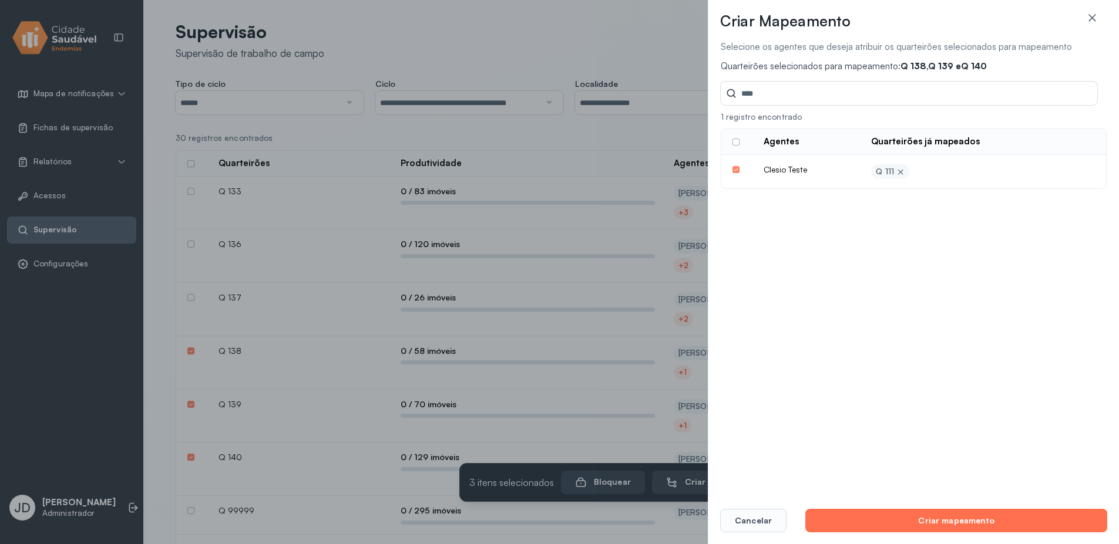
click at [929, 514] on button "Criar mapeamento" at bounding box center [956, 520] width 302 height 23
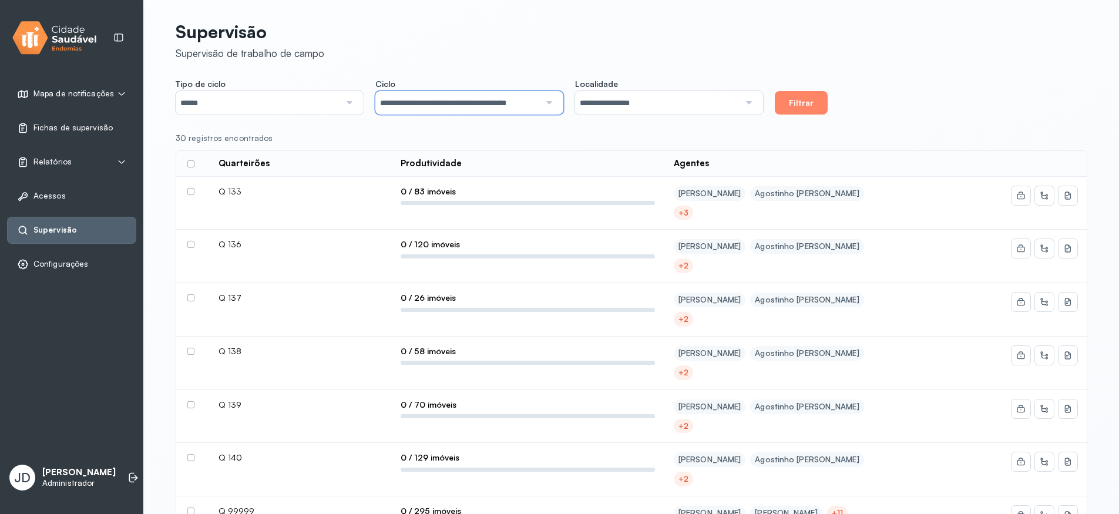
click at [522, 98] on input "**********" at bounding box center [457, 102] width 164 height 23
click at [642, 137] on div "30 registros encontrados" at bounding box center [627, 138] width 902 height 10
click at [681, 216] on div "+3" at bounding box center [683, 213] width 10 height 10
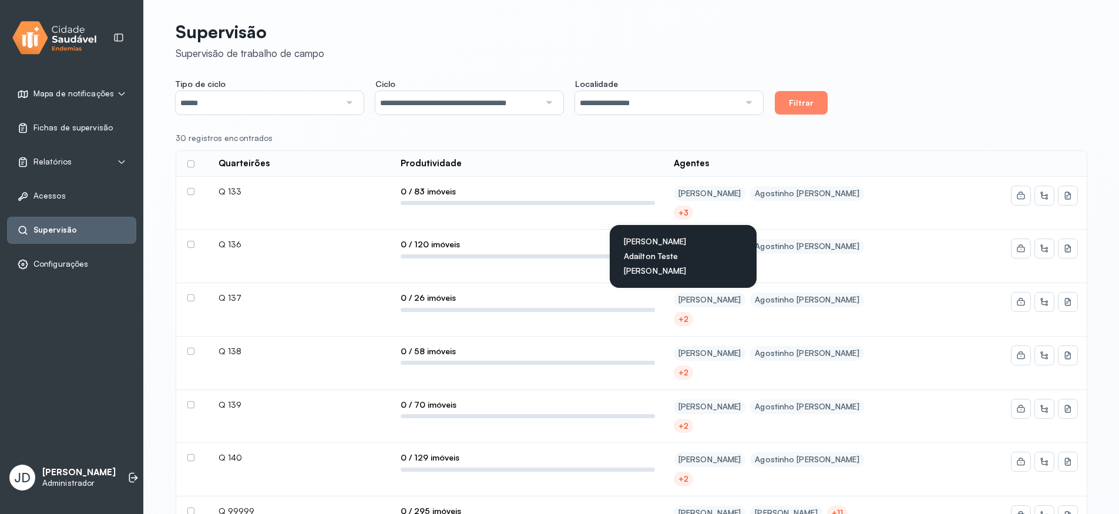
click at [722, 210] on div "[PERSON_NAME] Filho [PERSON_NAME] +3 [PERSON_NAME] Teste [PERSON_NAME]" at bounding box center [778, 203] width 209 height 34
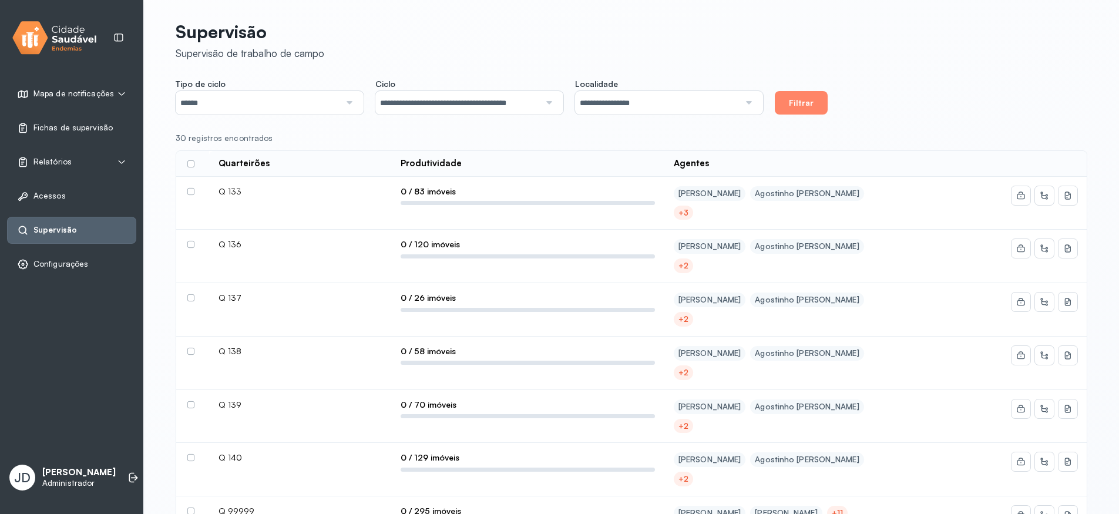
click at [442, 106] on input "**********" at bounding box center [457, 102] width 164 height 23
click at [625, 133] on div "30 registros encontrados" at bounding box center [627, 138] width 902 height 10
